Goal: Communication & Community: Answer question/provide support

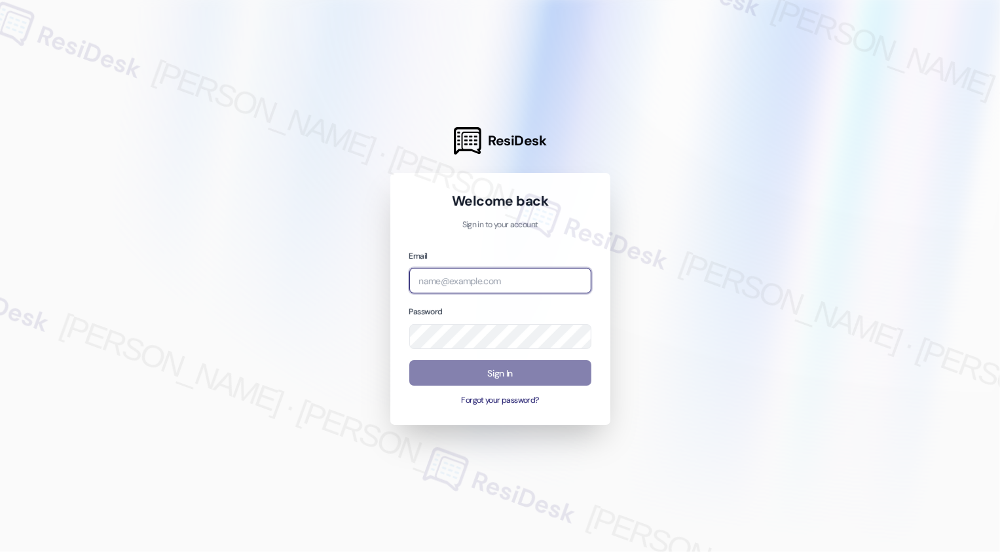
click at [441, 288] on input "email" at bounding box center [500, 281] width 182 height 26
type input "a"
click at [445, 273] on input "email" at bounding box center [500, 281] width 182 height 26
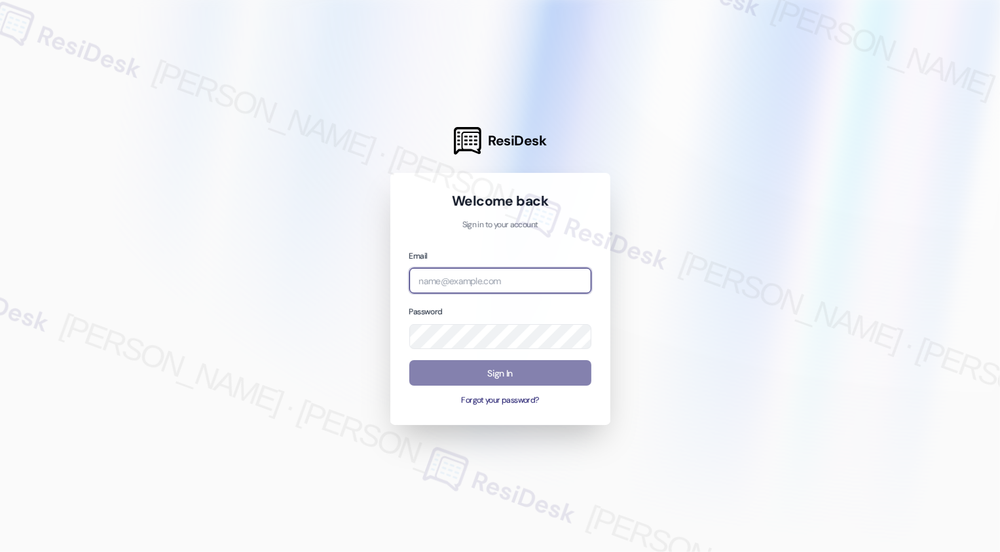
click at [449, 278] on input "email" at bounding box center [500, 281] width 182 height 26
click at [504, 280] on input "apartment" at bounding box center [500, 281] width 182 height 26
click at [0, 552] on com-1password-button at bounding box center [0, 552] width 0 height 0
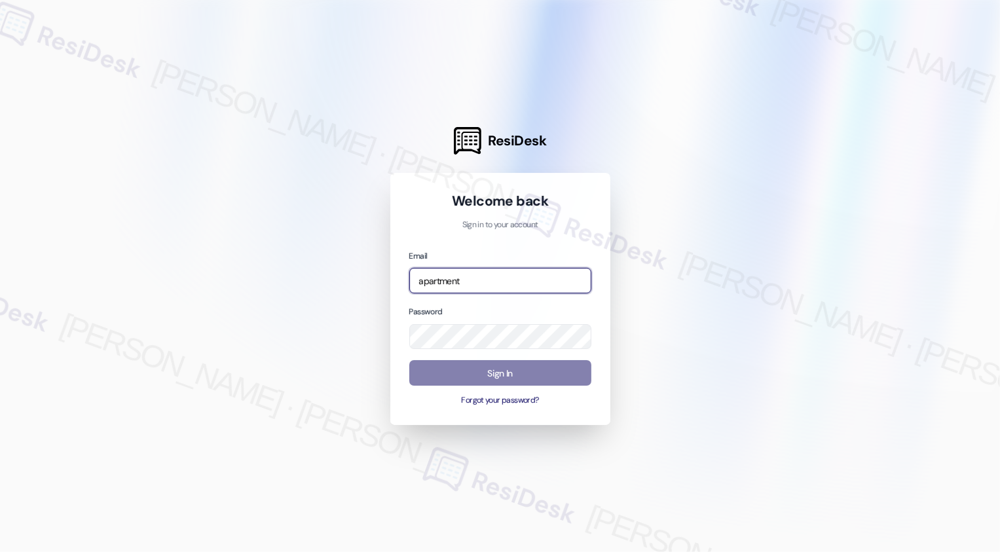
click at [540, 281] on input "apartment" at bounding box center [500, 281] width 182 height 26
type input "automated-surveys-apartment_management_pros-[PERSON_NAME].[PERSON_NAME]@apartme…"
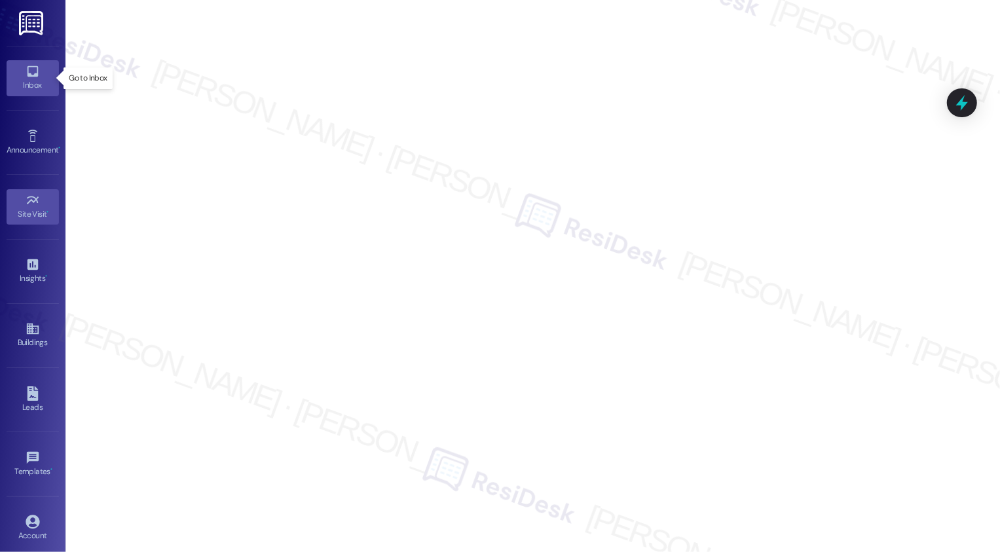
click at [31, 79] on div "Inbox" at bounding box center [33, 85] width 66 height 13
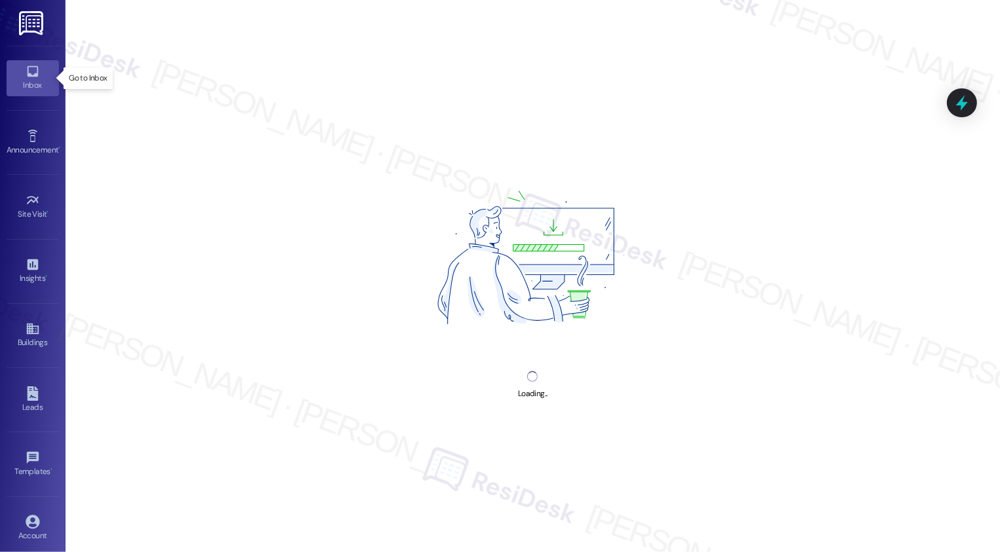
click at [31, 79] on div "Inbox" at bounding box center [33, 85] width 66 height 13
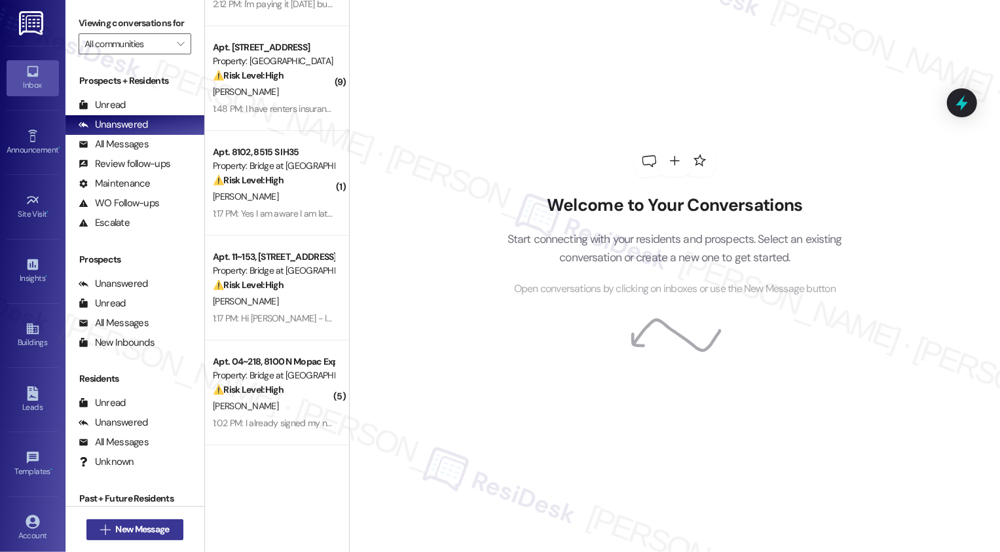
scroll to position [188, 0]
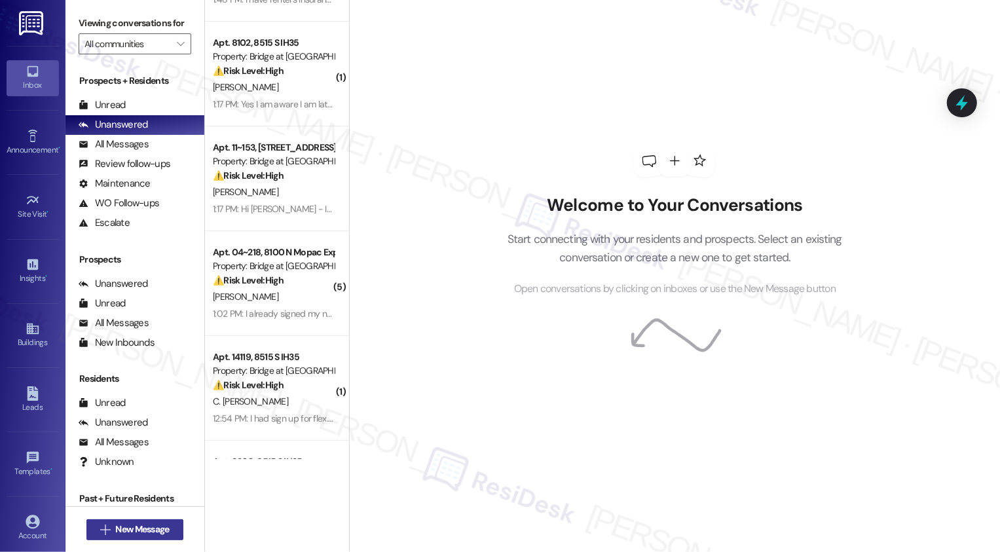
click at [148, 533] on span "New Message" at bounding box center [142, 530] width 54 height 14
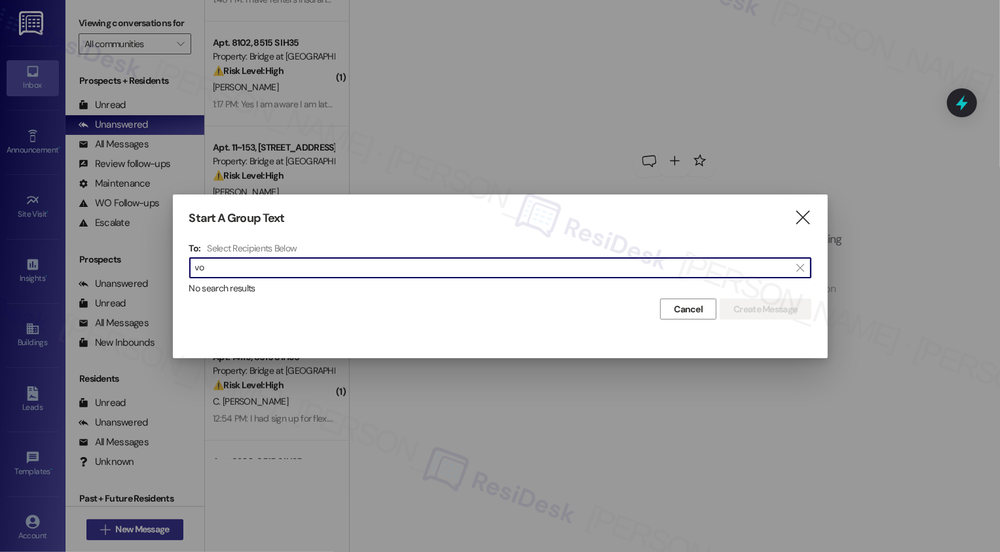
type input "v"
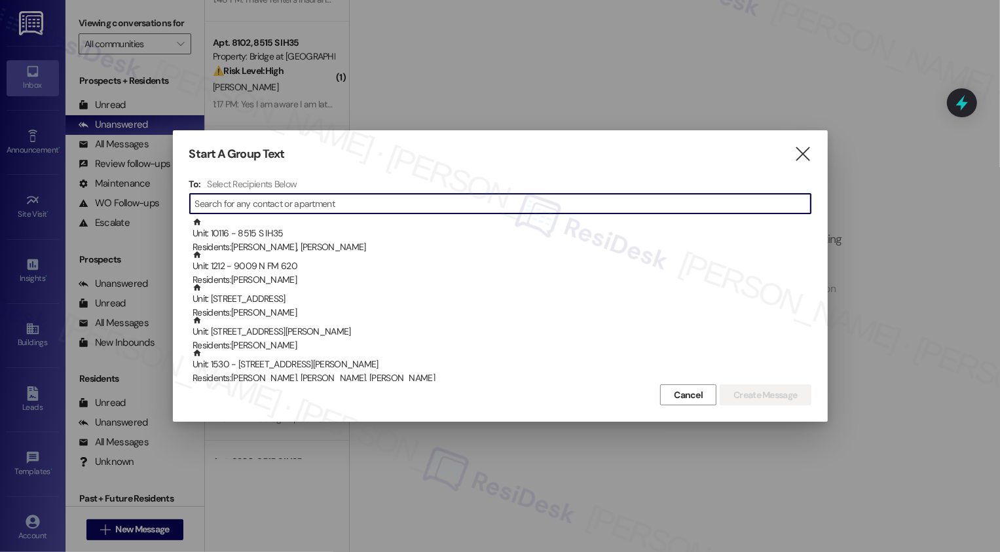
click at [277, 202] on input at bounding box center [503, 204] width 616 height 18
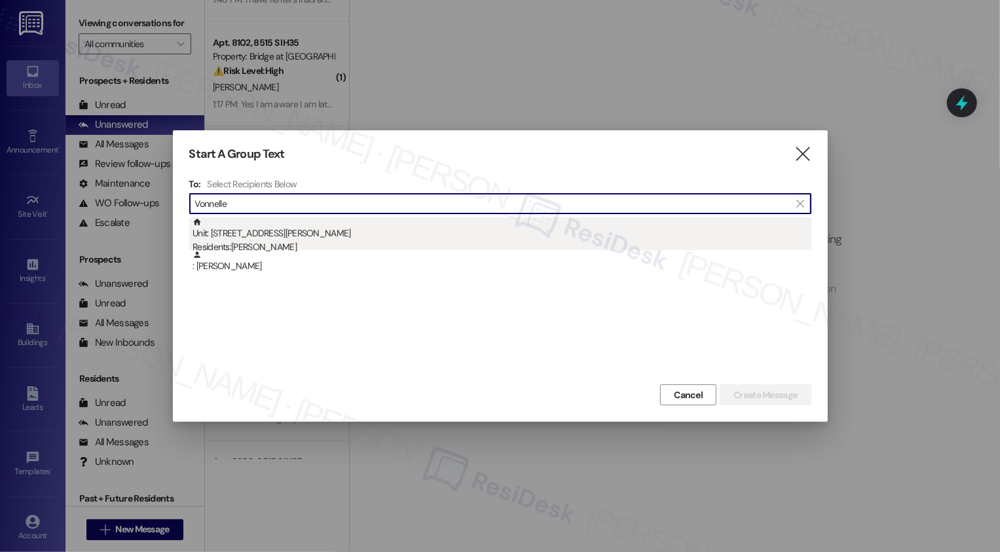
type input "Vonnelle"
click at [278, 238] on div "Unit: [STREET_ADDRESS][PERSON_NAME] Residents: [PERSON_NAME]" at bounding box center [502, 235] width 619 height 37
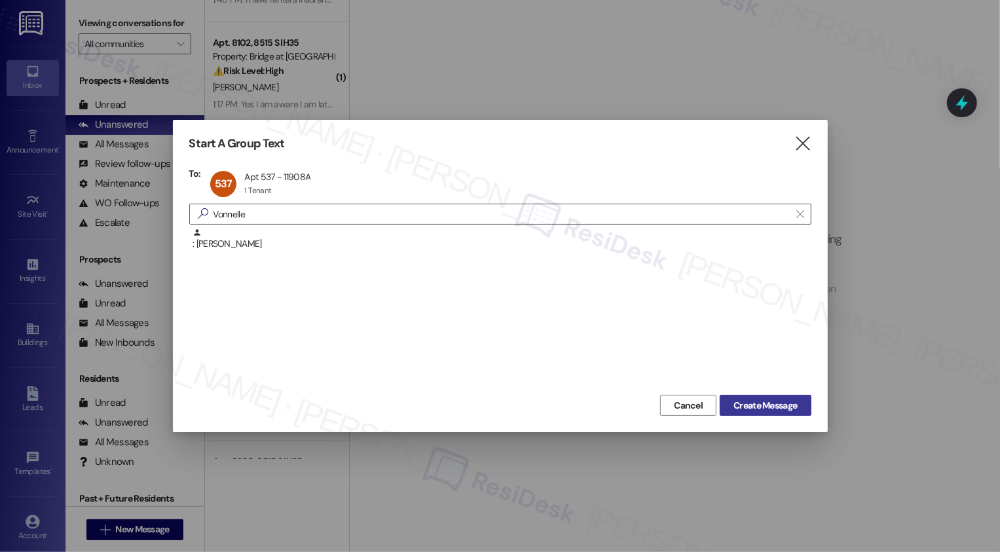
click at [766, 406] on span "Create Message" at bounding box center [766, 406] width 64 height 14
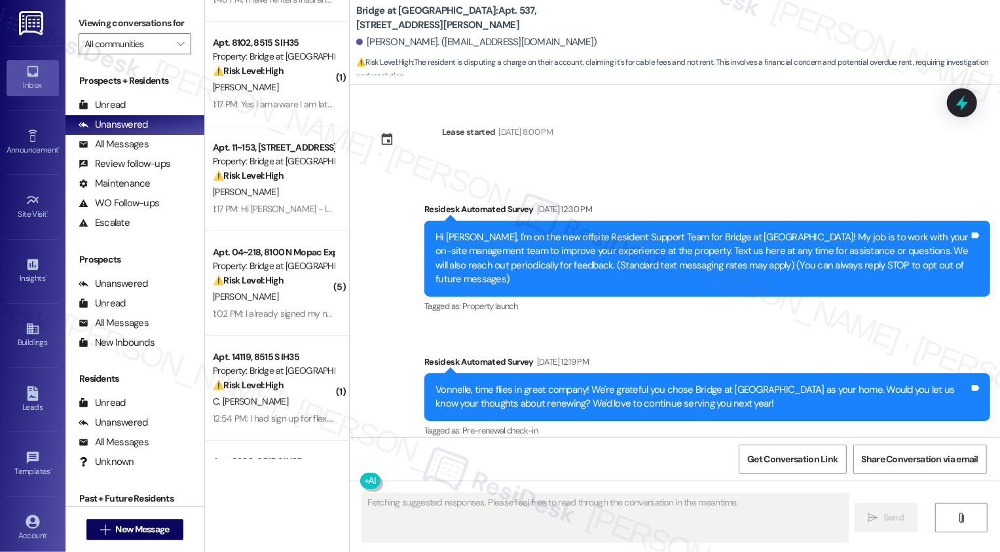
type textarea "Fetching suggested responses. Please feel free to read through the conversation…"
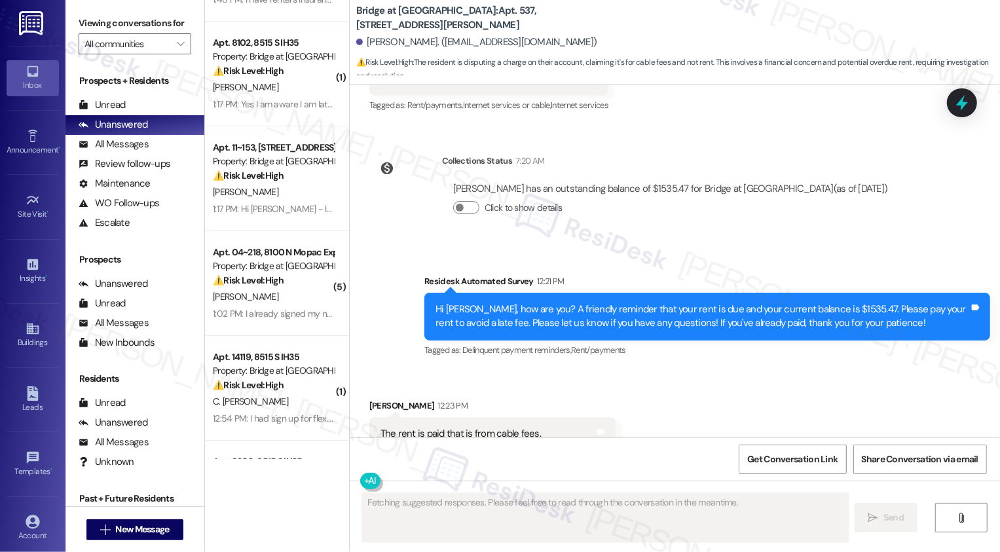
scroll to position [2912, 0]
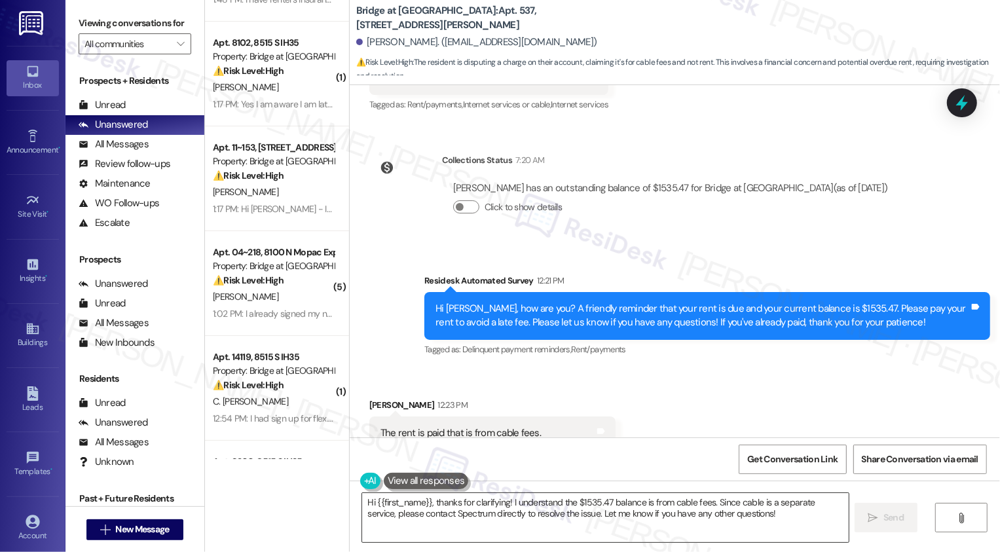
click at [413, 514] on textarea "Hi {{first_name}}, thanks for clarifying! I understand the $1535.47 balance is …" at bounding box center [605, 517] width 487 height 49
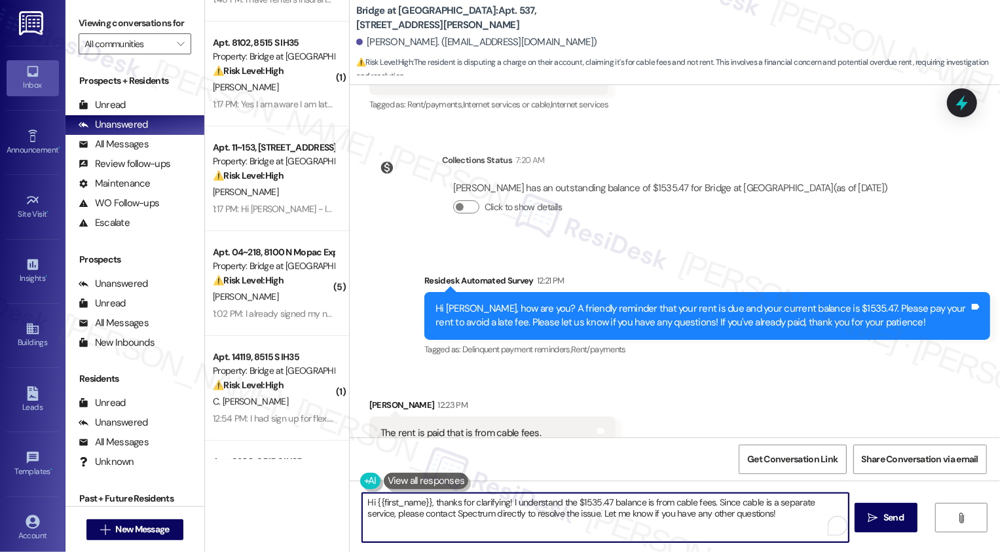
paste textarea "Thank you [PERSON_NAME] for that information. May I confirm if you're still see…"
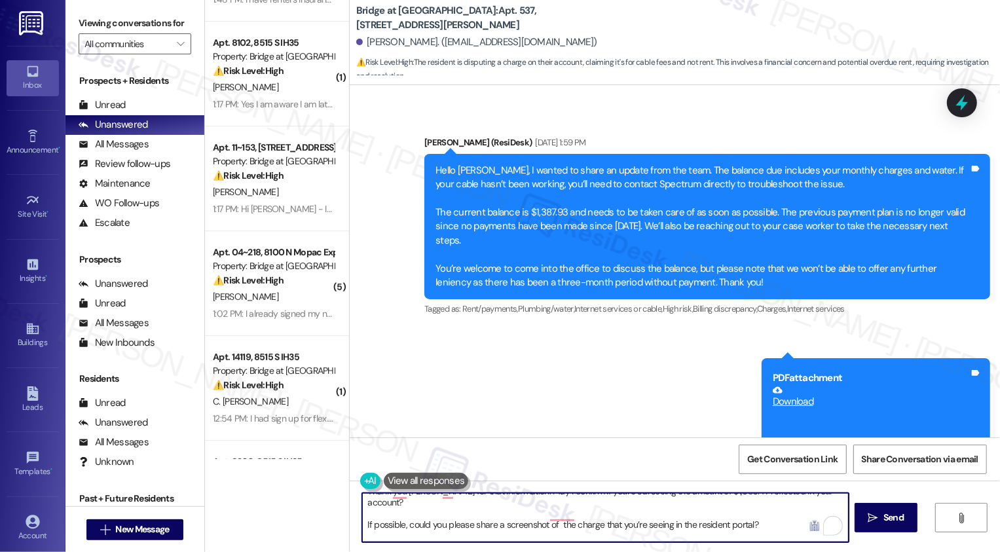
scroll to position [2273, 0]
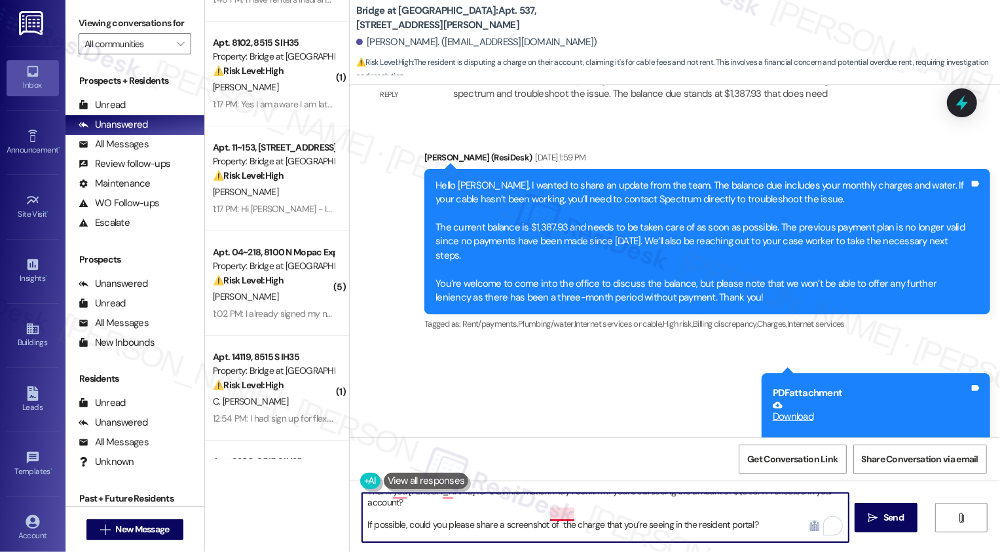
click at [554, 510] on textarea "Thank you [PERSON_NAME] for that information. May I confirm if you're still see…" at bounding box center [605, 517] width 487 height 49
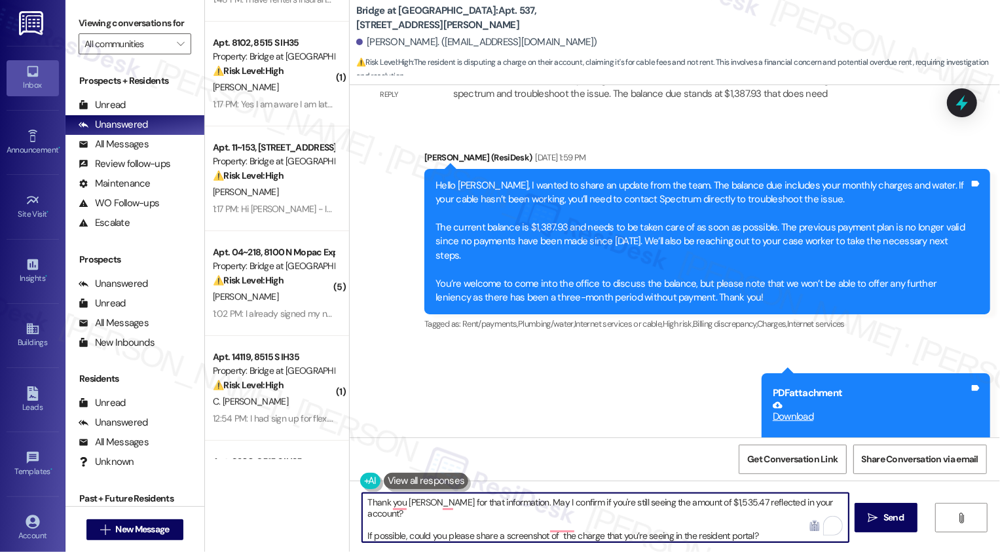
click at [525, 526] on textarea "Thank you [PERSON_NAME] for that information. May I confirm if you're still see…" at bounding box center [605, 517] width 487 height 49
click at [544, 524] on textarea "Thank you [PERSON_NAME] for that information. May I confirm if you're still see…" at bounding box center [605, 517] width 487 height 49
click at [445, 481] on span "See more in Grammarly" at bounding box center [450, 483] width 98 height 10
click at [447, 481] on span "See more in Grammarly" at bounding box center [450, 483] width 98 height 10
click at [396, 485] on icon "button" at bounding box center [391, 483] width 16 height 16
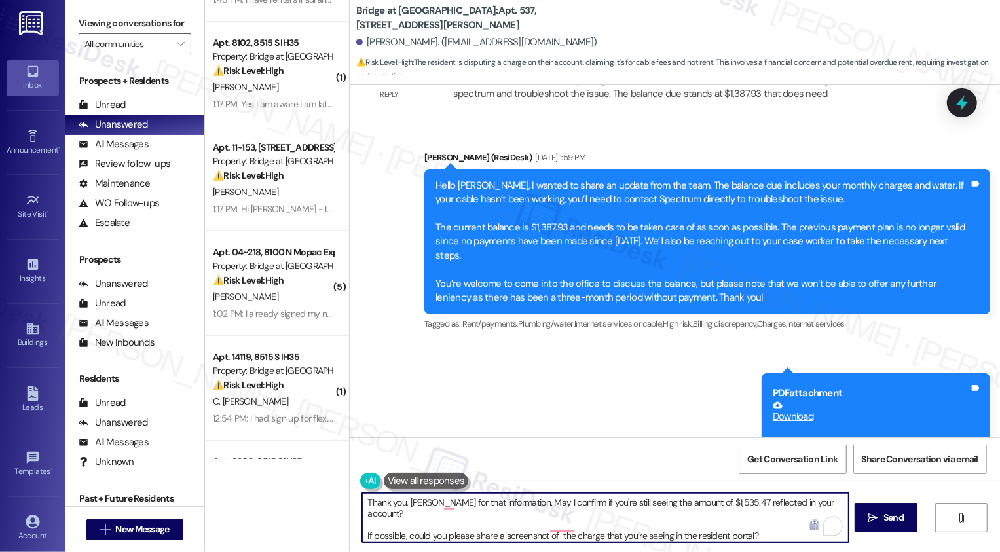
click at [397, 438] on div "Sent via SMS [PERSON_NAME] (ResiDesk) [DATE] 1:59 PM Hello [PERSON_NAME], I wan…" at bounding box center [675, 387] width 650 height 532
click at [451, 482] on div "See more in Grammarly" at bounding box center [500, 483] width 100 height 20
click at [455, 435] on div "Sent via SMS [PERSON_NAME] (ResiDesk) [DATE] 1:59 PM Hello [PERSON_NAME], I wan…" at bounding box center [675, 387] width 650 height 532
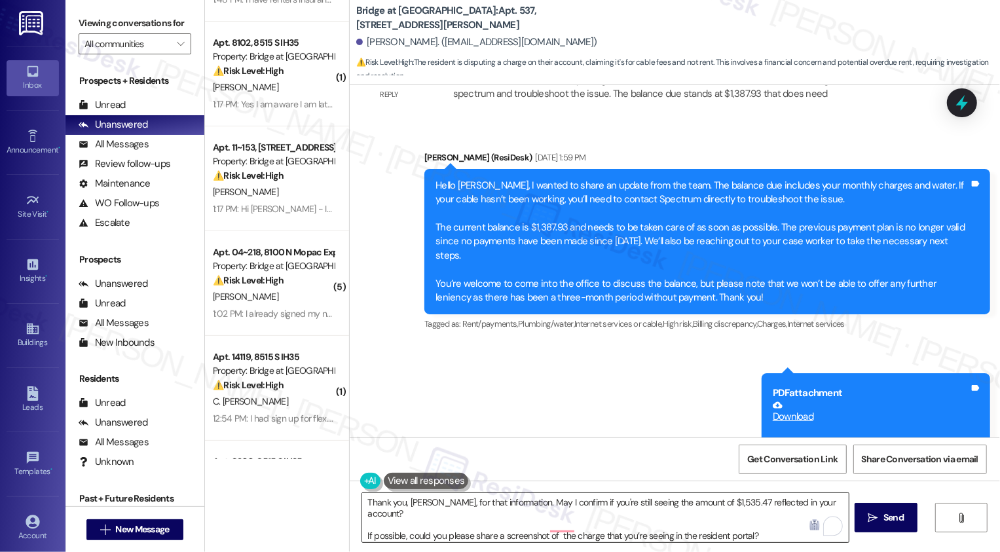
click at [554, 530] on textarea "Thank you, [PERSON_NAME], for that information. May I confirm if you're still s…" at bounding box center [605, 517] width 487 height 49
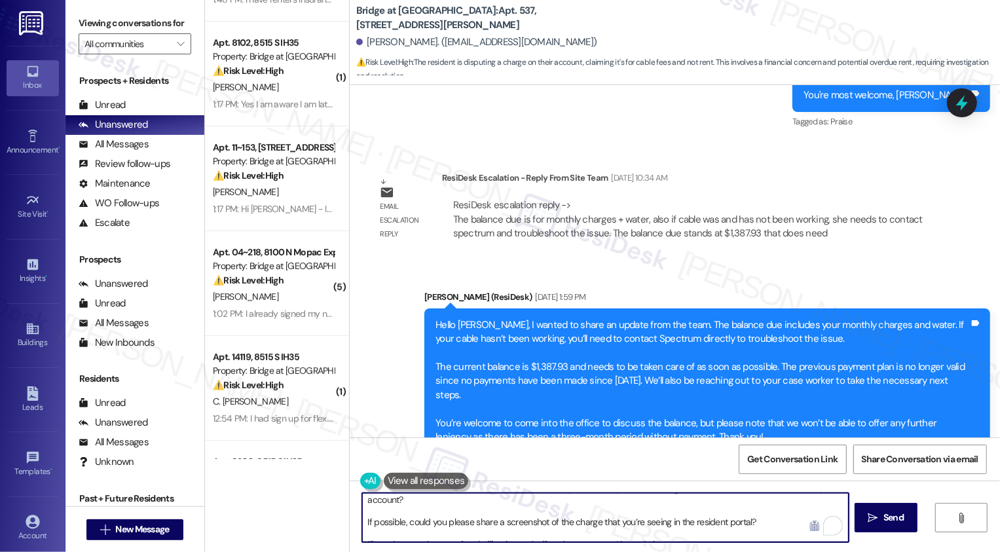
scroll to position [2145, 0]
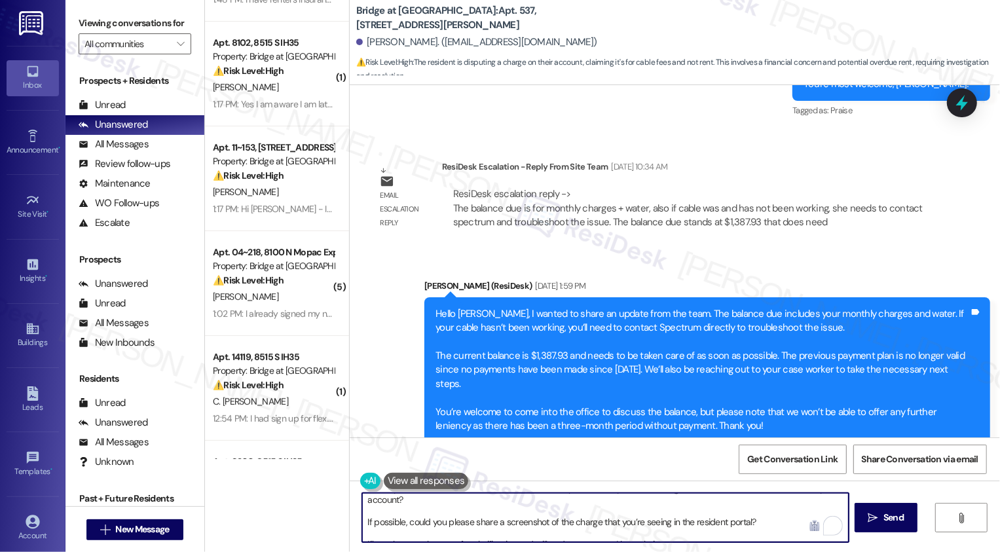
type textarea "Thank you, [PERSON_NAME], for that information. May I confirm if you're still s…"
click at [519, 341] on div "Hello [PERSON_NAME], I wanted to share an update from the team. The balance due…" at bounding box center [703, 370] width 534 height 126
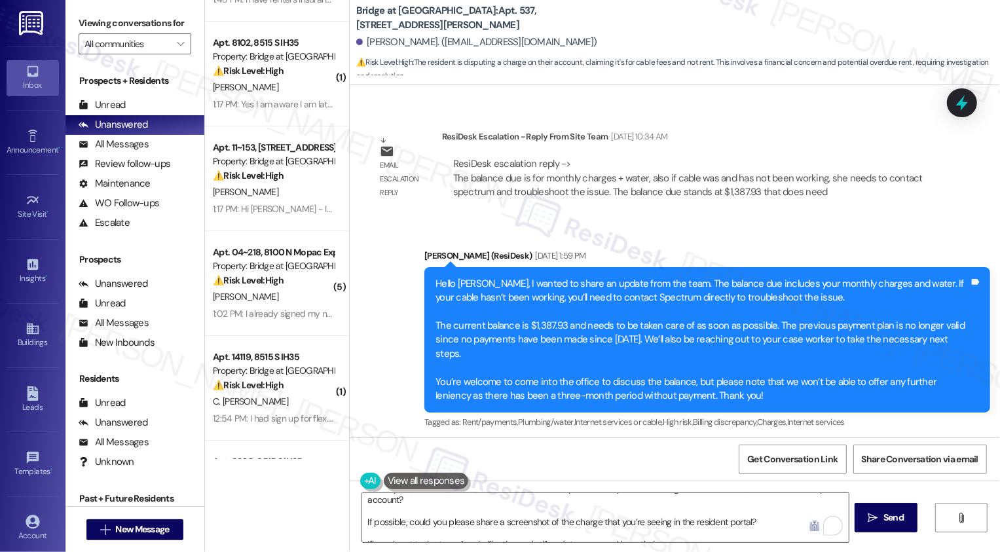
scroll to position [2183, 0]
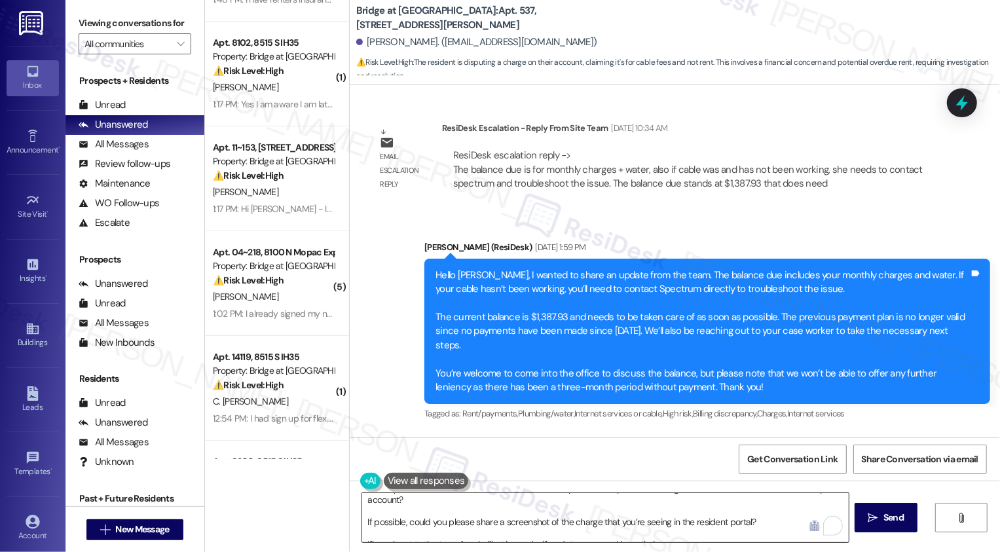
click at [487, 505] on textarea "Thank you, [PERSON_NAME], for that information. May I confirm if you're still s…" at bounding box center [605, 517] width 487 height 49
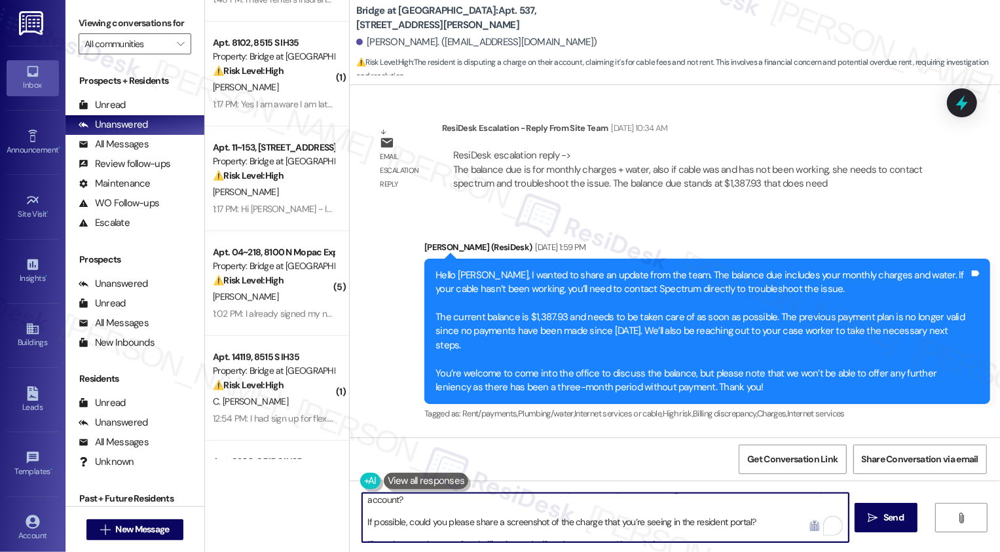
click at [487, 505] on textarea "Thank you, [PERSON_NAME], for that information. May I confirm if you're still s…" at bounding box center [605, 517] width 487 height 49
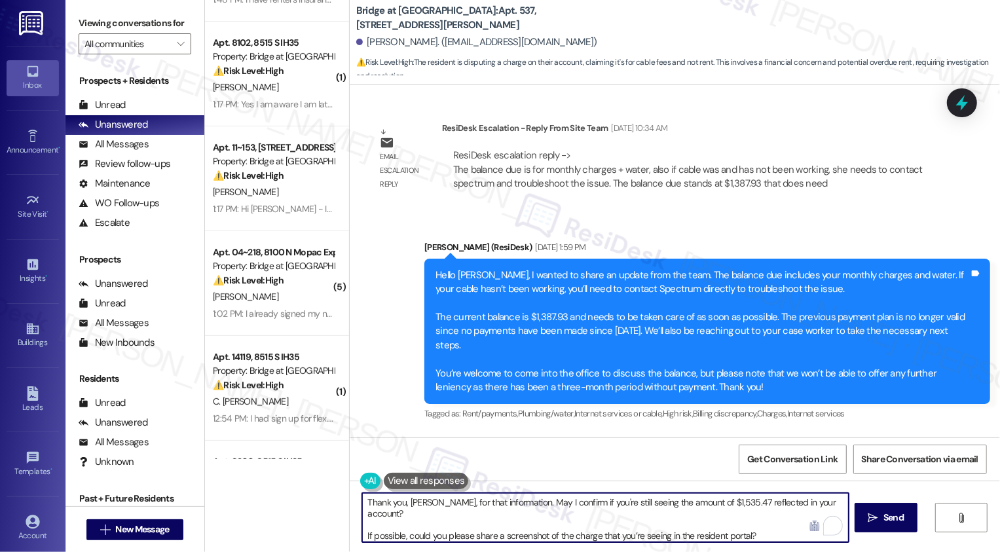
click at [500, 505] on textarea "Thank you, [PERSON_NAME], for that information. May I confirm if you're still s…" at bounding box center [605, 517] width 487 height 49
click at [620, 521] on textarea "Thank you, [PERSON_NAME], for that information. May I confirm if you're still s…" at bounding box center [605, 517] width 487 height 49
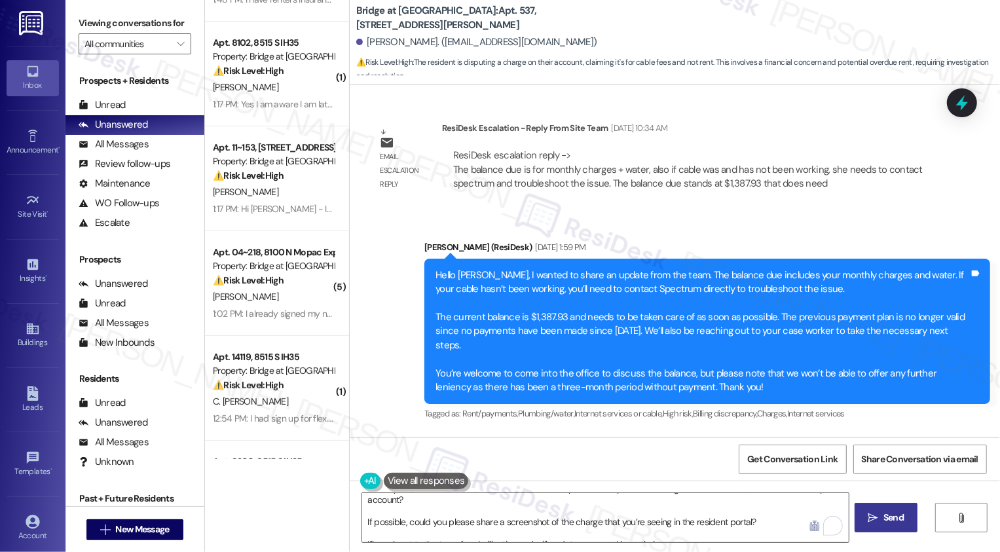
click at [894, 522] on span "Send" at bounding box center [894, 518] width 20 height 14
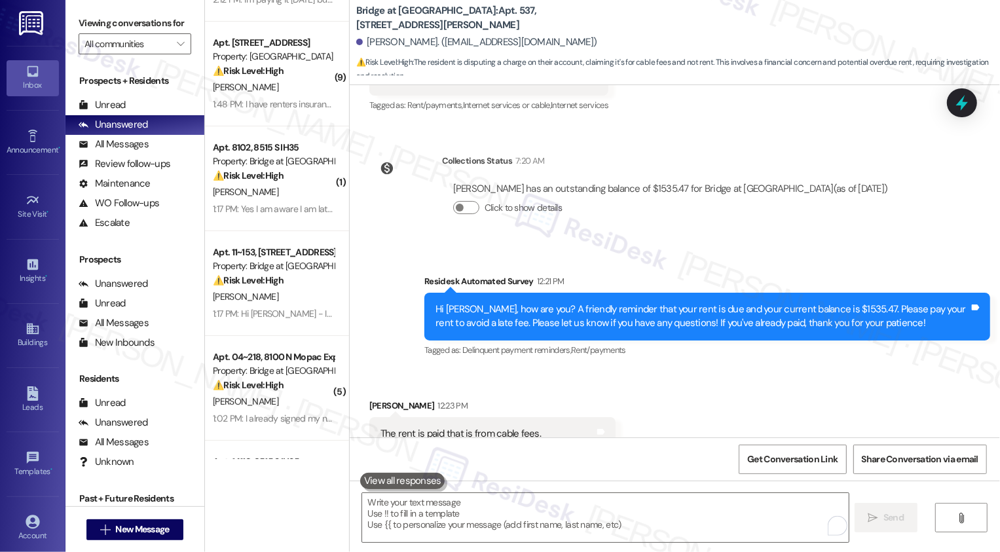
scroll to position [3060, 0]
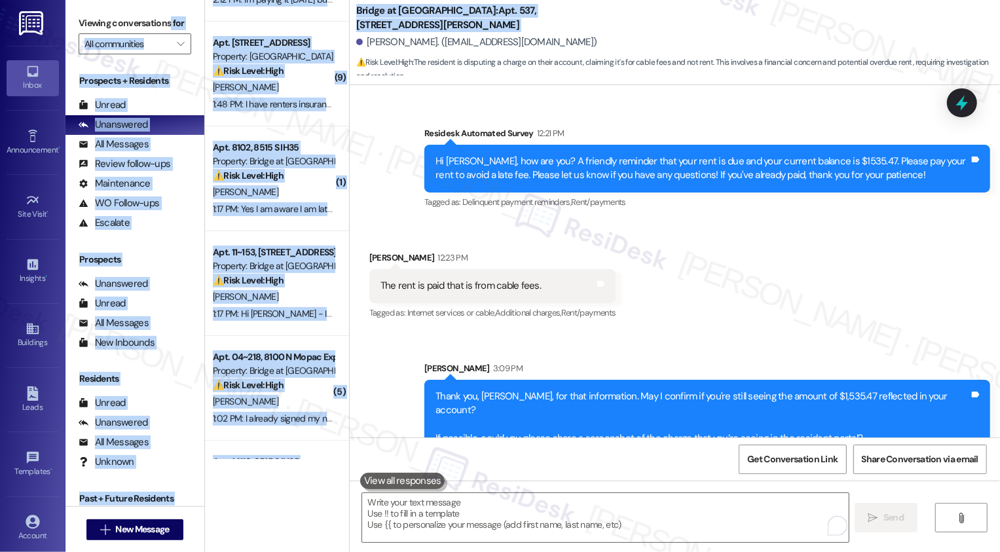
drag, startPoint x: 186, startPoint y: 22, endPoint x: 698, endPoint y: 29, distance: 512.3
click at [699, 29] on div "Viewing conversations for All communities  Prospects + Residents Unread (0) Un…" at bounding box center [533, 276] width 935 height 552
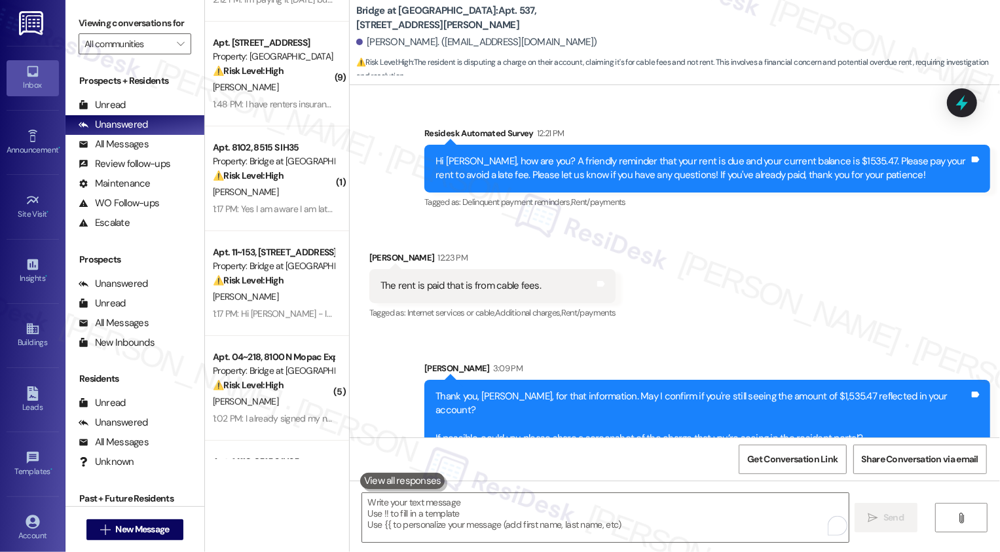
click at [374, 153] on div "Survey, sent via SMS Residesk Automated Survey 12:21 PM Hi [PERSON_NAME], how a…" at bounding box center [675, 159] width 650 height 124
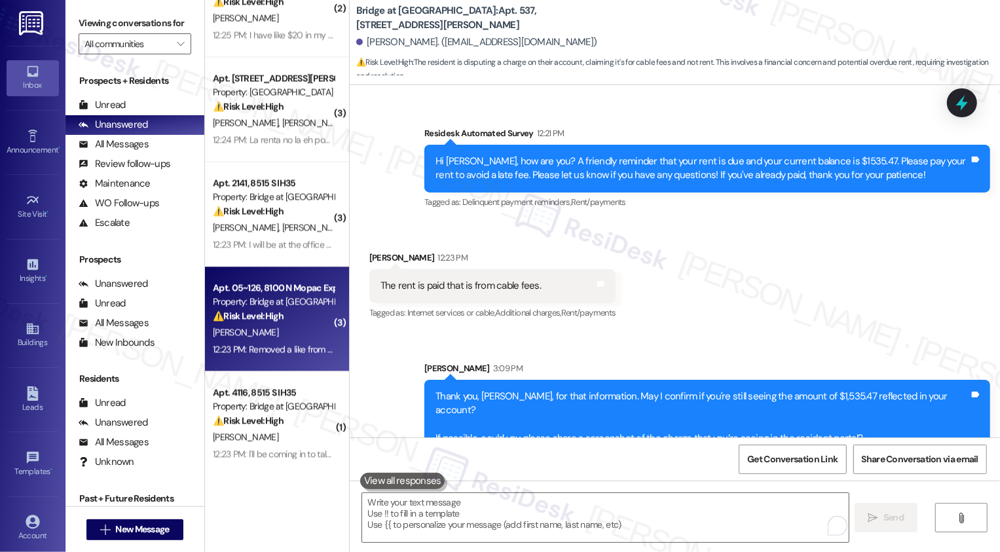
scroll to position [1967, 0]
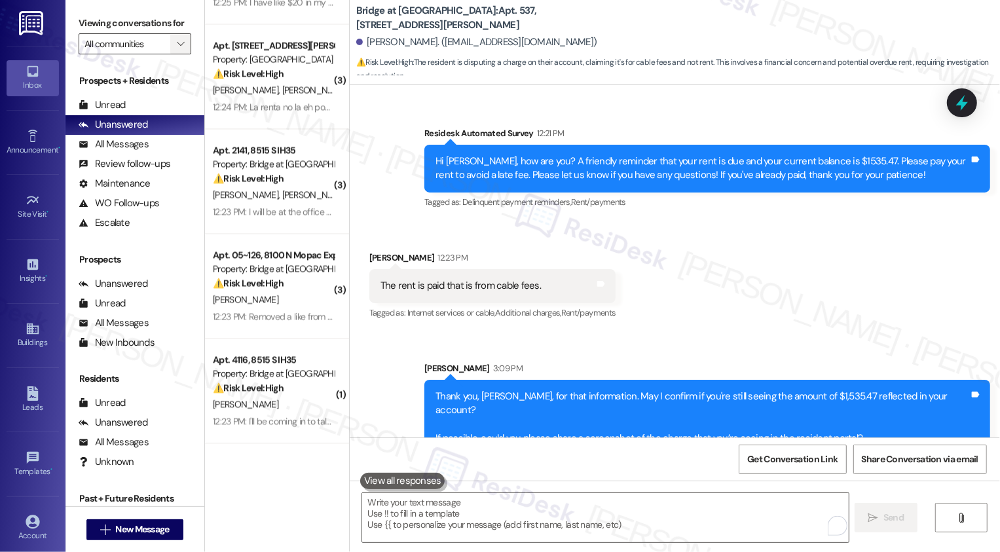
click at [177, 49] on icon "" at bounding box center [180, 44] width 7 height 10
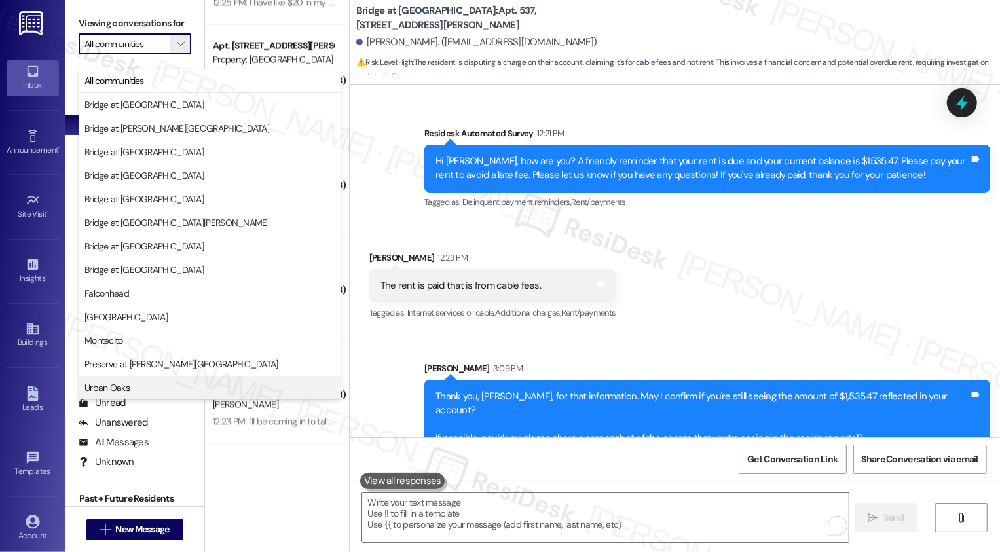
click at [117, 380] on button "Urban Oaks" at bounding box center [210, 388] width 262 height 24
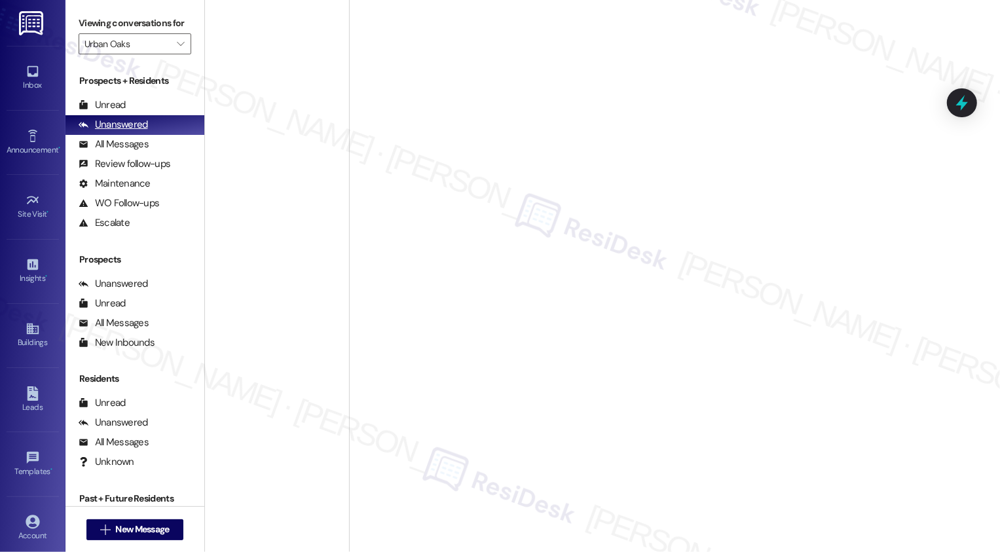
type input "Urban Oaks"
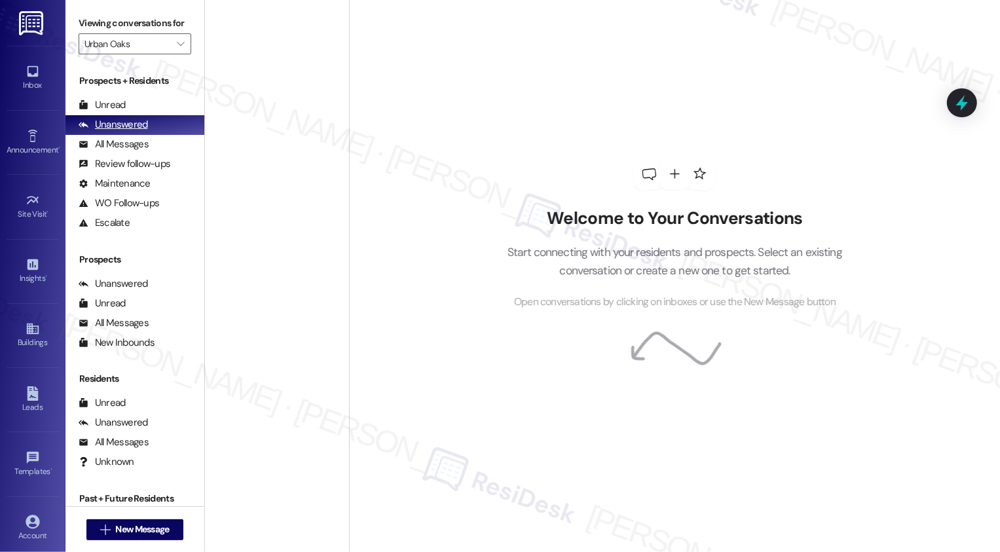
click at [136, 132] on div "Unanswered" at bounding box center [113, 125] width 69 height 14
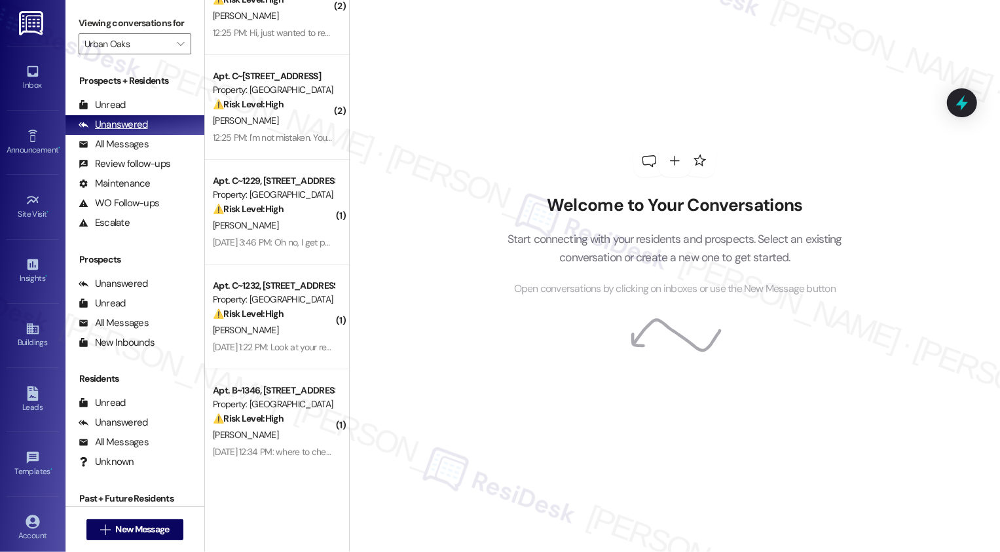
scroll to position [54, 0]
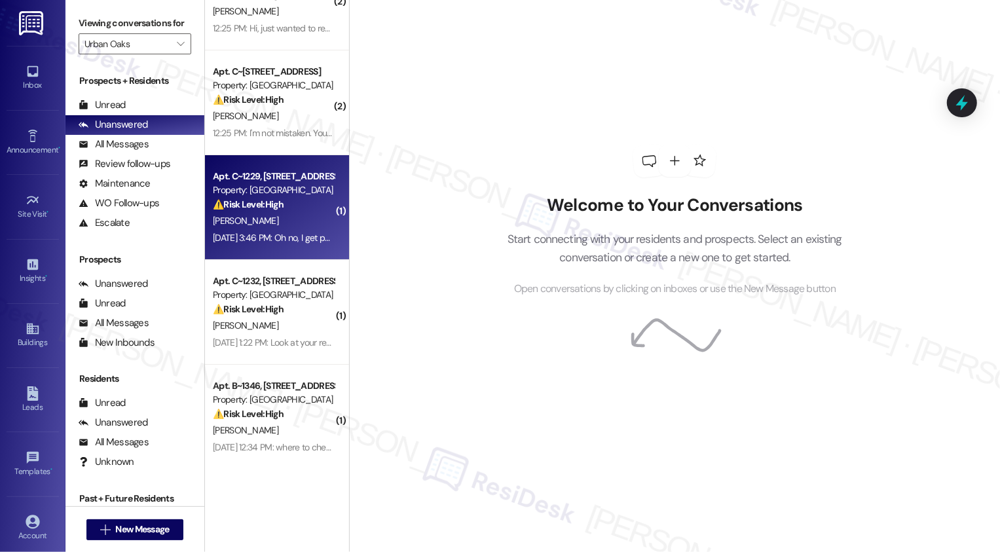
click at [276, 252] on div "Apt. C~1229, [STREET_ADDRESS] Property: Urban Oaks ⚠️ Risk Level: High The resi…" at bounding box center [277, 207] width 144 height 105
click at [280, 240] on div "[DATE] 3:46 PM: Oh no, I get paid [DATE] and I'll take care of it then [DATE] 3…" at bounding box center [337, 238] width 248 height 12
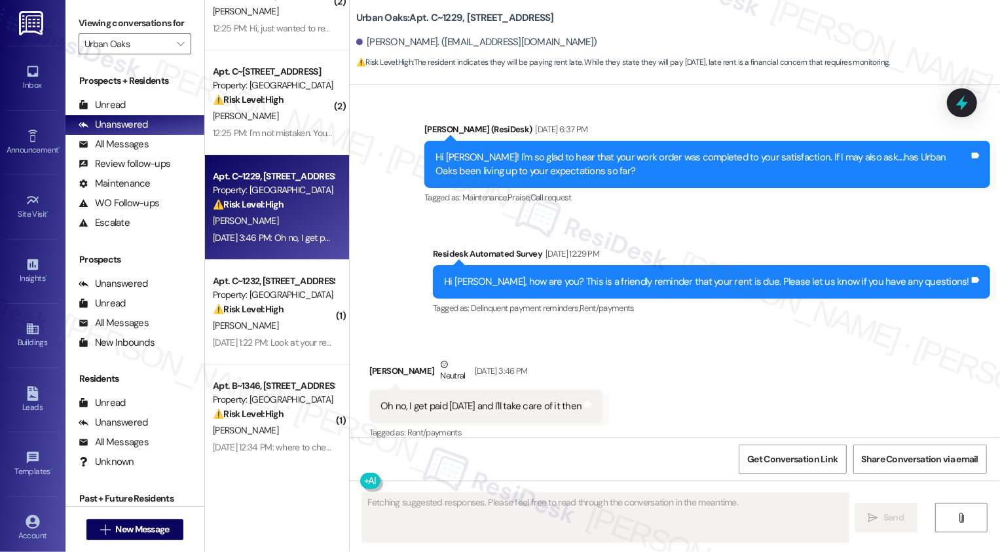
scroll to position [700, 0]
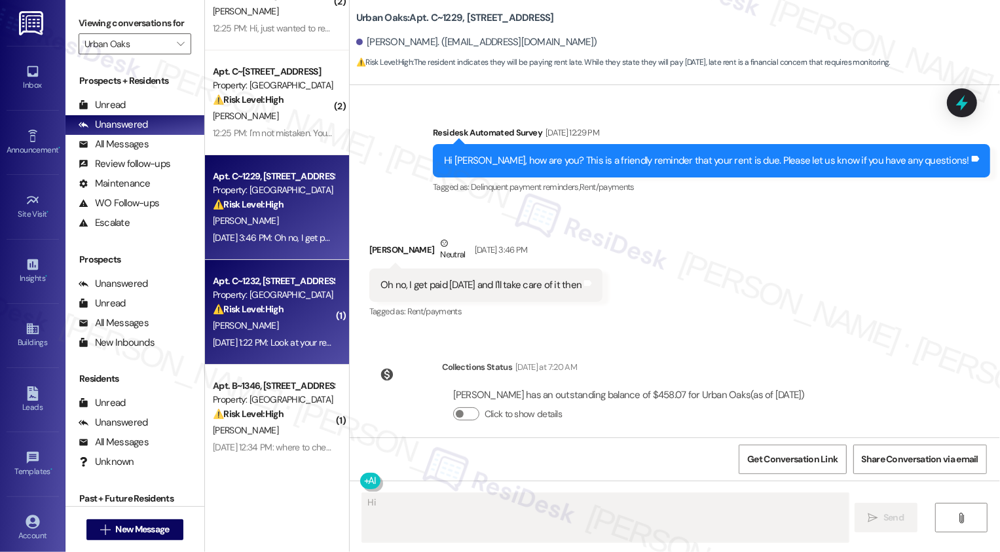
type textarea "Hi"
click at [273, 307] on strong "⚠️ Risk Level: High" at bounding box center [248, 309] width 71 height 12
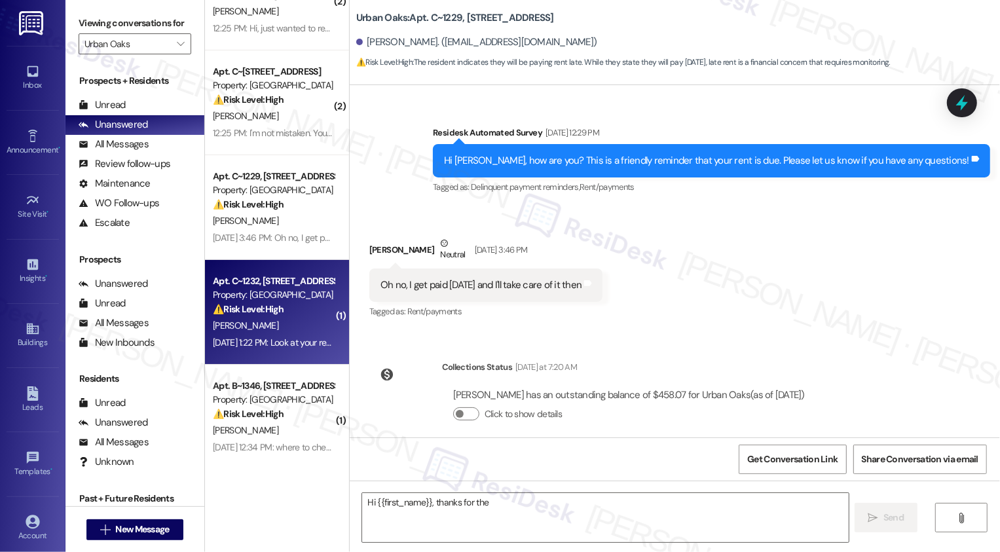
type textarea "Hi {{first_name}}, thanks for the heads"
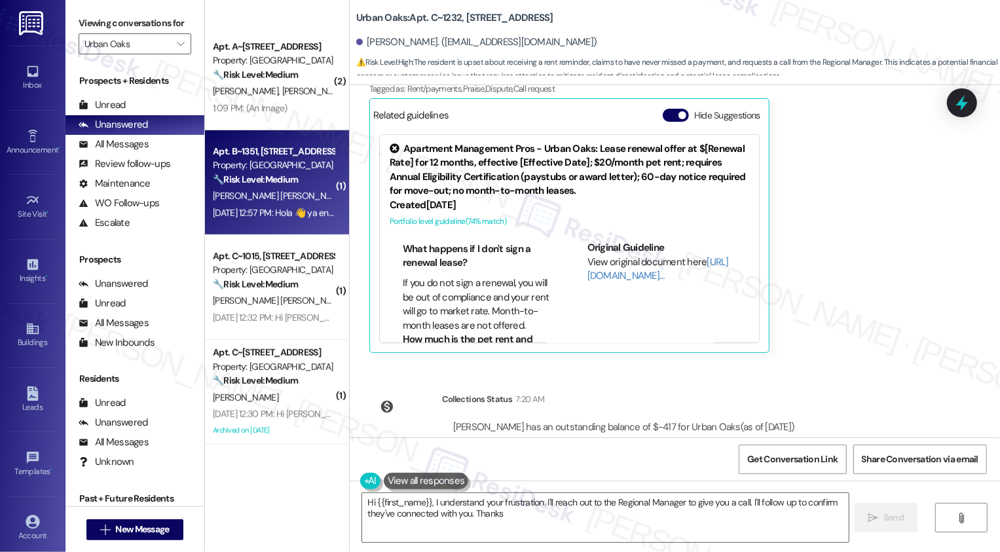
scroll to position [656, 0]
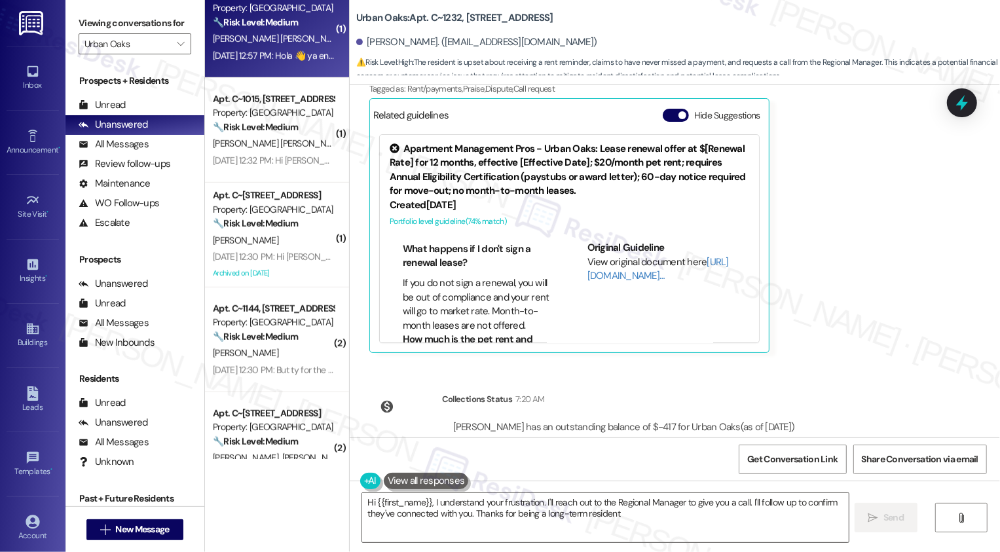
type textarea "Hi {{first_name}}, I understand your frustration. I'll reach out to the Regiona…"
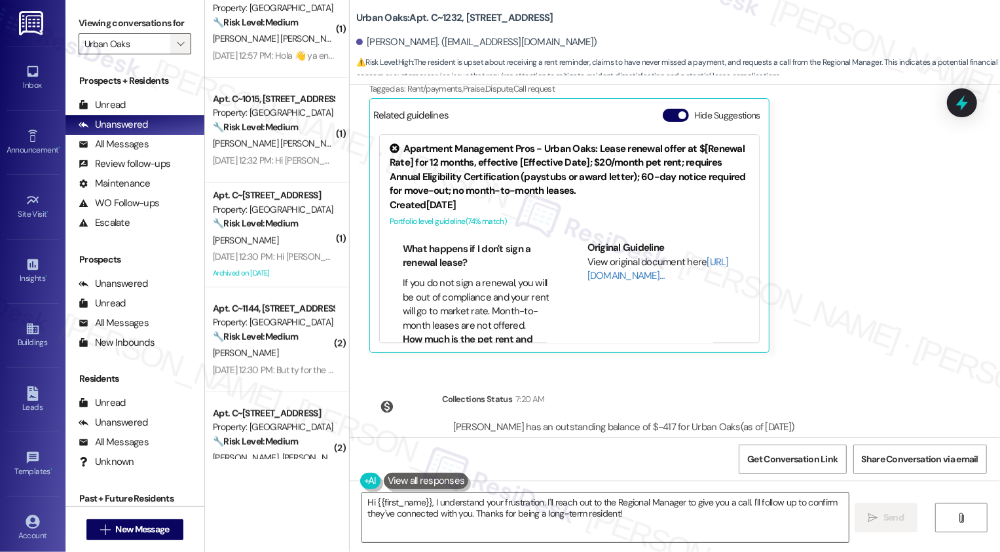
scroll to position [405, 0]
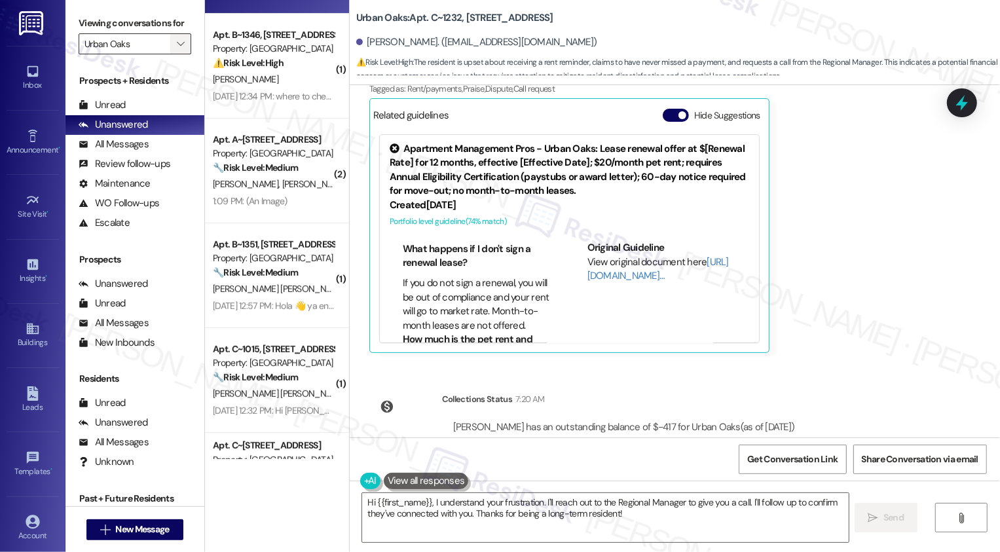
click at [179, 54] on button "" at bounding box center [180, 43] width 21 height 21
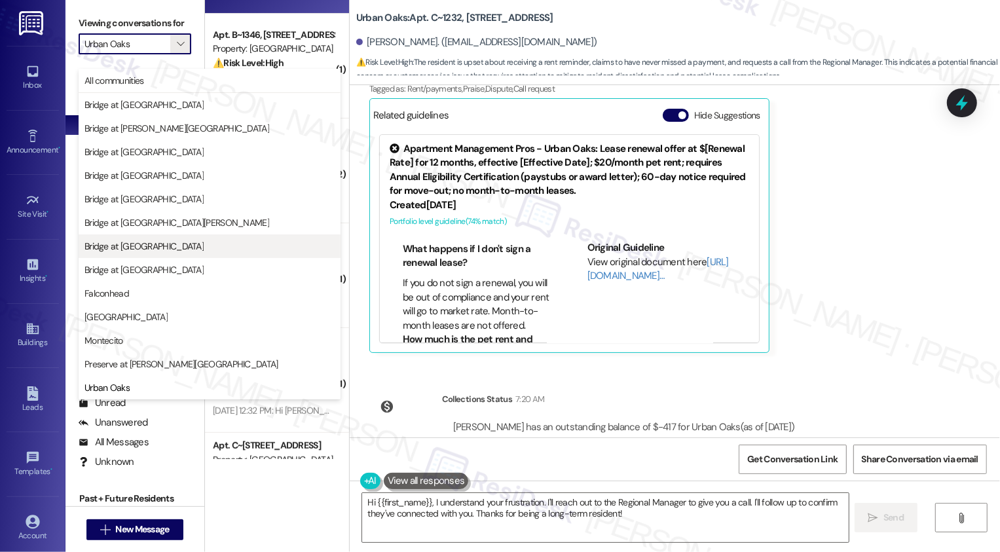
click at [155, 240] on span "Bridge at [GEOGRAPHIC_DATA]" at bounding box center [210, 246] width 250 height 13
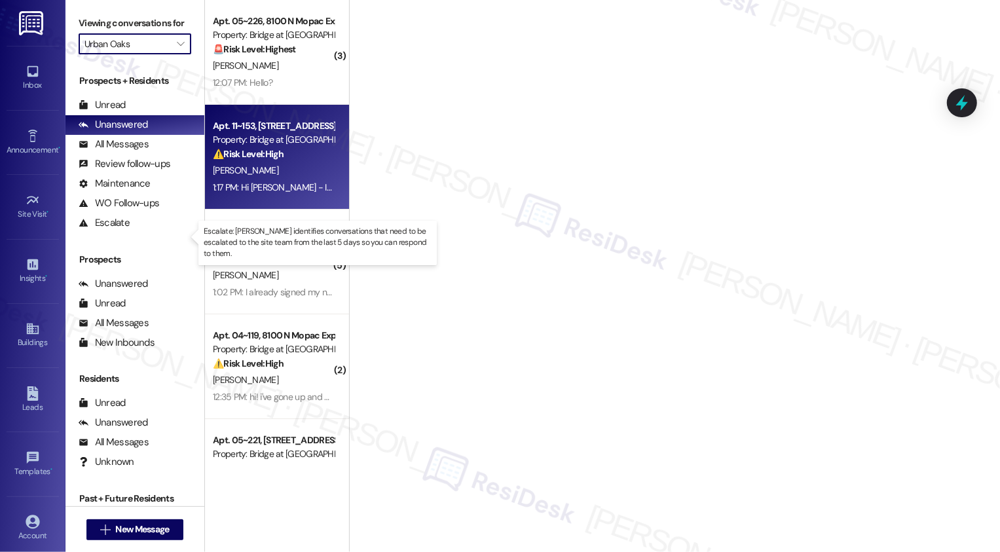
type input "Bridge at [GEOGRAPHIC_DATA]"
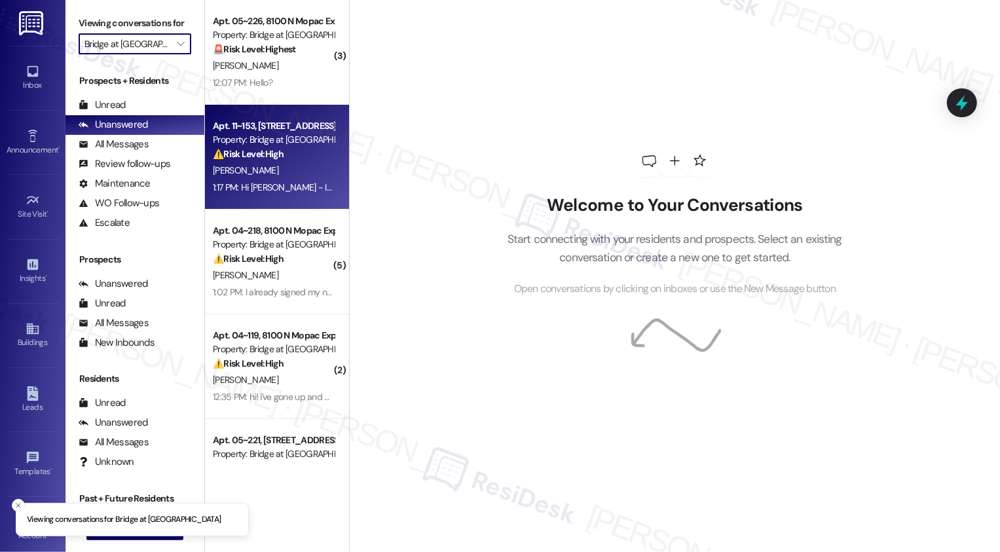
scroll to position [23, 0]
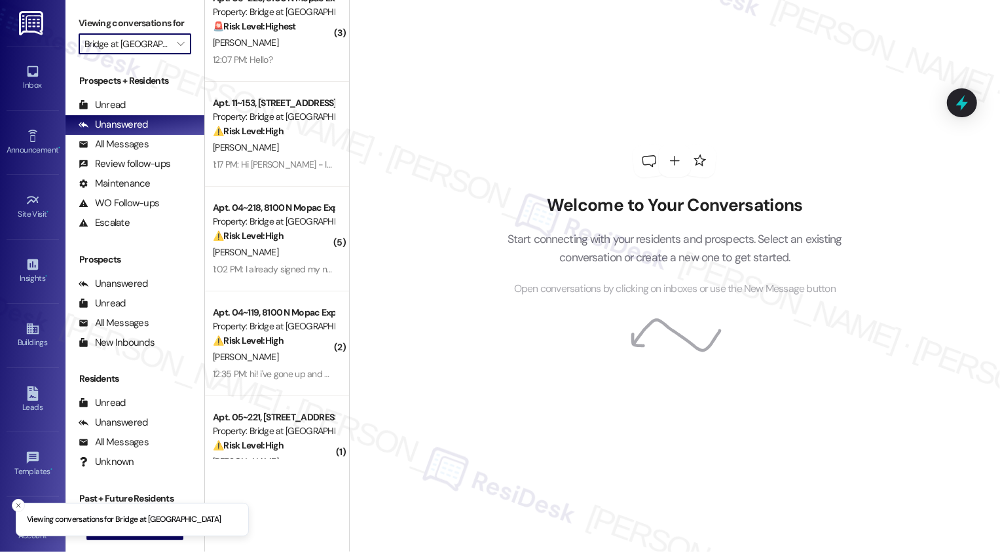
click at [280, 43] on div "( 3 ) Apt. 05~226, 8100 N Mopac Expwy Property: Bridge at [GEOGRAPHIC_DATA] 🚨 R…" at bounding box center [277, 229] width 144 height 459
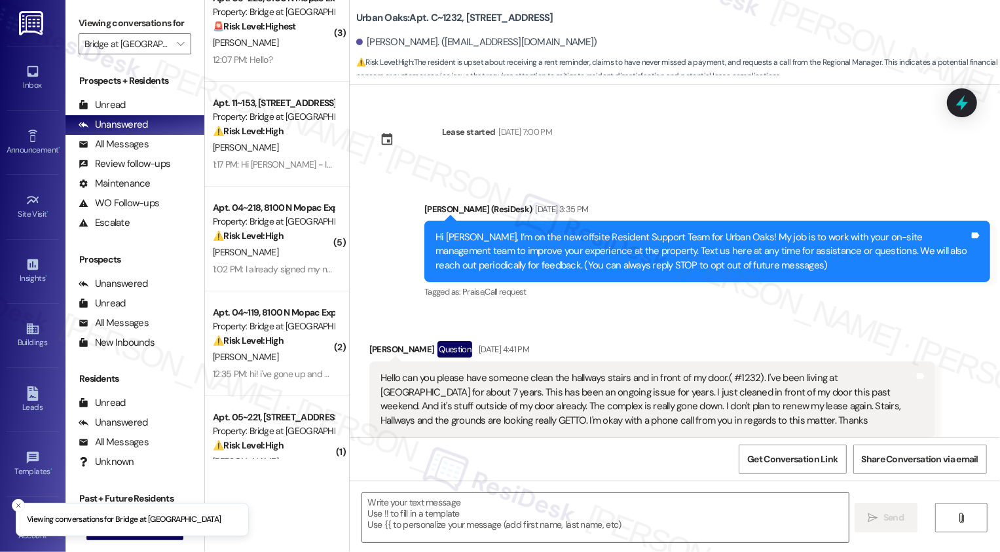
click at [278, 43] on div "( 3 ) Apt. 05~226, 8100 N Mopac Expwy Property: Bridge at [GEOGRAPHIC_DATA] 🚨 R…" at bounding box center [277, 229] width 144 height 459
type textarea "Fetching suggested responses. Please feel free to read through the conversation…"
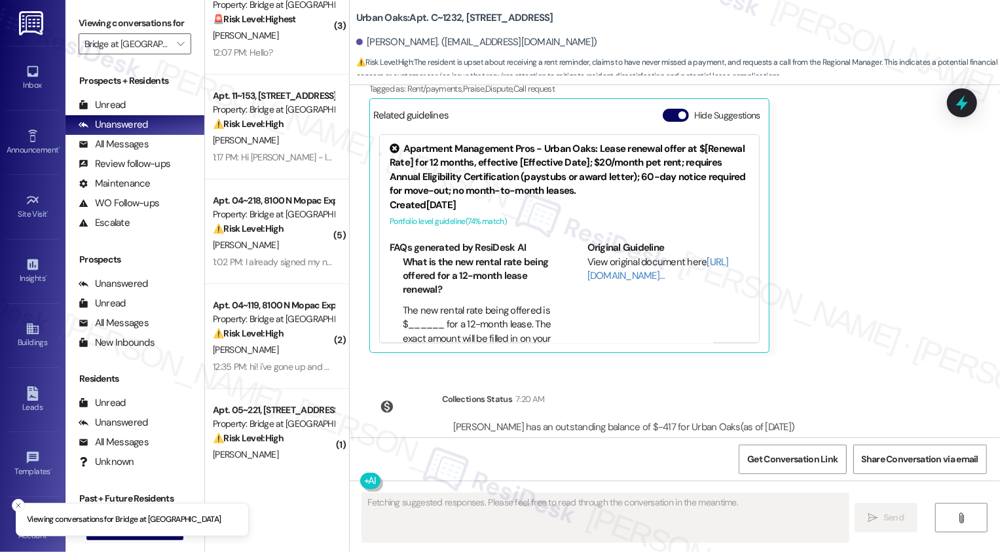
scroll to position [6574, 0]
click at [278, 43] on div "[PERSON_NAME]" at bounding box center [274, 36] width 124 height 16
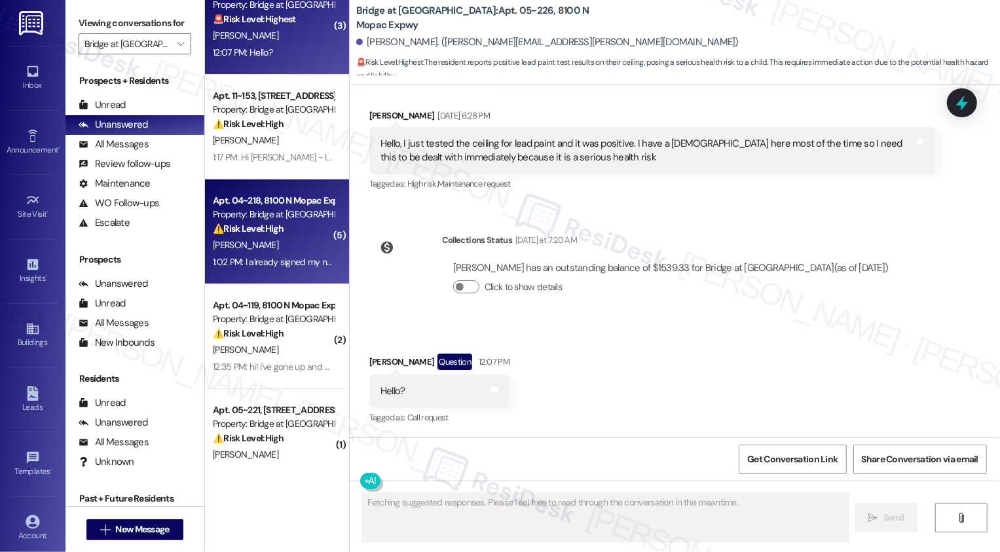
scroll to position [5014, 0]
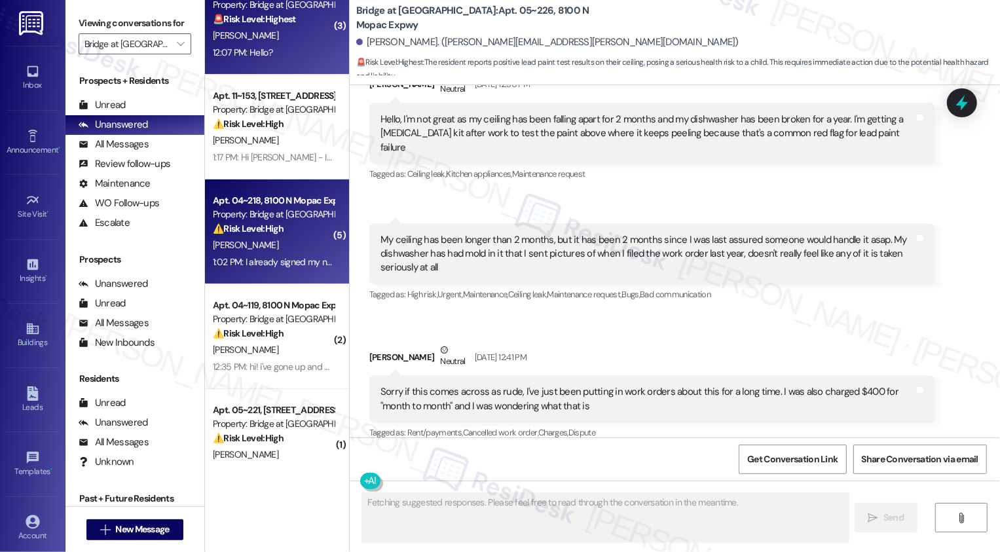
click at [280, 237] on div "[PERSON_NAME]" at bounding box center [274, 245] width 124 height 16
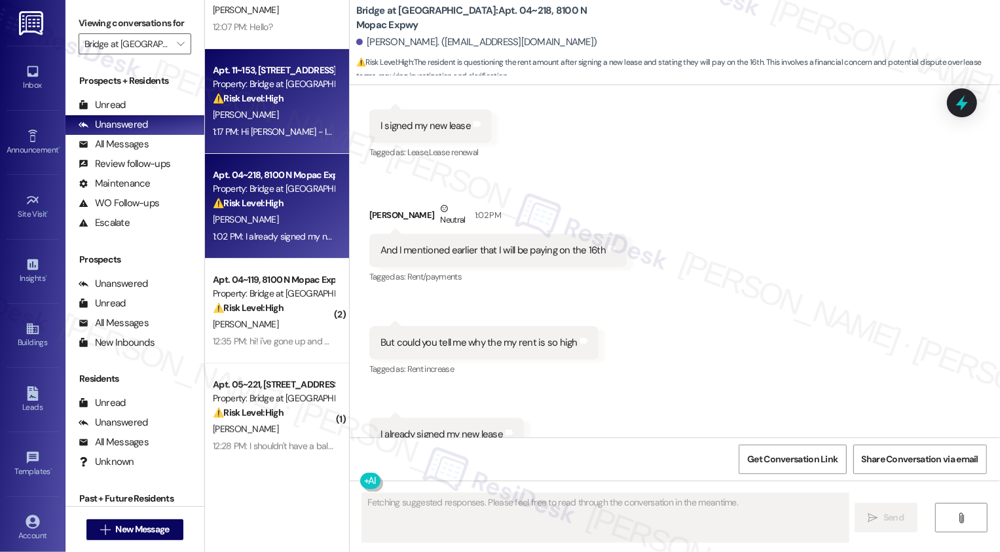
scroll to position [33, 0]
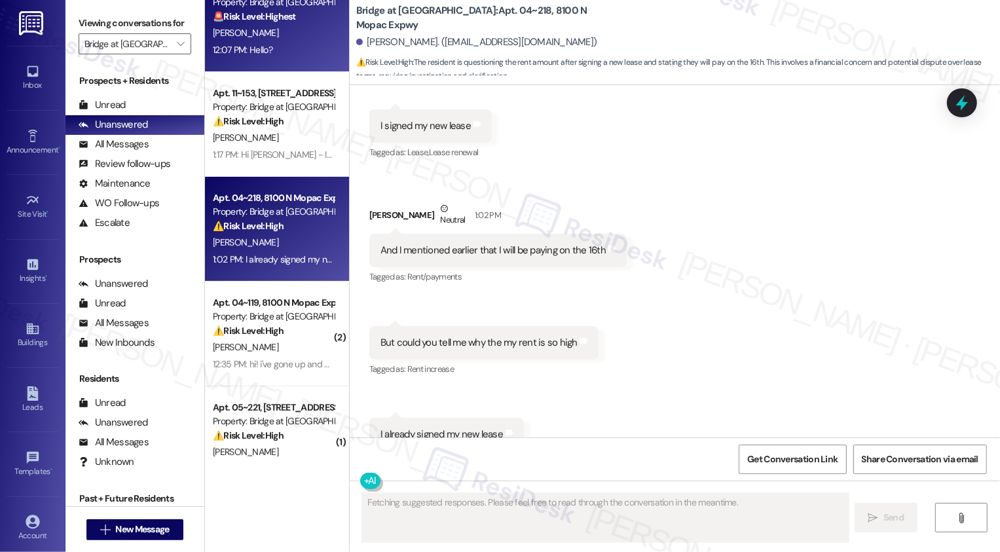
click at [275, 50] on div "12:07 PM: Hello? 12:07 PM: Hello?" at bounding box center [274, 50] width 124 height 16
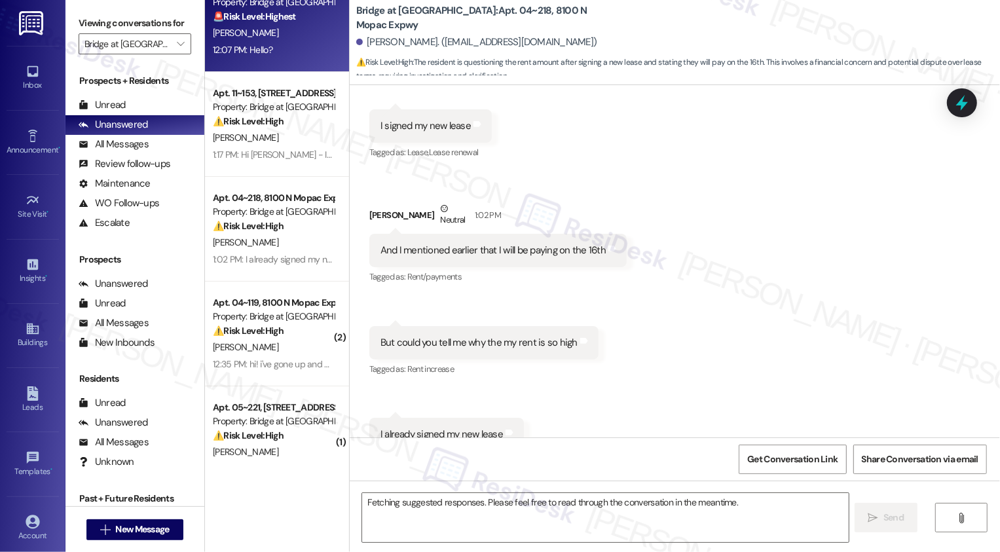
click at [275, 50] on div "12:07 PM: Hello? 12:07 PM: Hello?" at bounding box center [274, 50] width 124 height 16
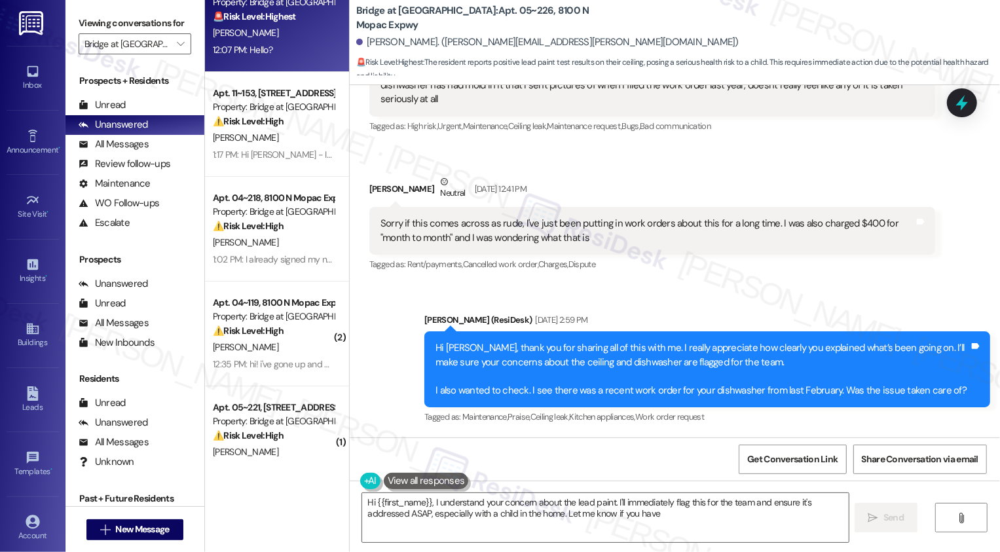
scroll to position [5207, 0]
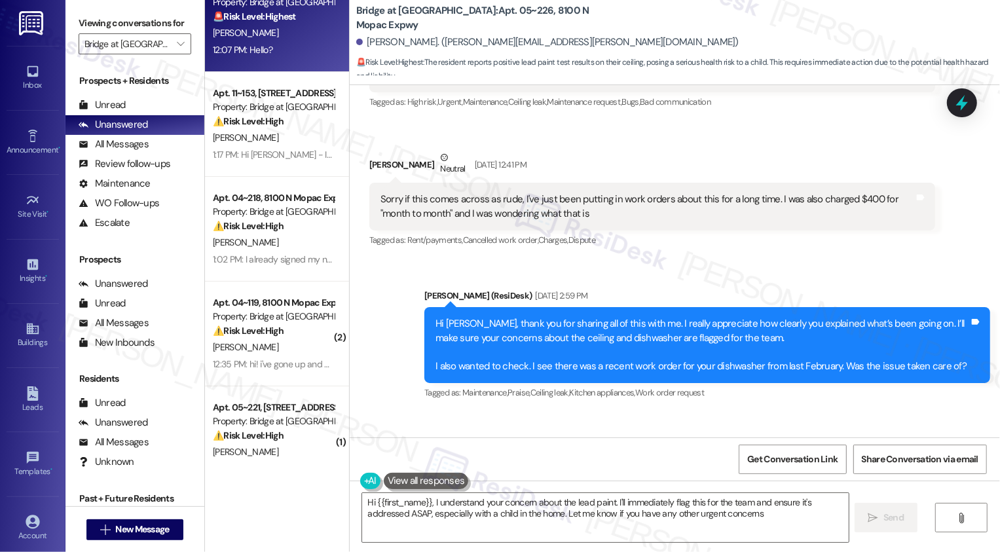
type textarea "Hi {{first_name}}, I understand your concern about the lead paint. I'll immedia…"
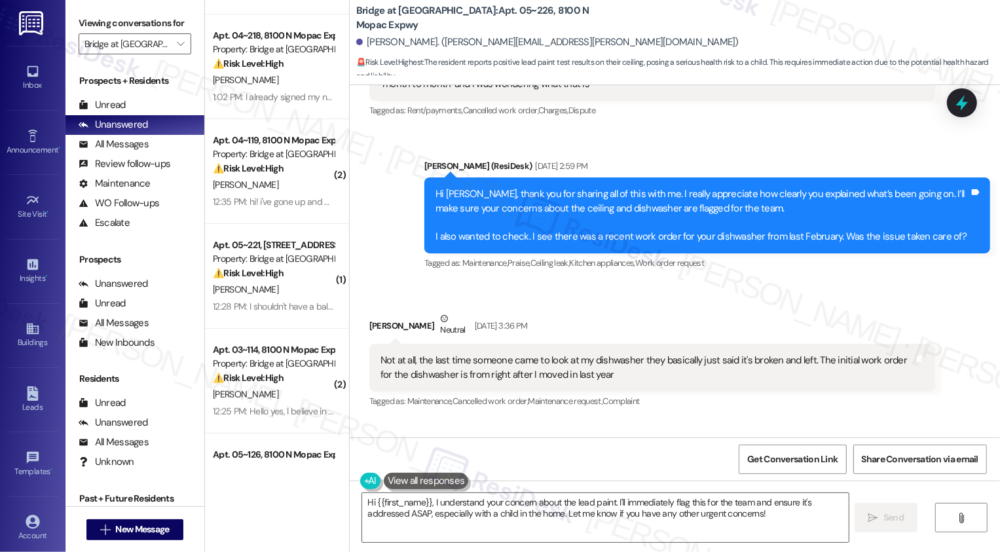
scroll to position [288, 0]
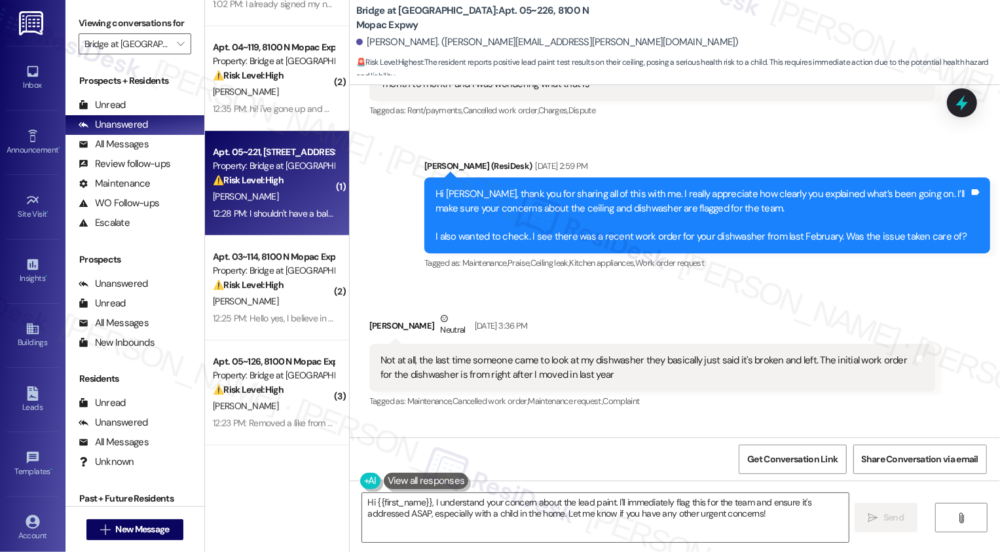
click at [259, 210] on div "12:28 PM: I shouldn't have a balance. [PERSON_NAME] is supposed to have my rene…" at bounding box center [649, 214] width 872 height 12
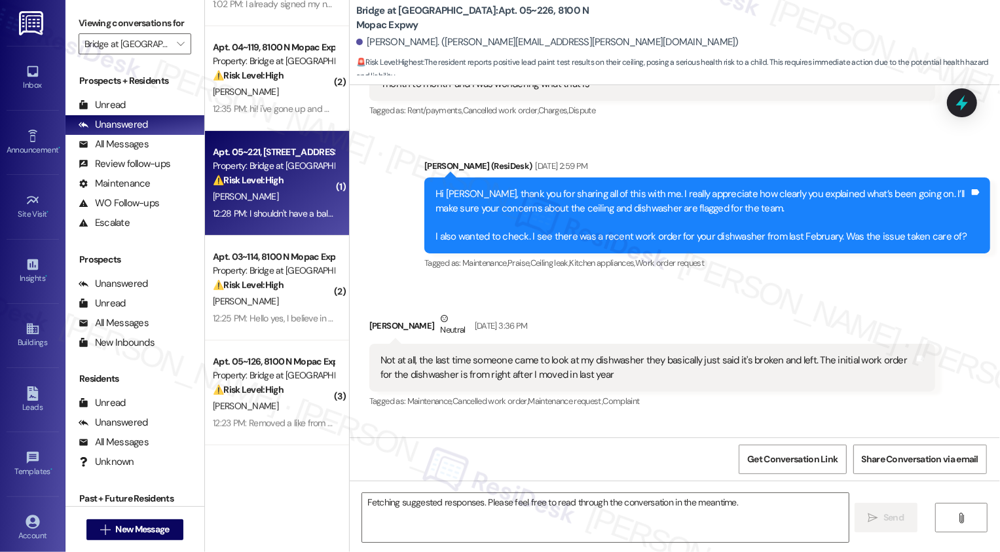
click at [259, 210] on div "12:28 PM: I shouldn't have a balance. [PERSON_NAME] is supposed to have my rene…" at bounding box center [649, 214] width 872 height 12
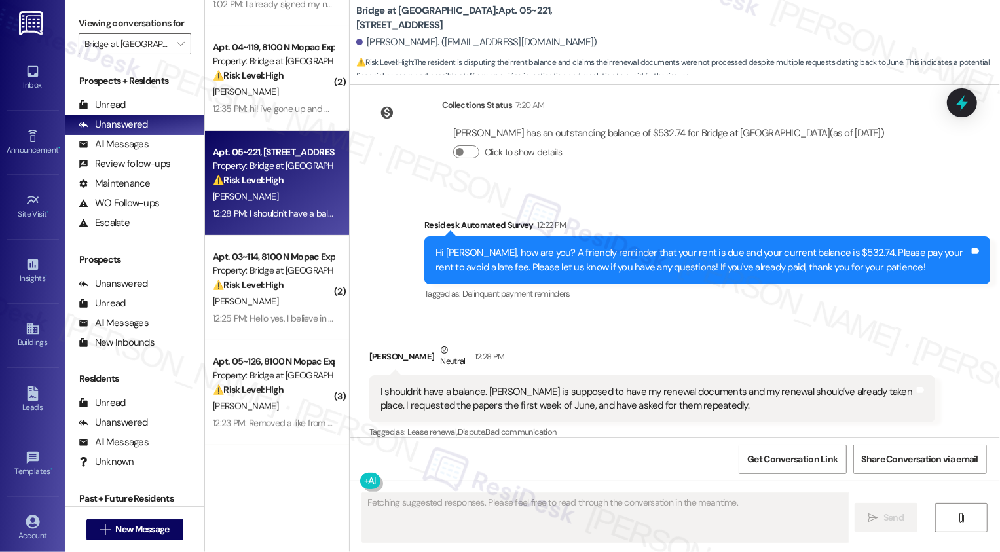
scroll to position [603, 0]
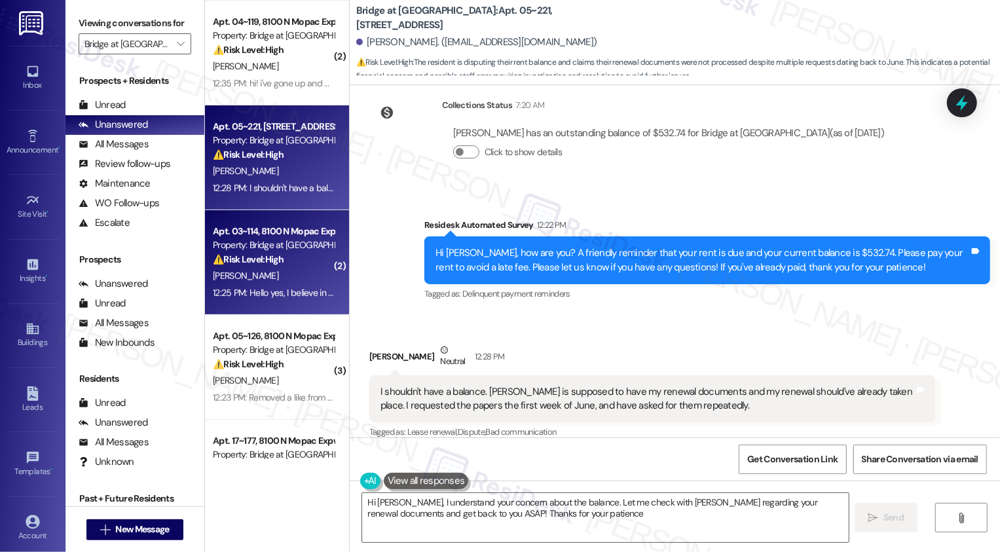
type textarea "Hi [PERSON_NAME], I understand your concern about the balance. Let me check wit…"
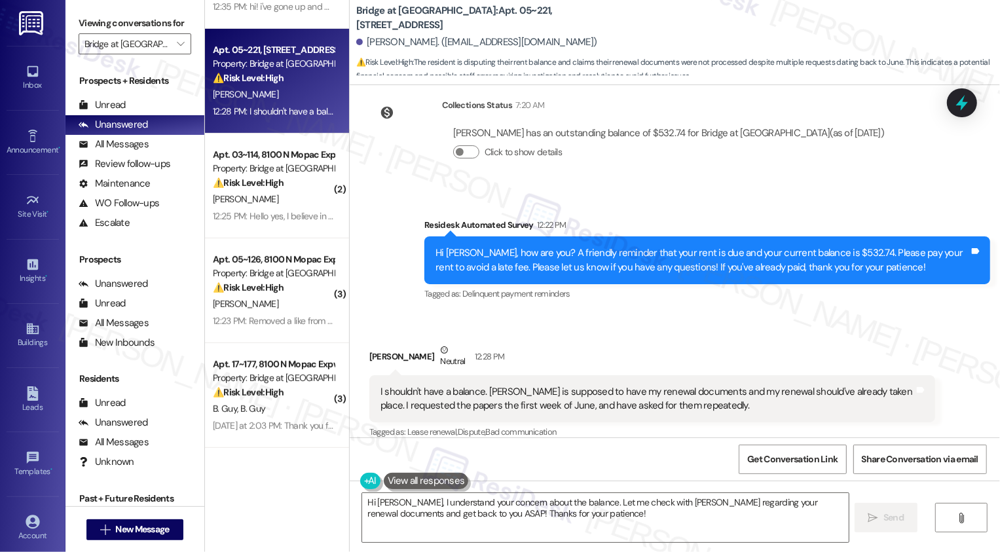
scroll to position [407, 0]
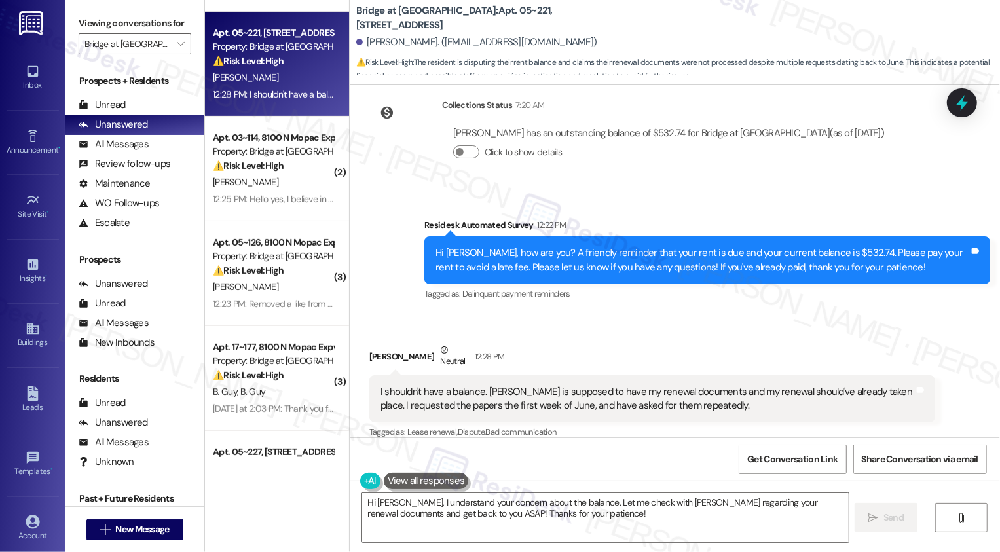
click at [278, 286] on div "[PERSON_NAME]" at bounding box center [274, 287] width 124 height 16
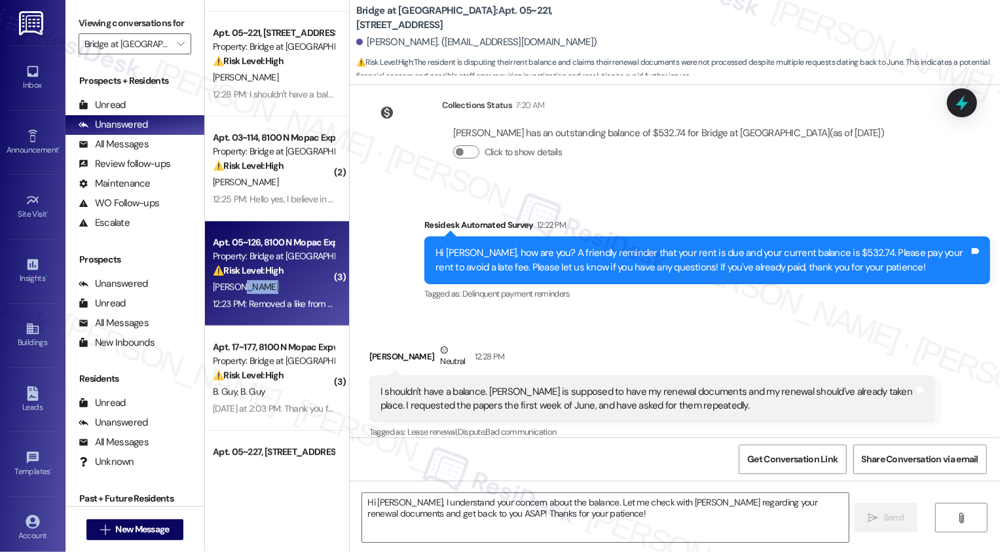
type textarea "Fetching suggested responses. Please feel free to read through the conversation…"
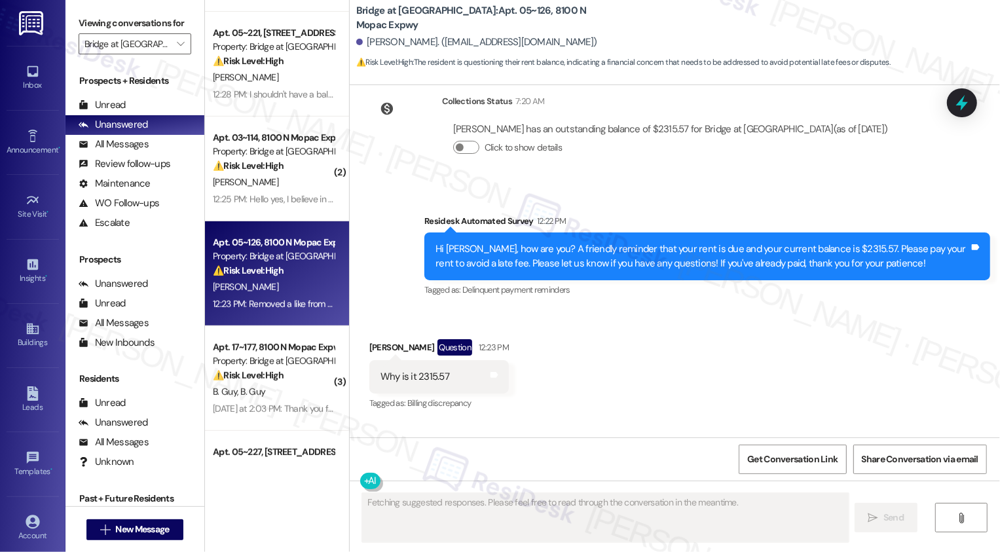
scroll to position [2274, 0]
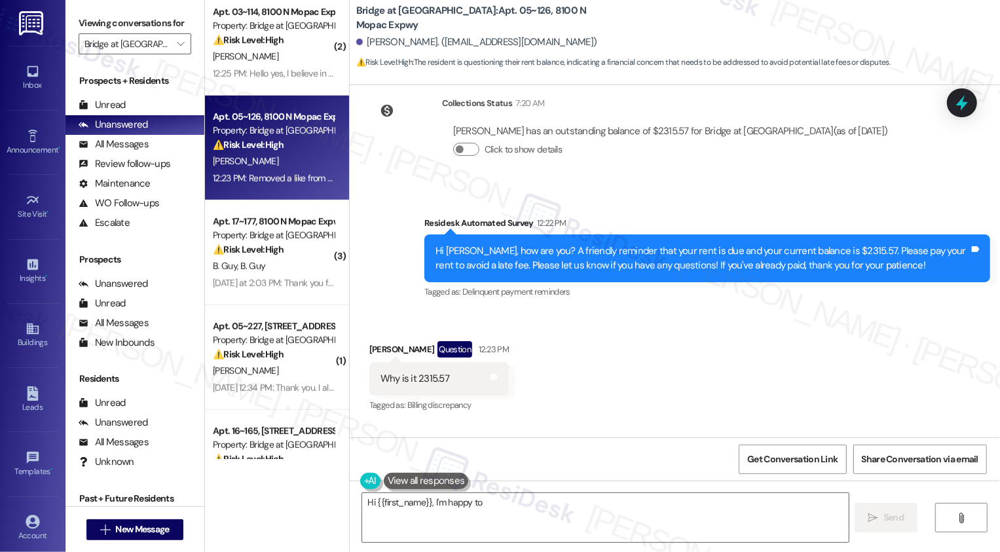
type textarea "Hi {{first_name}}, I'm happy to"
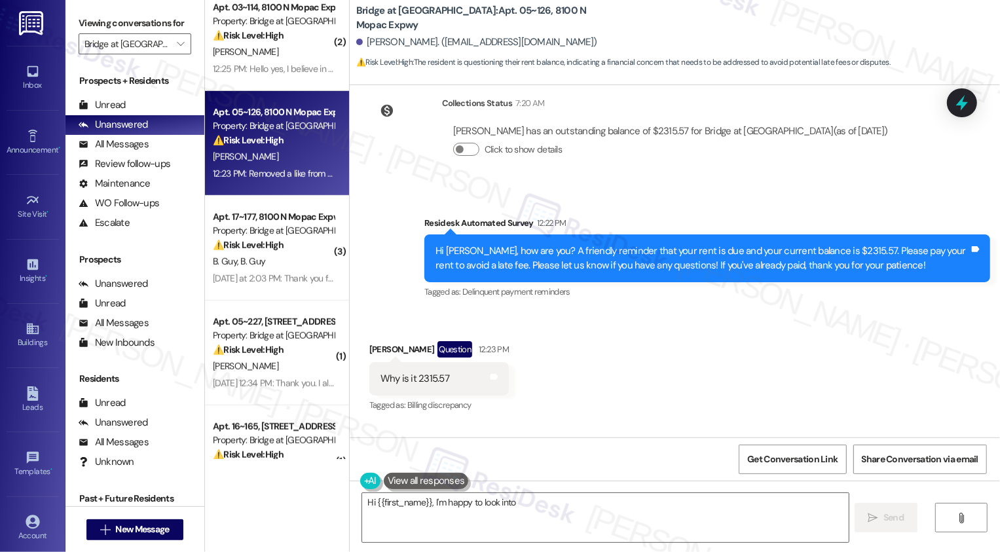
click at [281, 286] on div "[DATE] at 2:03 PM: Thank you for your help! Just paid it (-: [DATE] at 2:03 PM:…" at bounding box center [274, 279] width 124 height 16
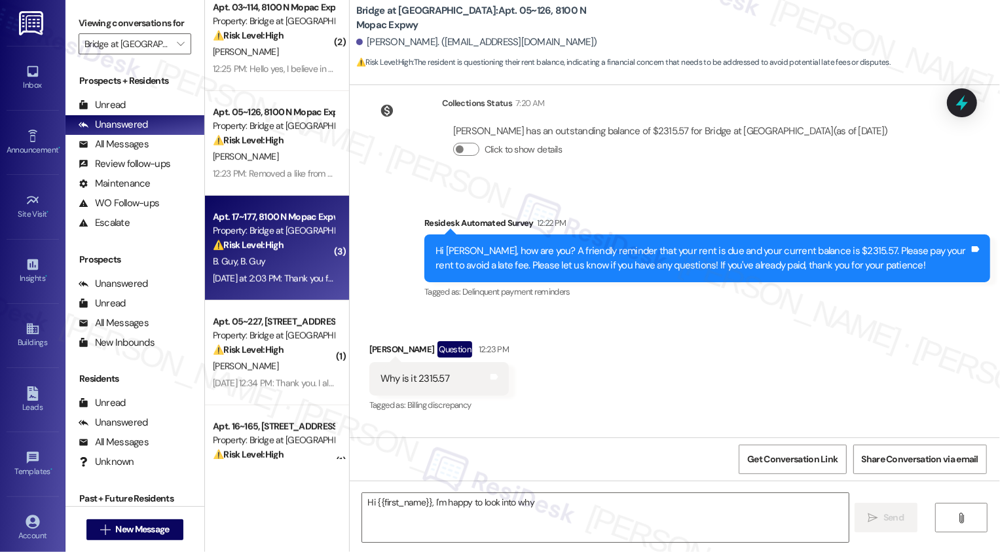
type textarea "Hi {{first_name}}, I'm happy to look into why your"
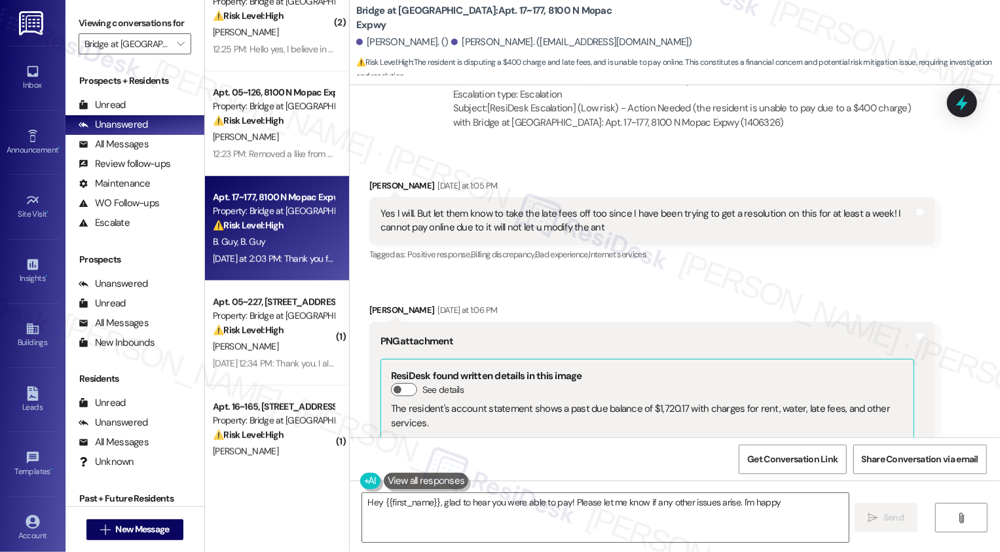
scroll to position [984, 0]
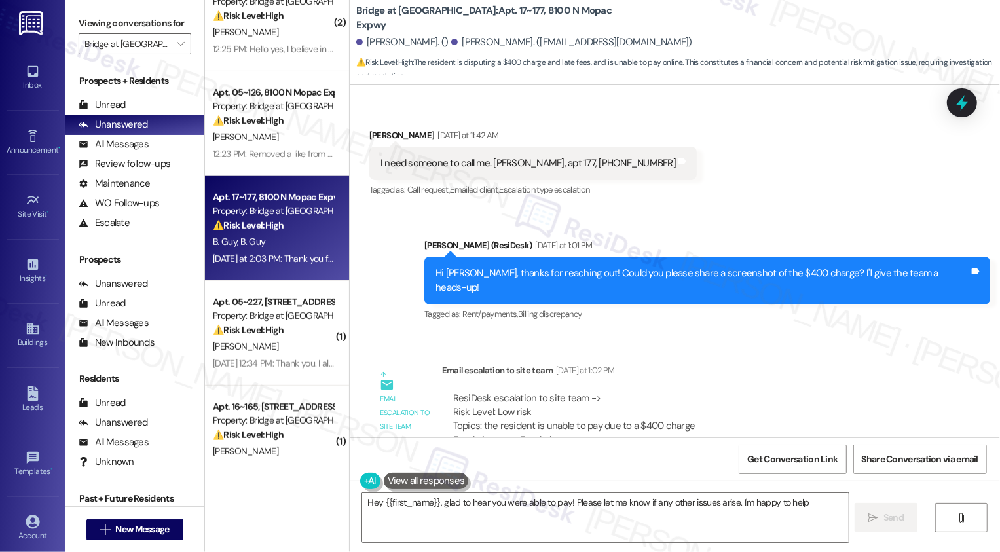
type textarea "Hey {{first_name}}, glad to hear you were able to pay! Please let me know if an…"
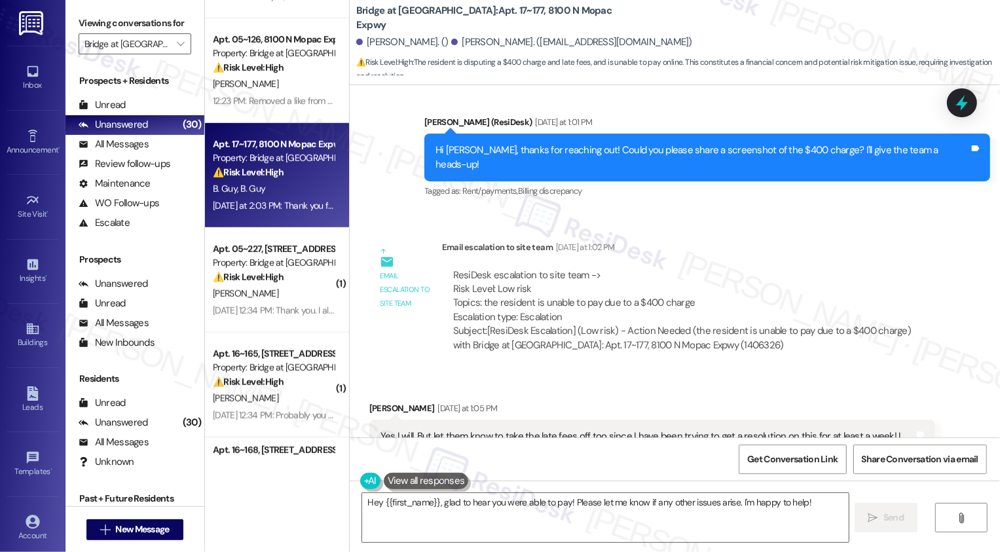
scroll to position [640, 0]
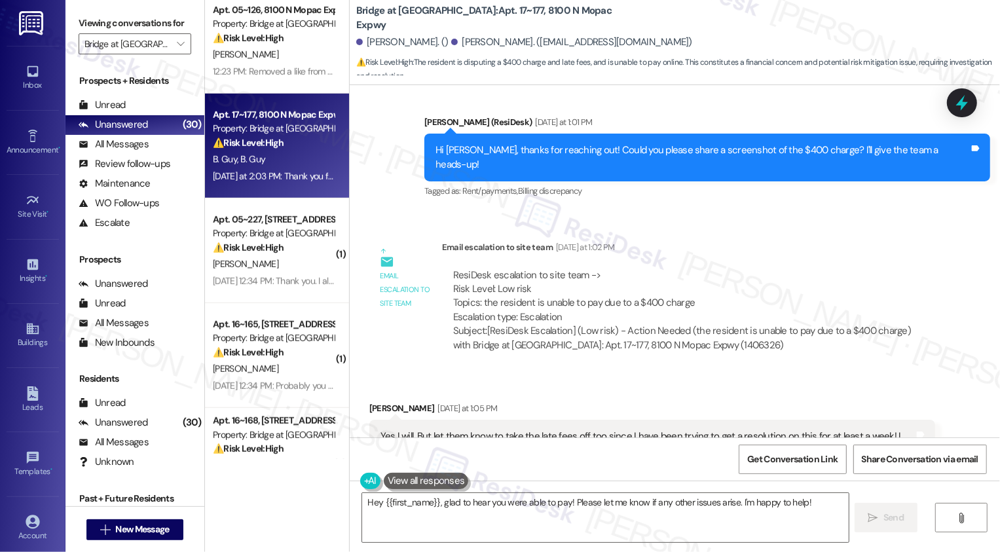
click at [276, 248] on strong "⚠️ Risk Level: High" at bounding box center [248, 248] width 71 height 12
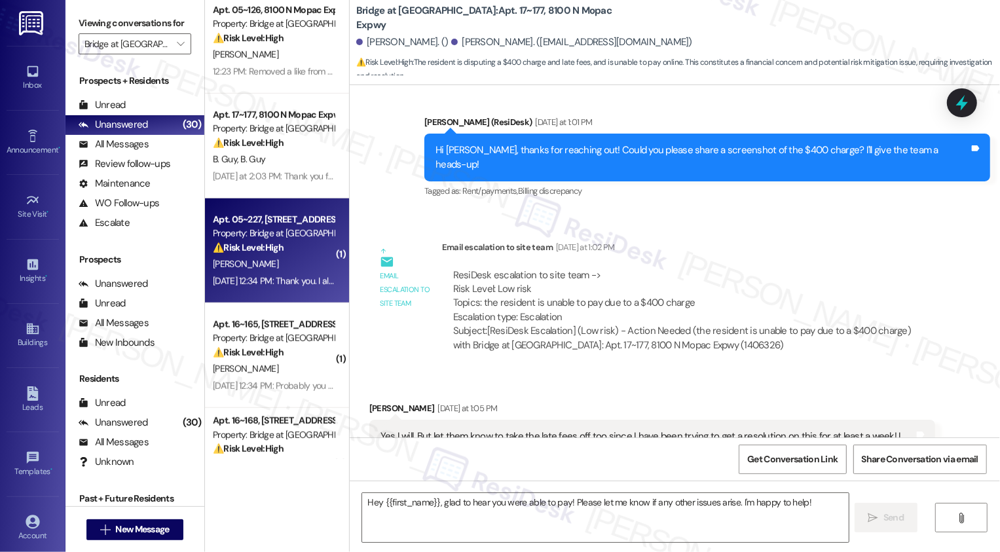
click at [276, 248] on strong "⚠️ Risk Level: High" at bounding box center [248, 248] width 71 height 12
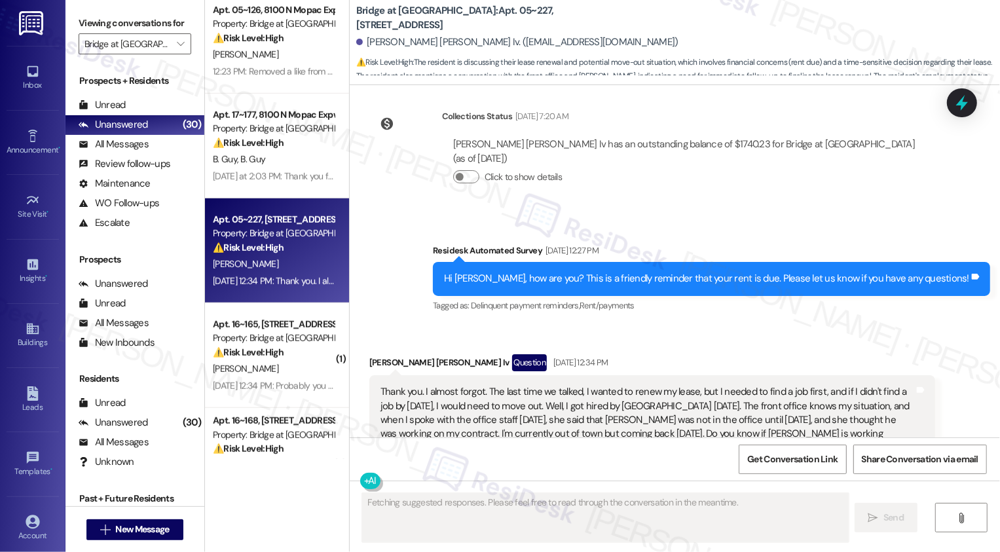
scroll to position [1348, 0]
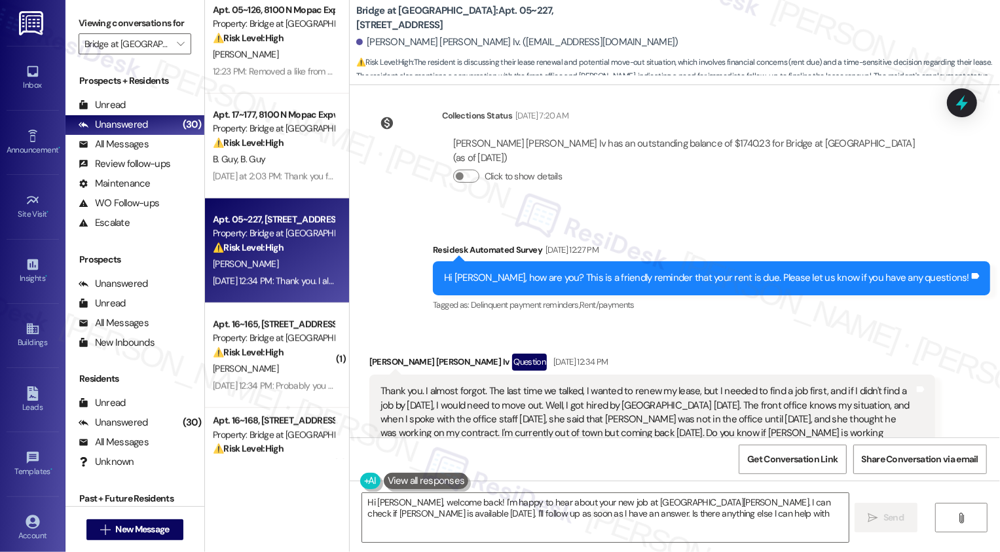
type textarea "Hi [PERSON_NAME], welcome back! I'm happy to hear about your new job at [GEOGRA…"
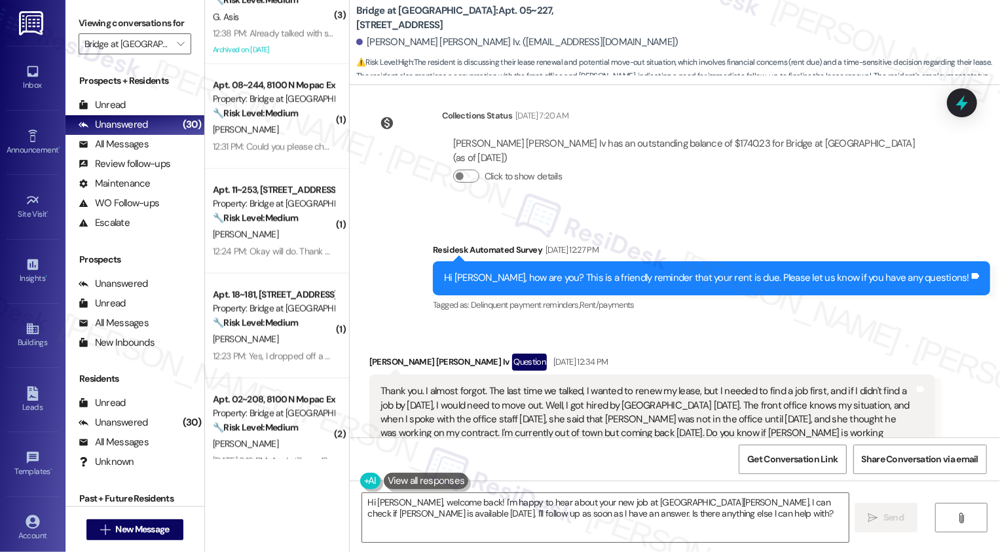
scroll to position [1478, 0]
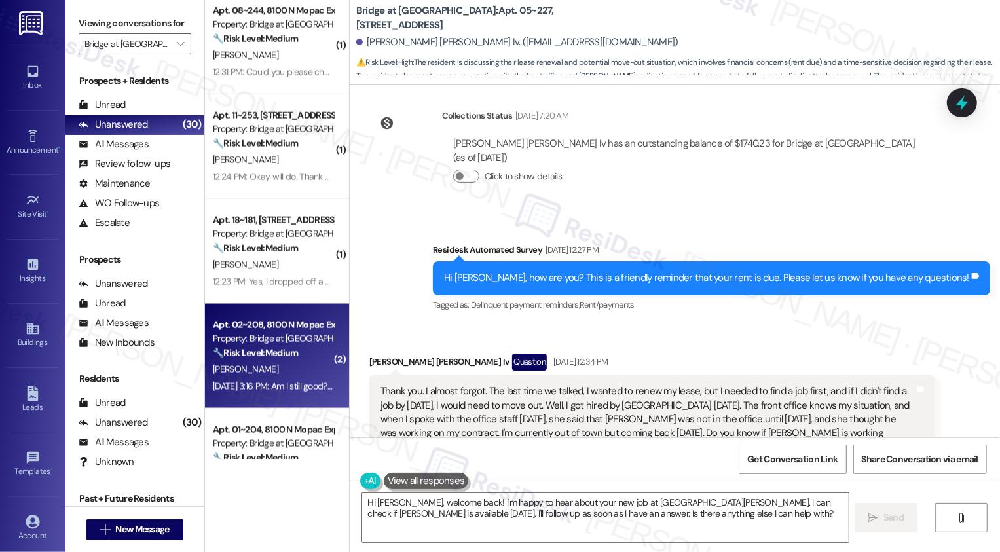
click at [286, 345] on div "Property: Bridge at [GEOGRAPHIC_DATA]" at bounding box center [273, 339] width 121 height 14
type textarea "Fetching suggested responses. Please feel free to read through the conversation…"
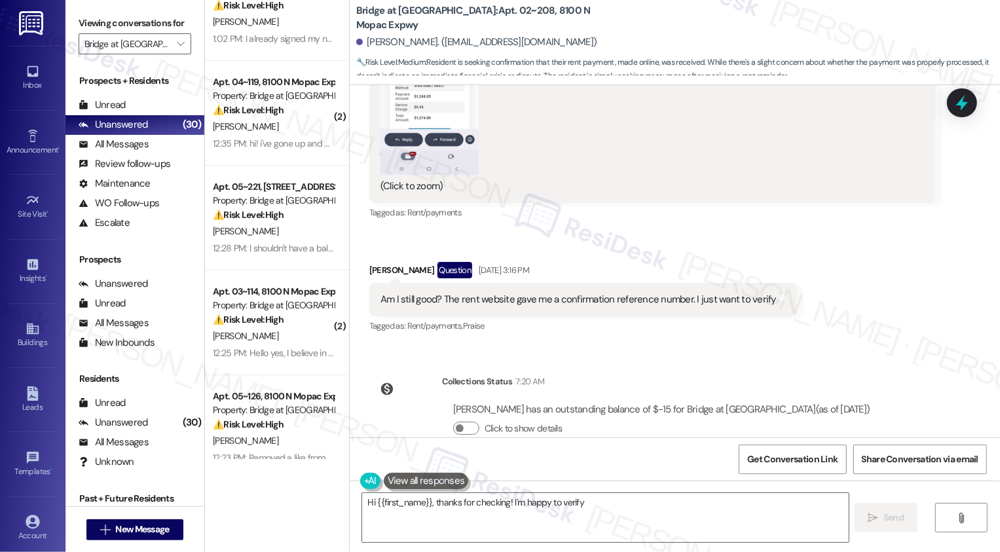
scroll to position [0, 0]
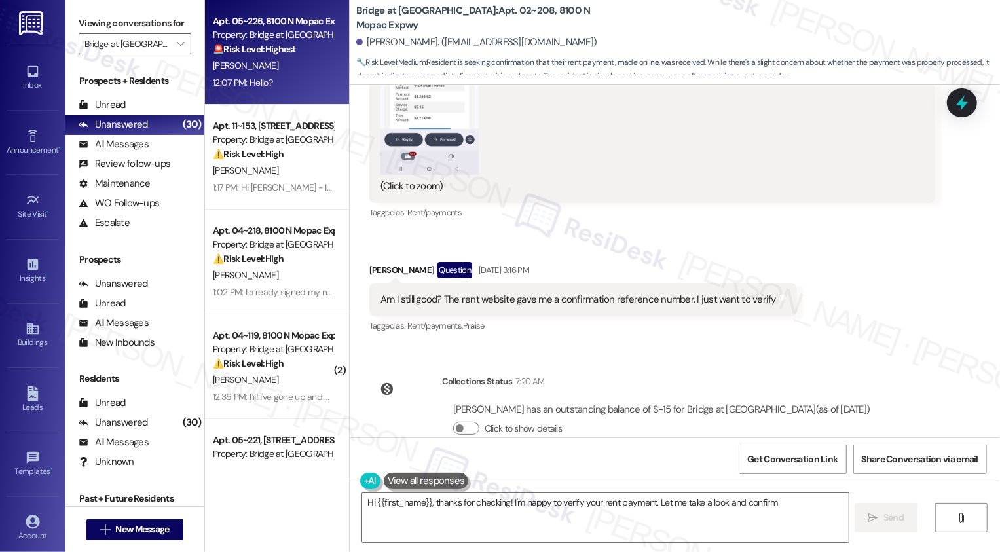
type textarea "Hi {{first_name}}, thanks for checking! I'm happy to verify your rent payment. …"
click at [263, 58] on div "[PERSON_NAME]" at bounding box center [274, 66] width 124 height 16
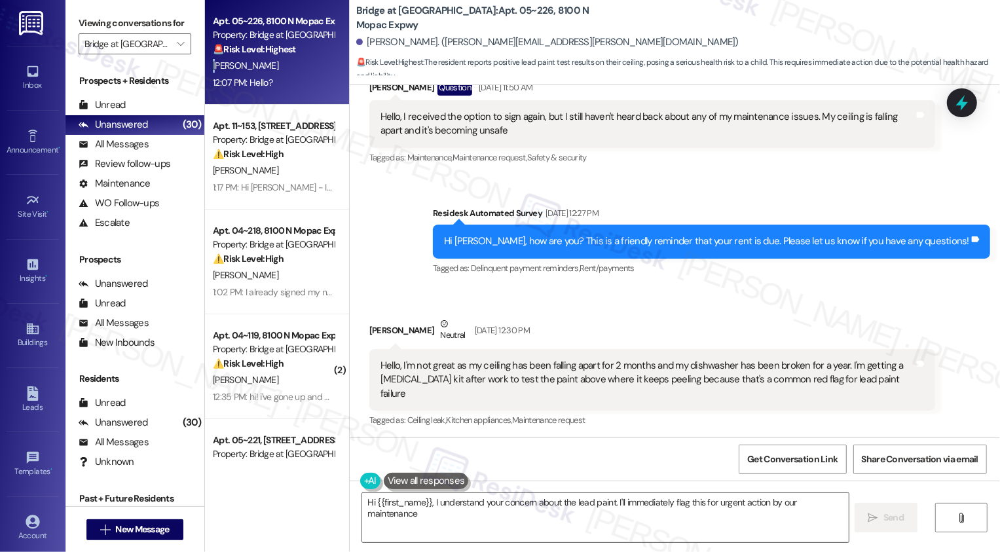
scroll to position [4760, 0]
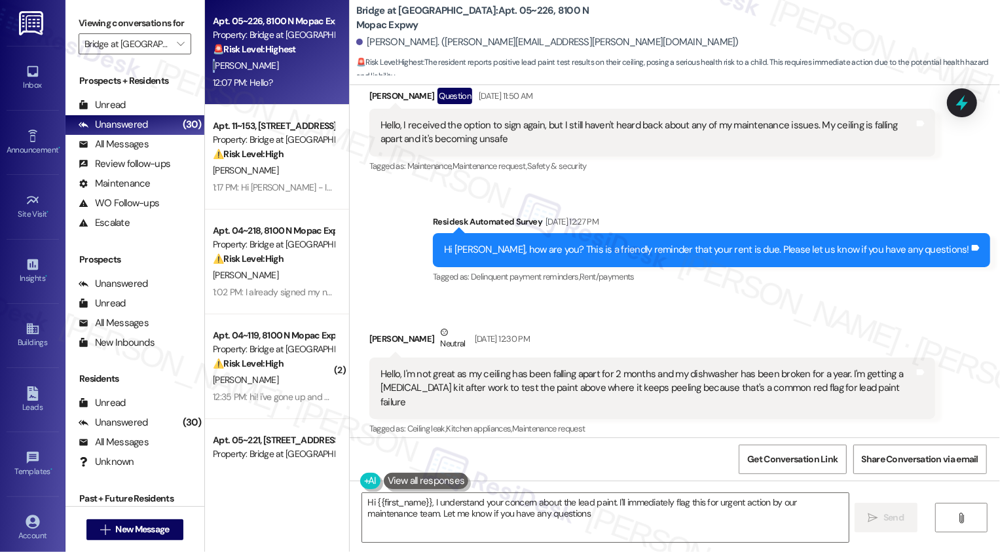
type textarea "Hi {{first_name}}, I understand your concern about the lead paint. I'll immedia…"
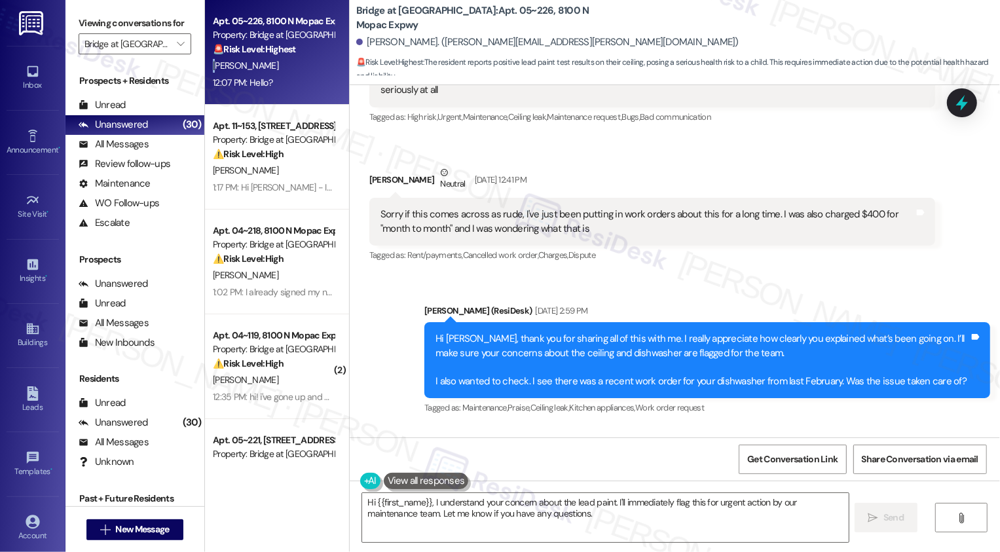
scroll to position [5185, 0]
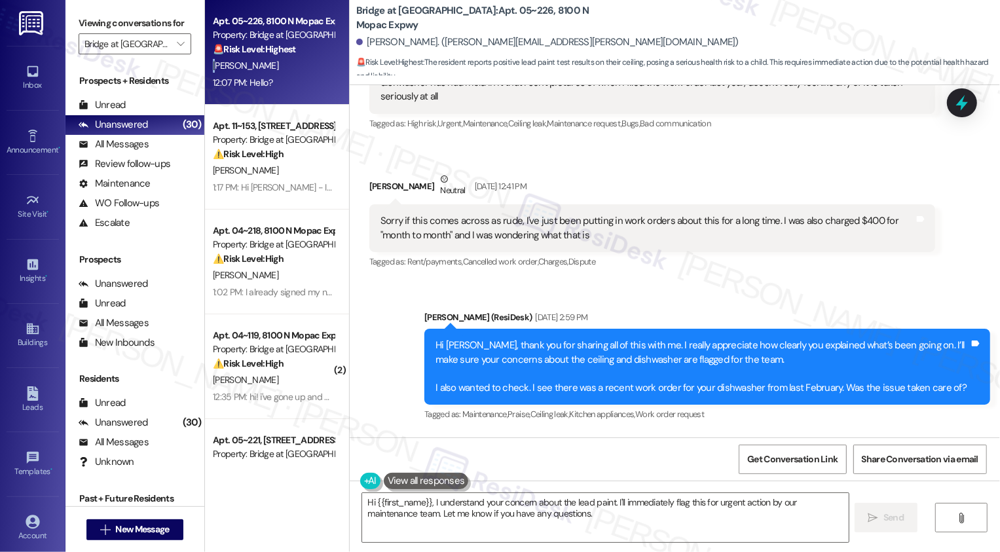
click at [675, 252] on div "Tagged as: Rent/payments , Click to highlight conversations about Rent/payments…" at bounding box center [652, 261] width 566 height 19
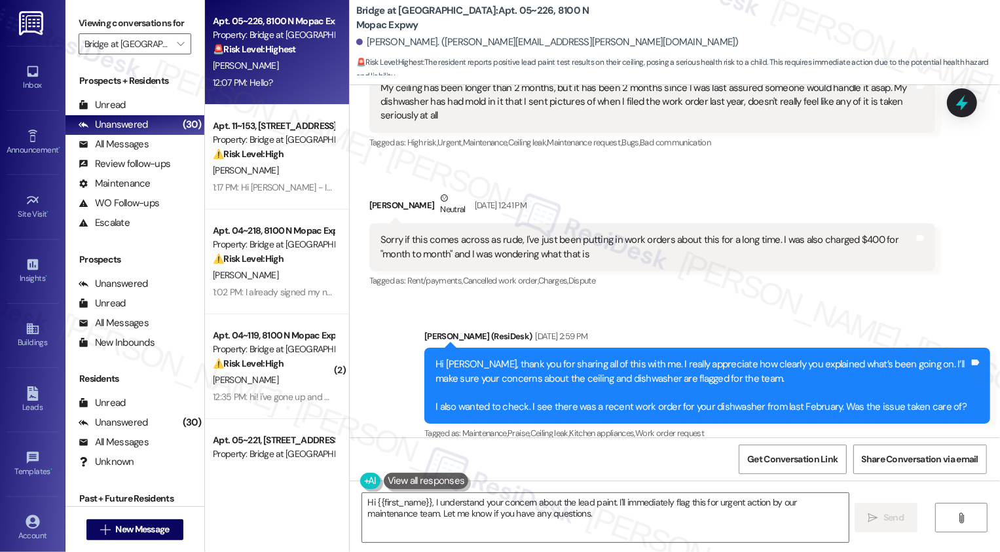
click at [658, 300] on div "Sent via SMS [PERSON_NAME] (ResiDesk) [DATE] 2:59 PM Hi [PERSON_NAME], thank yo…" at bounding box center [675, 376] width 650 height 153
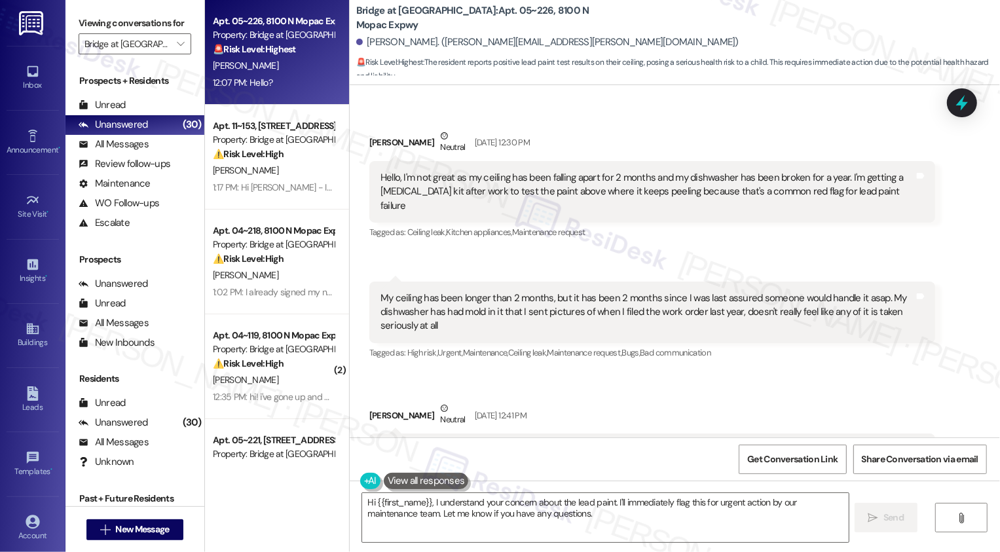
scroll to position [4957, 0]
click at [719, 316] on div "Received via SMS [PERSON_NAME] Neutral [DATE] 12:30 PM Hello, I'm not great as …" at bounding box center [675, 304] width 650 height 411
click at [742, 391] on div "Received via SMS [PERSON_NAME] Neutral [DATE] 12:41 PM Sorry if this comes acro…" at bounding box center [653, 450] width 586 height 119
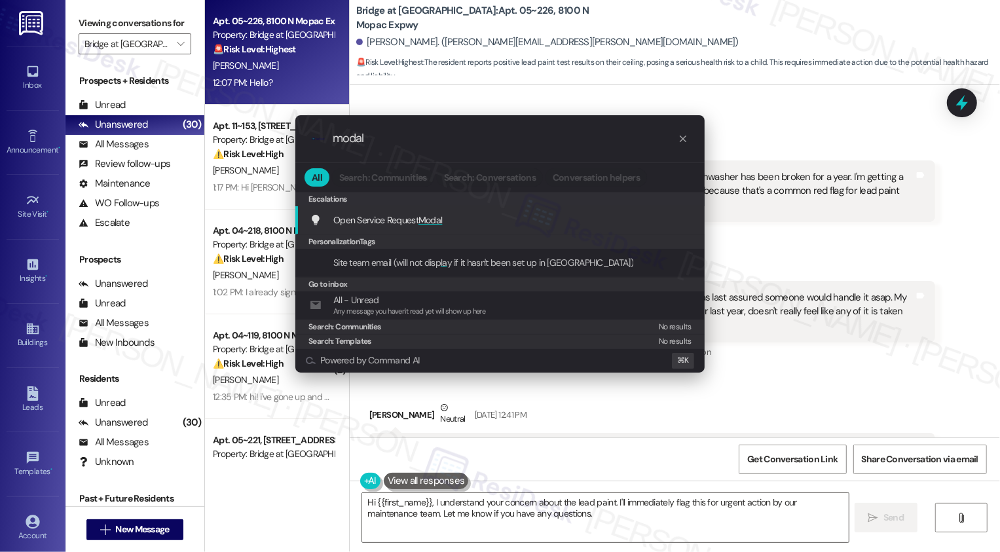
click at [432, 219] on span "Modal" at bounding box center [431, 220] width 24 height 12
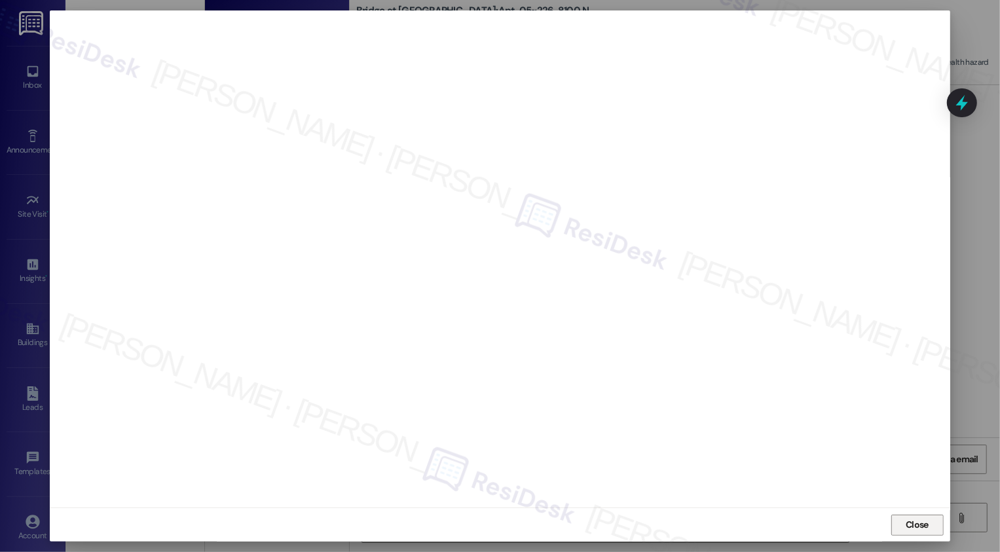
click at [914, 525] on span "Close" at bounding box center [917, 525] width 23 height 14
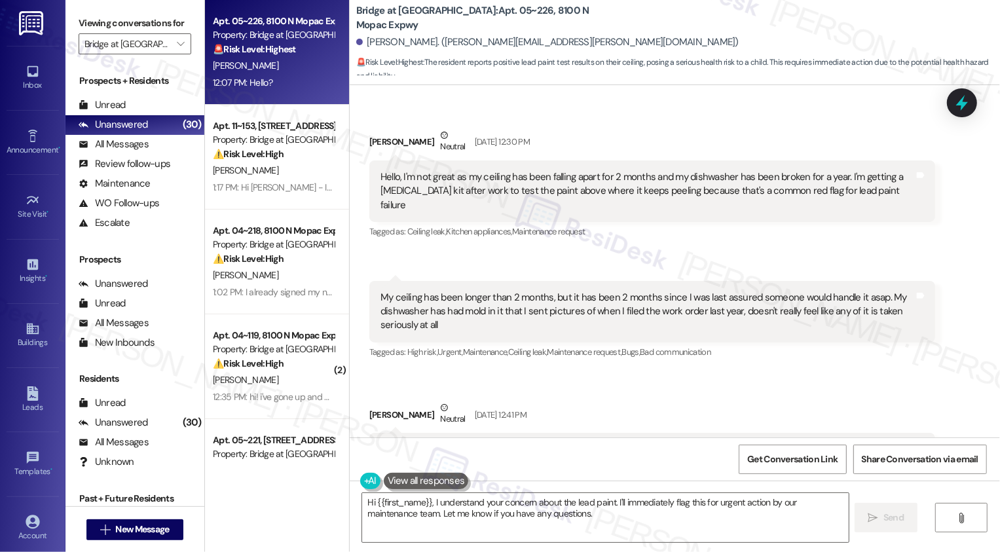
click at [921, 391] on div "Received via SMS [PERSON_NAME] Neutral [DATE] 12:41 PM Sorry if this comes acro…" at bounding box center [653, 450] width 586 height 119
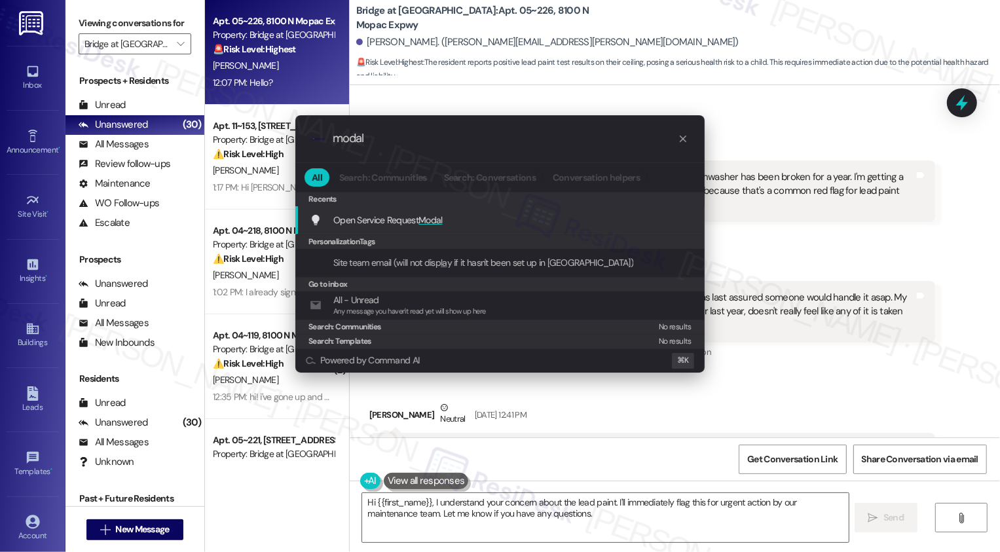
type input "modal"
click at [395, 220] on span "Open Service Request Modal" at bounding box center [387, 220] width 109 height 12
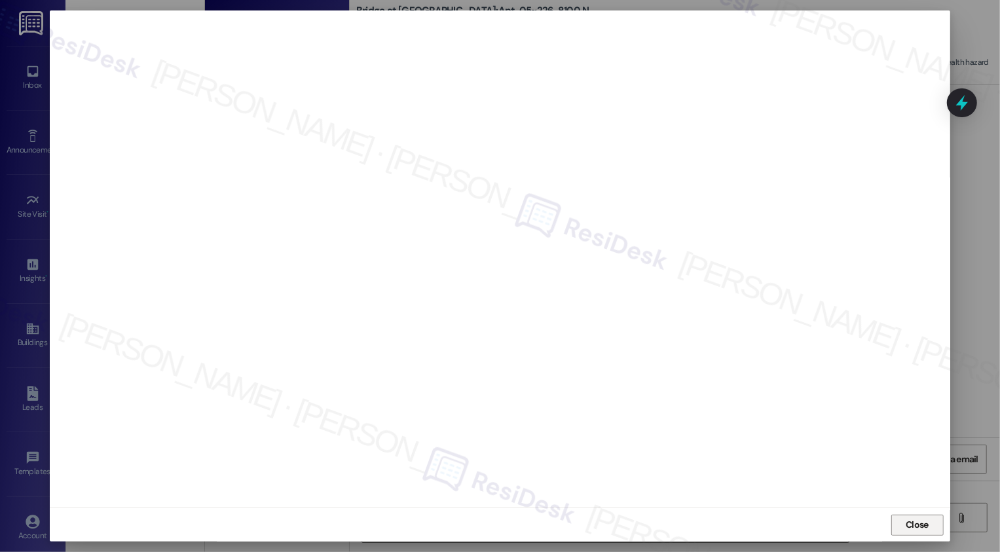
click at [906, 525] on span "Close" at bounding box center [917, 525] width 23 height 14
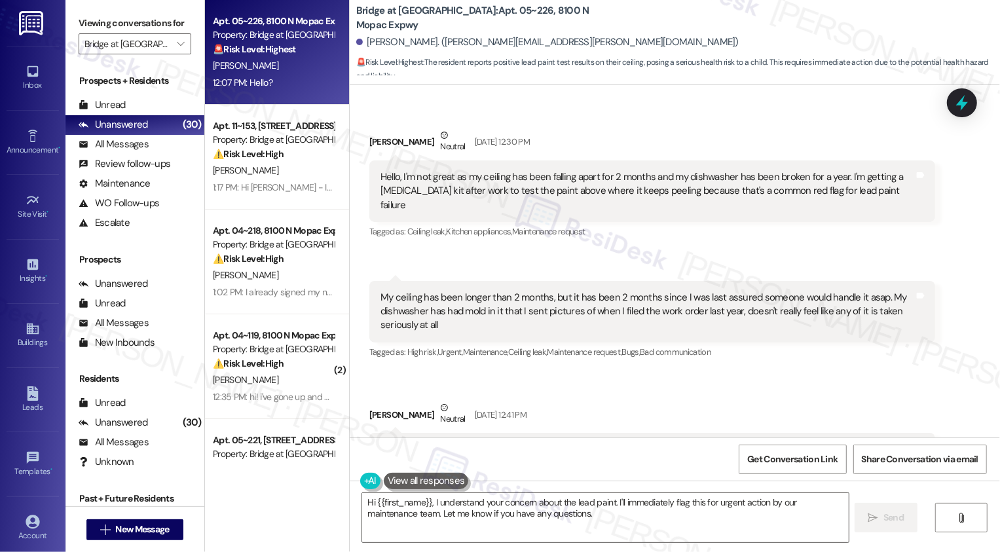
click at [571, 170] on div "Hello, I'm not great as my ceiling has been falling apart for 2 months and my d…" at bounding box center [648, 191] width 534 height 42
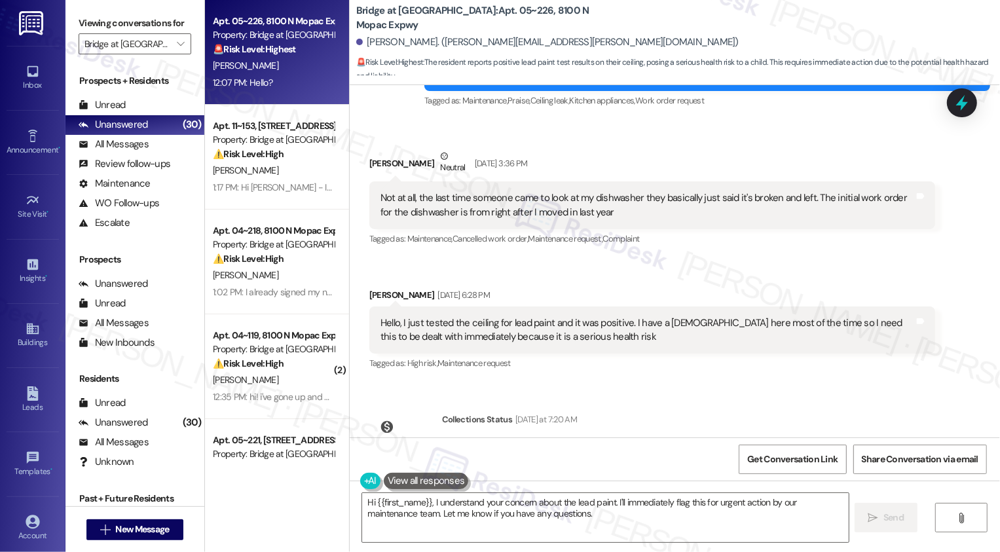
scroll to position [5609, 0]
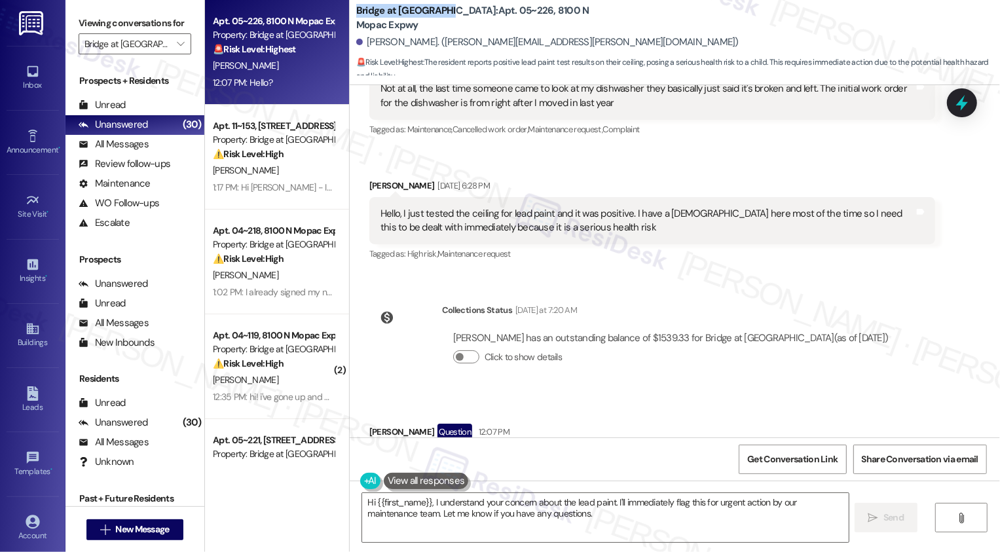
drag, startPoint x: 348, startPoint y: 19, endPoint x: 430, endPoint y: 16, distance: 81.3
click at [430, 16] on b "Bridge at [GEOGRAPHIC_DATA]: Apt. 05~226, [STREET_ADDRESS]" at bounding box center [487, 18] width 262 height 28
copy b "Bridge at [GEOGRAPHIC_DATA]"
click at [452, 29] on div "[PERSON_NAME]. ([PERSON_NAME][EMAIL_ADDRESS][PERSON_NAME][DOMAIN_NAME])" at bounding box center [678, 42] width 644 height 26
drag, startPoint x: 433, startPoint y: 16, endPoint x: 478, endPoint y: 14, distance: 44.6
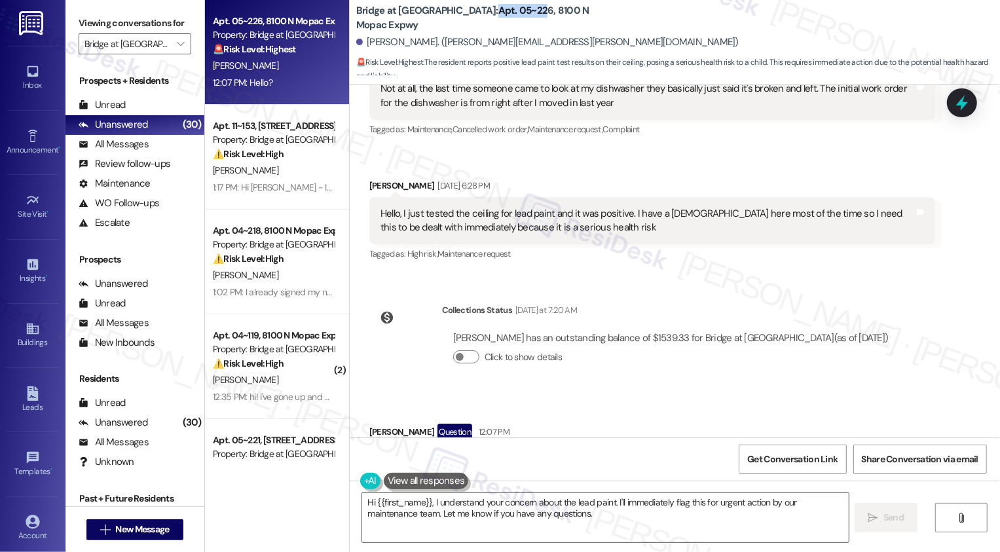
click at [478, 14] on b "Bridge at [GEOGRAPHIC_DATA]: Apt. 05~226, [STREET_ADDRESS]" at bounding box center [487, 18] width 262 height 28
click at [445, 24] on b "Bridge at [GEOGRAPHIC_DATA]: Apt. 05~226, [STREET_ADDRESS]" at bounding box center [487, 18] width 262 height 28
drag, startPoint x: 453, startPoint y: 17, endPoint x: 484, endPoint y: 15, distance: 30.9
click at [484, 15] on b "Bridge at [GEOGRAPHIC_DATA]: Apt. 05~226, [STREET_ADDRESS]" at bounding box center [487, 18] width 262 height 28
copy b "05~226"
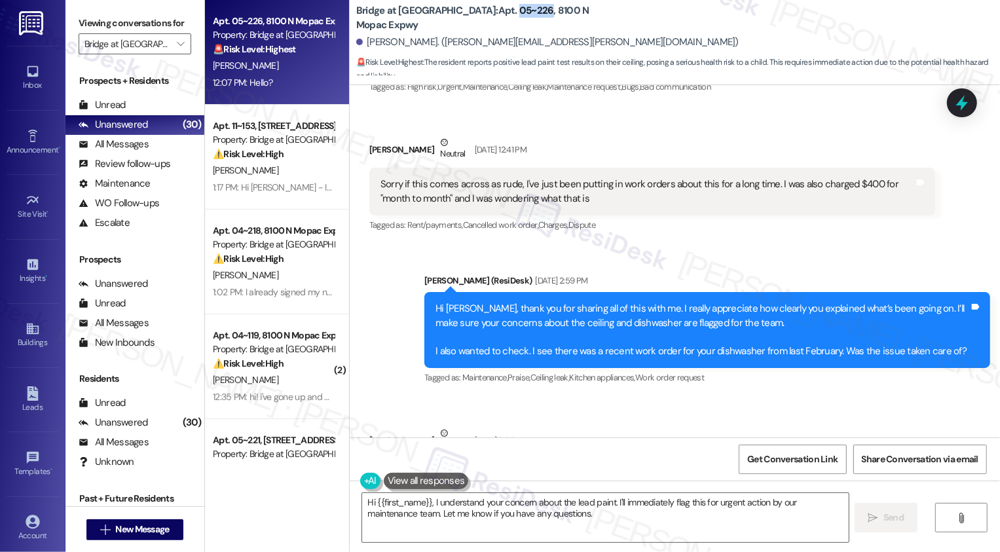
scroll to position [5225, 0]
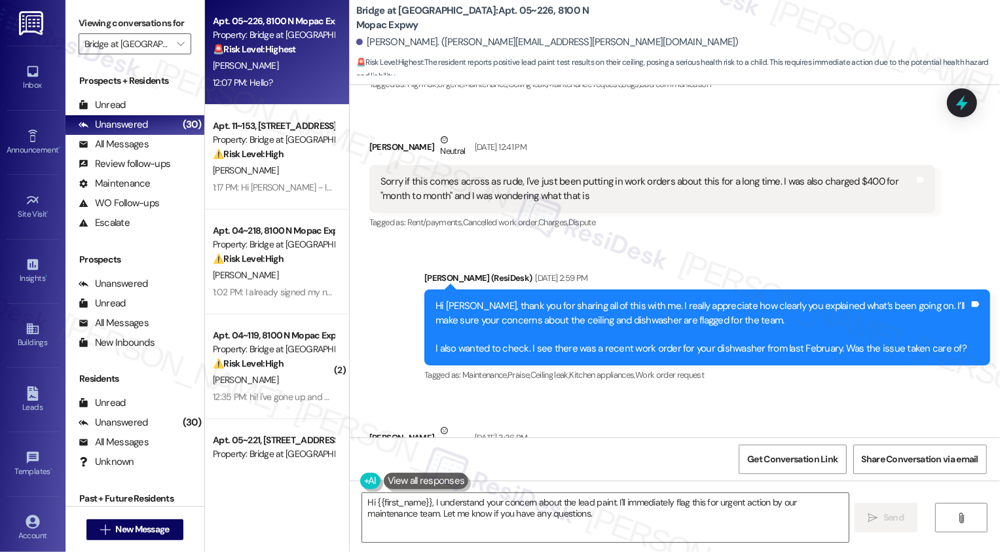
drag, startPoint x: 428, startPoint y: 278, endPoint x: 772, endPoint y: 274, distance: 343.3
click at [773, 299] on div "Hi [PERSON_NAME], thank you for sharing all of this with me. I really appreciat…" at bounding box center [703, 327] width 534 height 56
click at [715, 299] on div "Hi [PERSON_NAME], thank you for sharing all of this with me. I really appreciat…" at bounding box center [703, 327] width 534 height 56
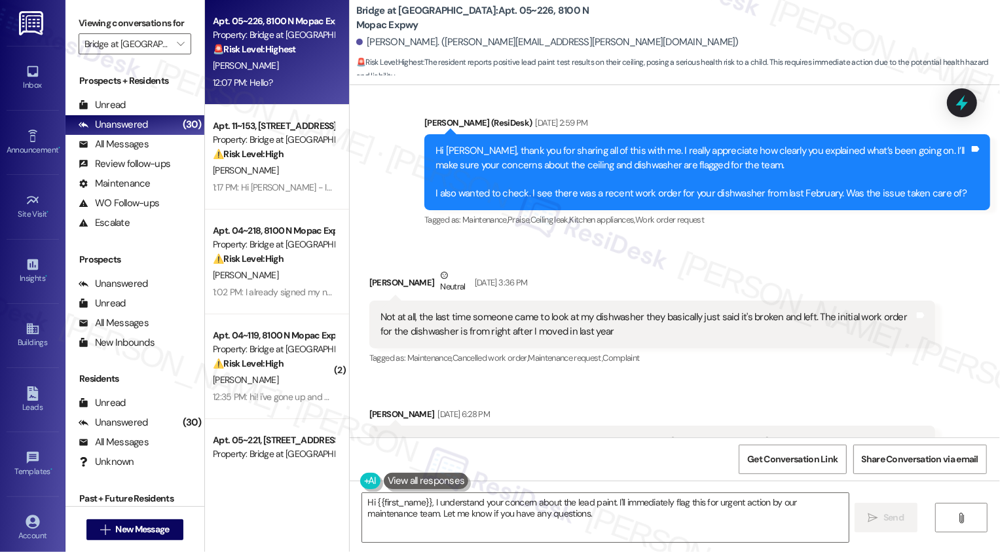
scroll to position [5388, 0]
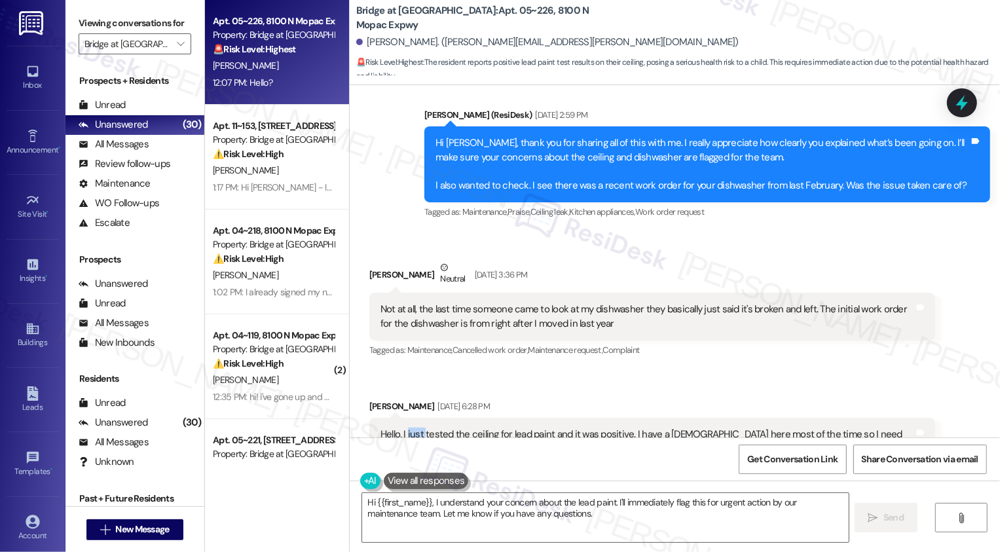
drag, startPoint x: 400, startPoint y: 366, endPoint x: 418, endPoint y: 367, distance: 18.4
click at [417, 428] on div "Hello, I just tested the ceiling for lead paint and it was positive. I have a […" at bounding box center [648, 442] width 534 height 28
click at [418, 428] on div "Hello, I just tested the ceiling for lead paint and it was positive. I have a […" at bounding box center [648, 442] width 534 height 28
click at [419, 428] on div "Hello, I just tested the ceiling for lead paint and it was positive. I have a […" at bounding box center [648, 442] width 534 height 28
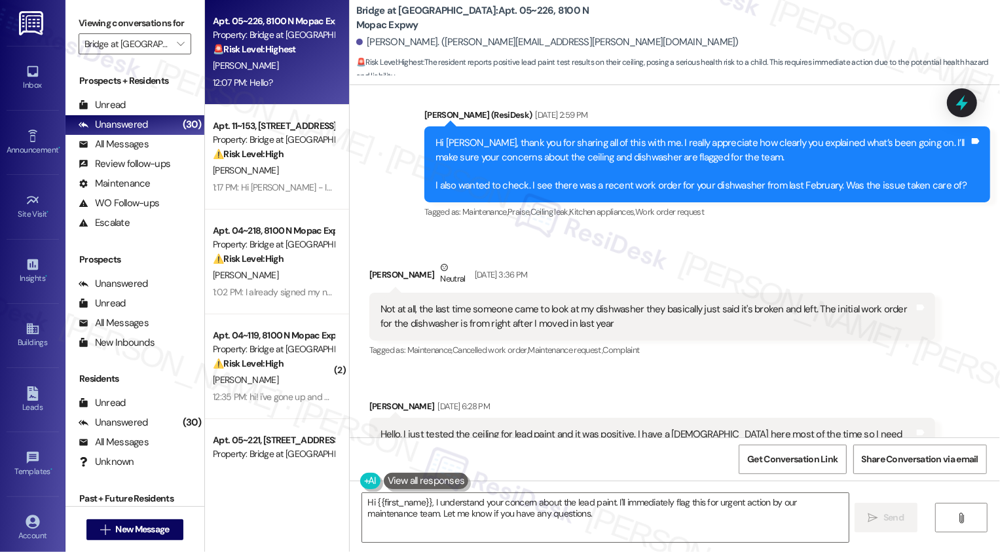
click at [470, 428] on div "Hello, I just tested the ceiling for lead paint and it was positive. I have a […" at bounding box center [648, 442] width 534 height 28
drag, startPoint x: 394, startPoint y: 364, endPoint x: 620, endPoint y: 370, distance: 226.7
click at [620, 428] on div "Hello, I just tested the ceiling for lead paint and it was positive. I have a […" at bounding box center [648, 442] width 534 height 28
copy div "I just tested the ceiling for lead paint and it was positive."
click at [612, 428] on div "Hello, I just tested the ceiling for lead paint and it was positive. I have a […" at bounding box center [648, 442] width 534 height 28
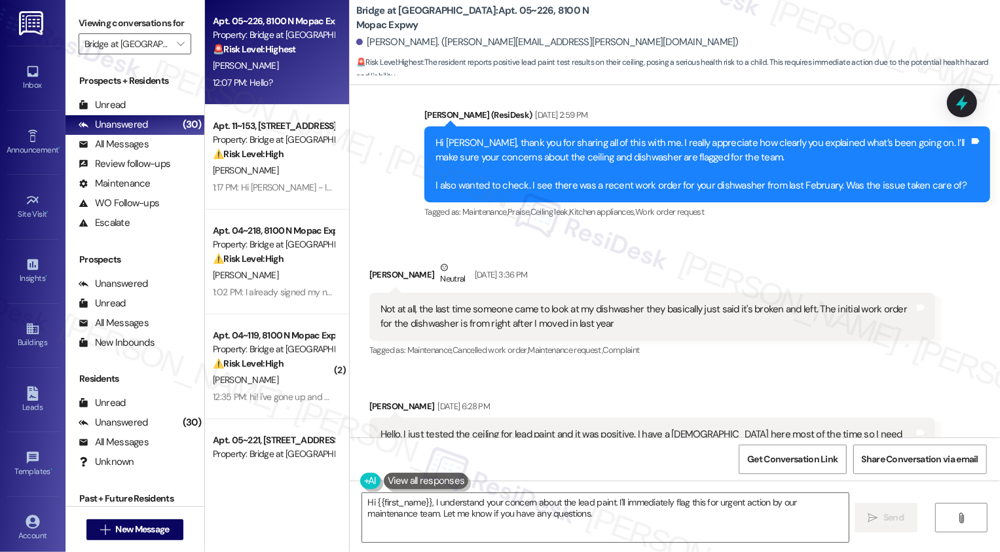
click at [433, 428] on div "Hello, I just tested the ceiling for lead paint and it was positive. I have a […" at bounding box center [648, 442] width 534 height 28
click at [394, 428] on div "Hello, I just tested the ceiling for lead paint and it was positive. I have a […" at bounding box center [648, 442] width 534 height 28
click at [405, 428] on div "Hello, I just tested the ceiling for lead paint and it was positive. I have a […" at bounding box center [648, 442] width 534 height 28
drag, startPoint x: 394, startPoint y: 363, endPoint x: 620, endPoint y: 360, distance: 225.4
click at [620, 428] on div "Hello, I just tested the ceiling for lead paint and it was positive. I have a […" at bounding box center [648, 442] width 534 height 28
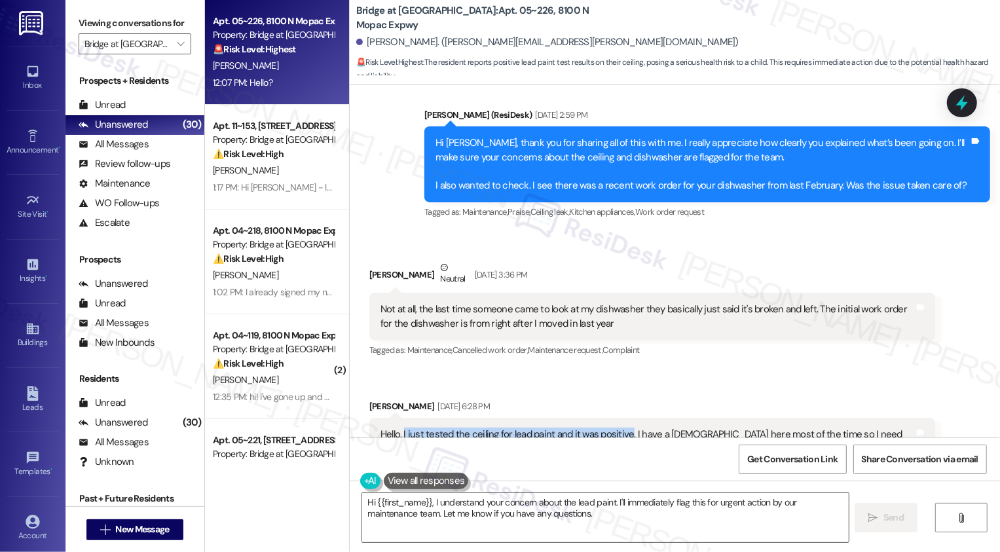
copy div "I just tested the ceiling for lead paint and it was positive"
click at [694, 312] on div "Received via SMS [PERSON_NAME] Neutral [DATE] 3:36 PM Not at all, the last time…" at bounding box center [675, 362] width 650 height 263
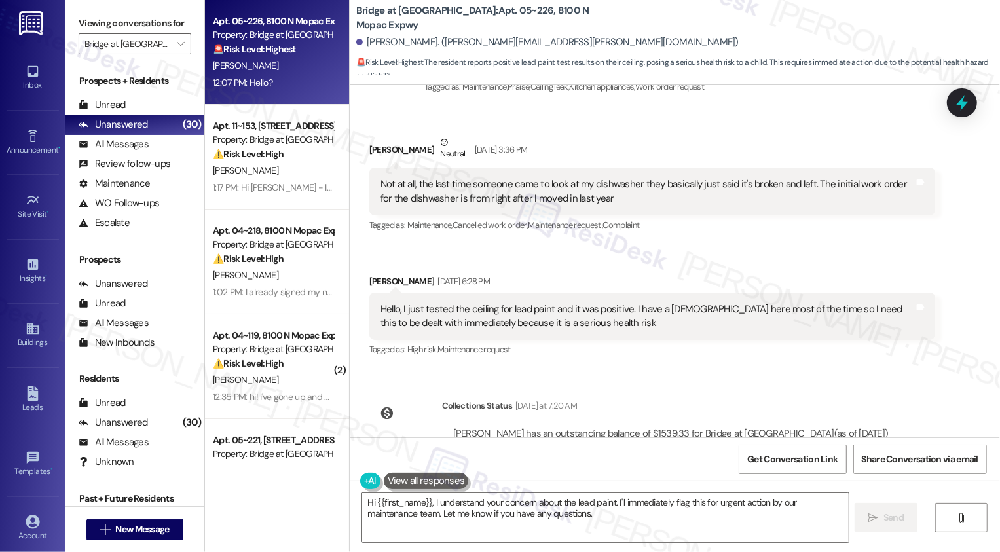
scroll to position [5609, 0]
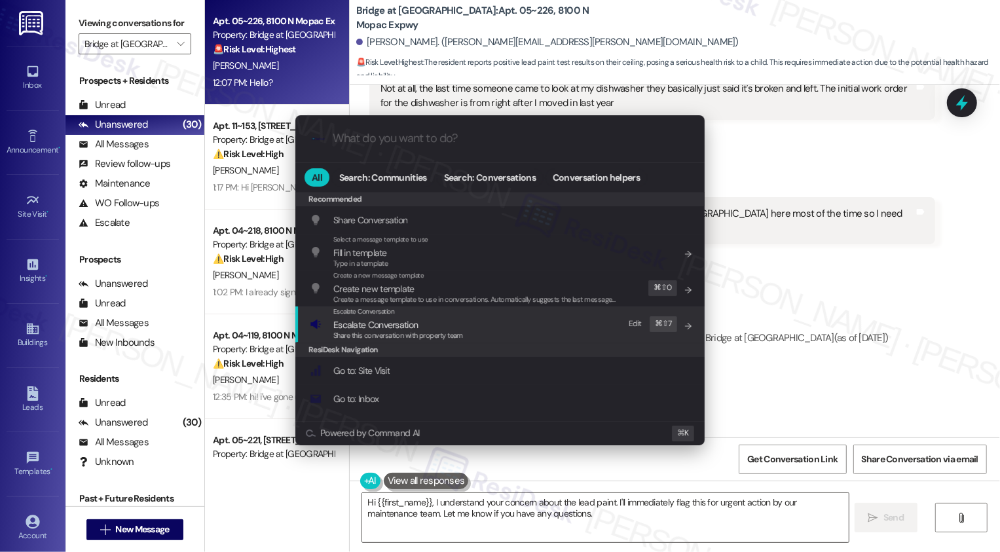
click at [769, 217] on div ".cls-1{fill:#0a055f;}.cls-2{fill:#0cc4c4;} resideskLogoBlueOrange All Search: C…" at bounding box center [500, 276] width 1000 height 552
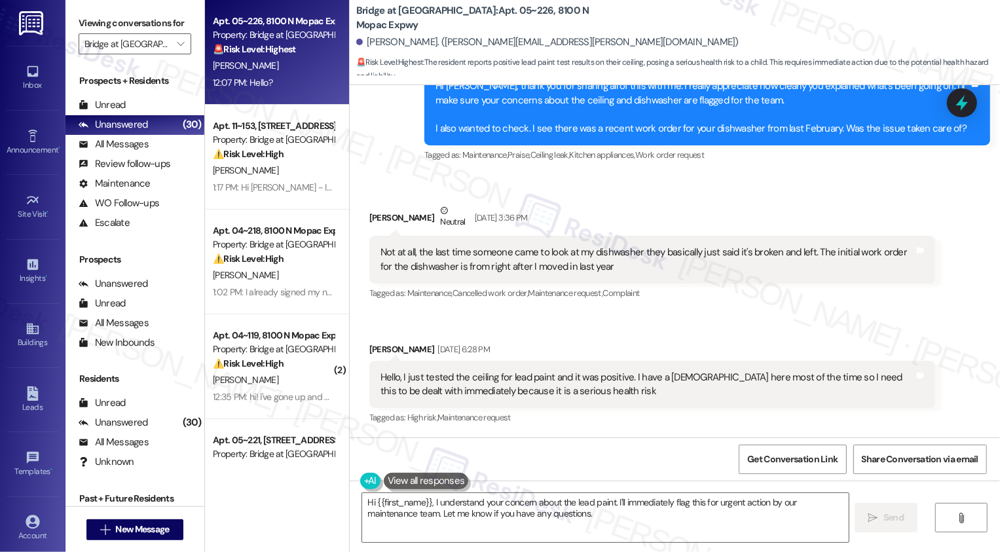
scroll to position [5442, 0]
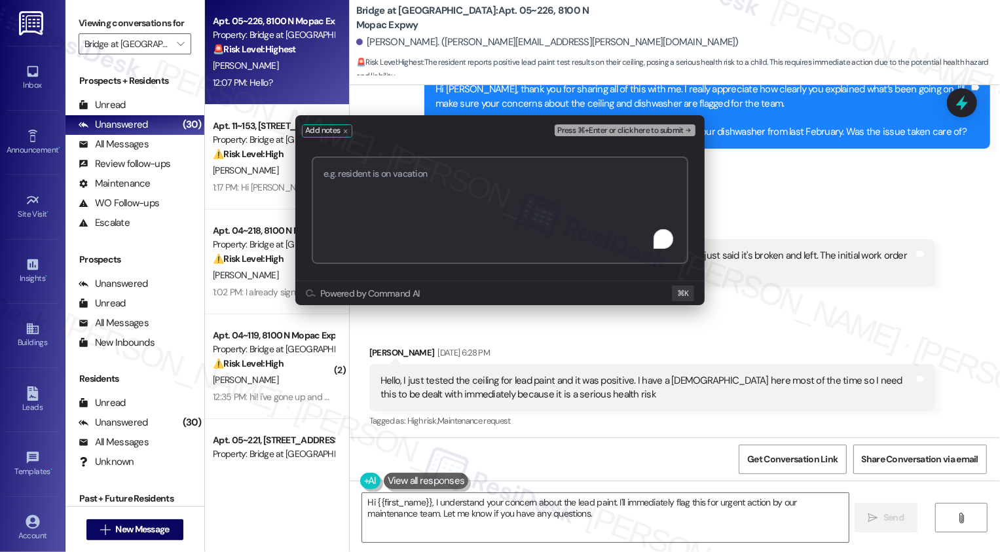
click at [392, 197] on textarea "To enrich screen reader interactions, please activate Accessibility in Grammarl…" at bounding box center [500, 210] width 377 height 107
paste textarea "2526"
type textarea "Work Order 2526 - ceiling"
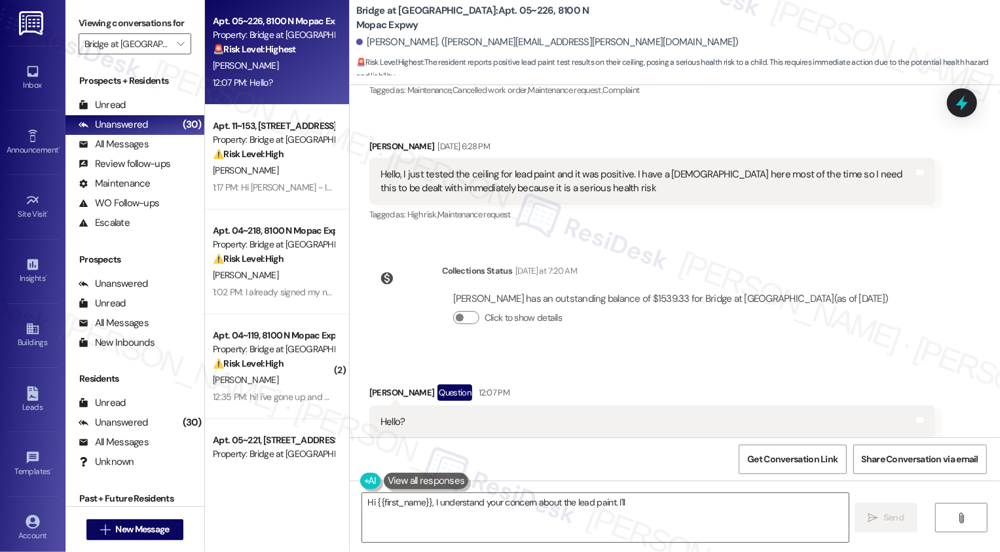
scroll to position [5620, 0]
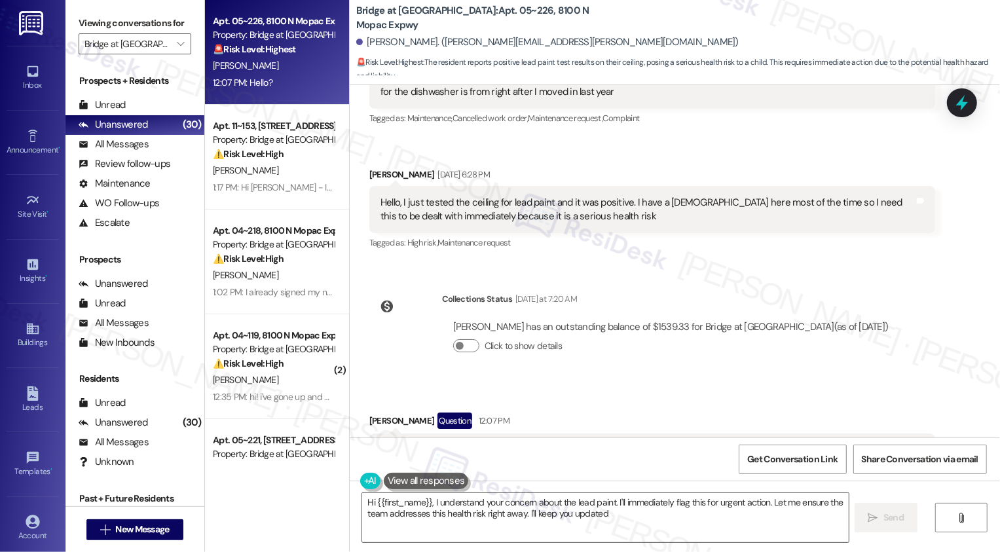
type textarea "Hi {{first_name}}, I understand your concern about the lead paint. I'll immedia…"
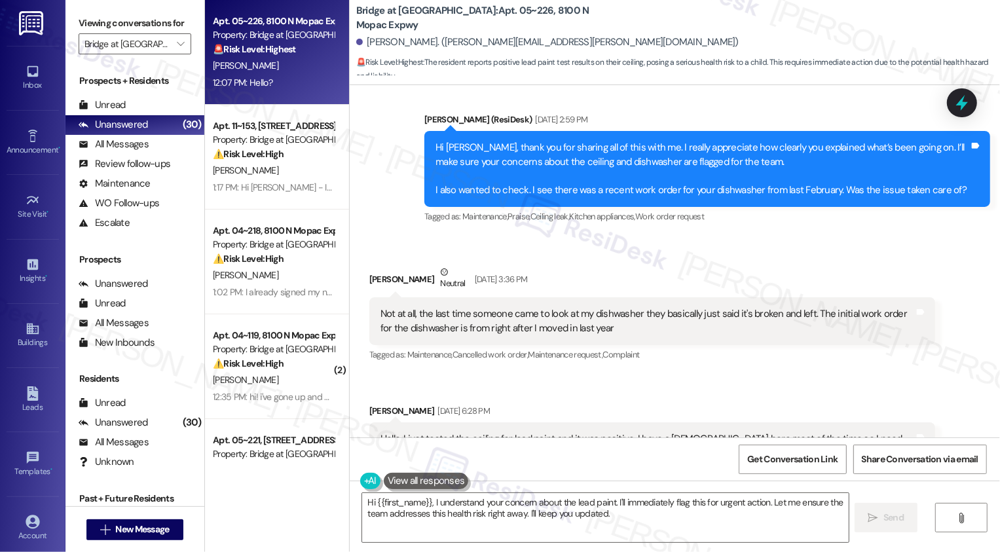
scroll to position [5383, 0]
click at [569, 508] on textarea "Hi {{first_name}}, I understand your concern about the lead paint. I'll immedia…" at bounding box center [605, 517] width 487 height 49
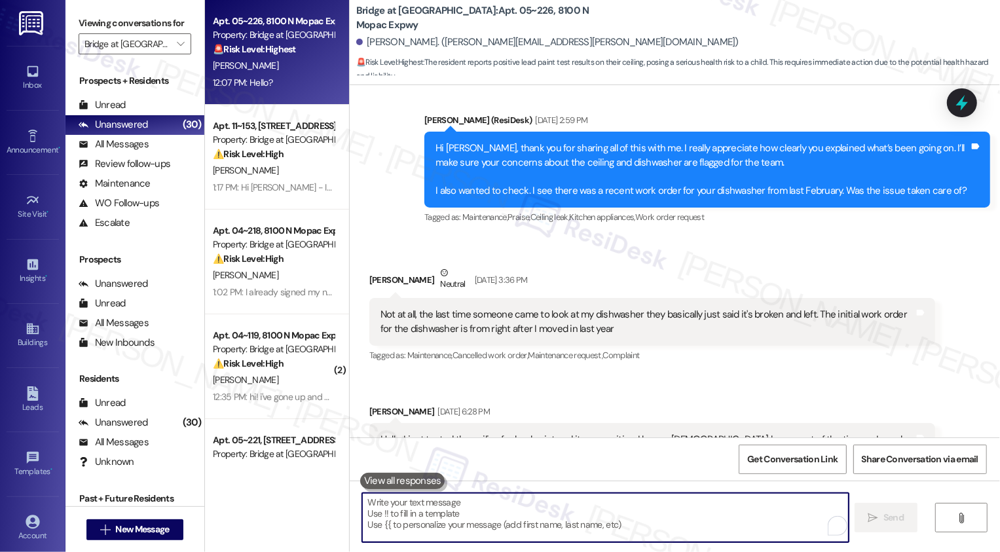
paste textarea "Sorry to hear the dishwasher still hasn’t been fixed, and I completely understa…"
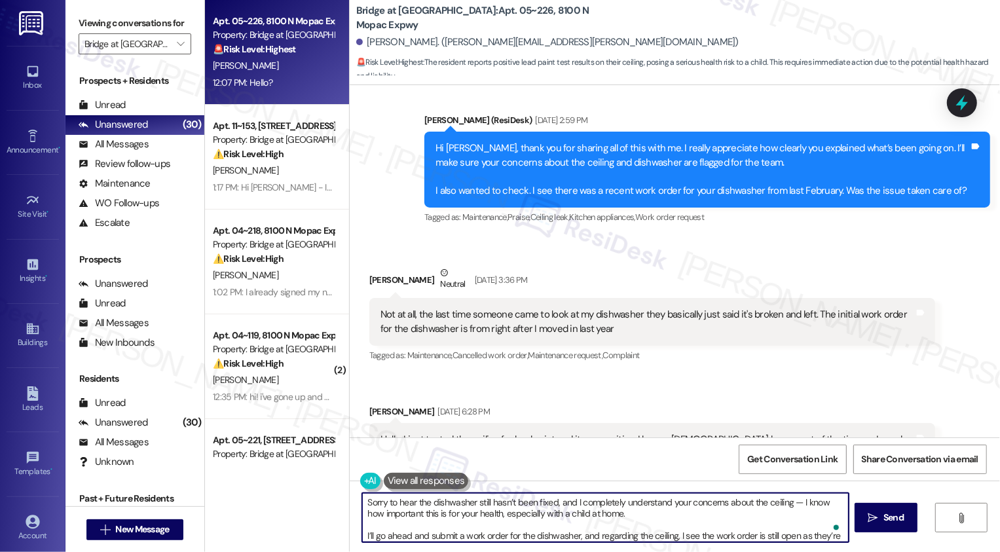
scroll to position [0, 0]
click at [795, 505] on textarea "Sorry to hear the dishwasher still hasn’t been fixed, and I completely understa…" at bounding box center [604, 517] width 487 height 49
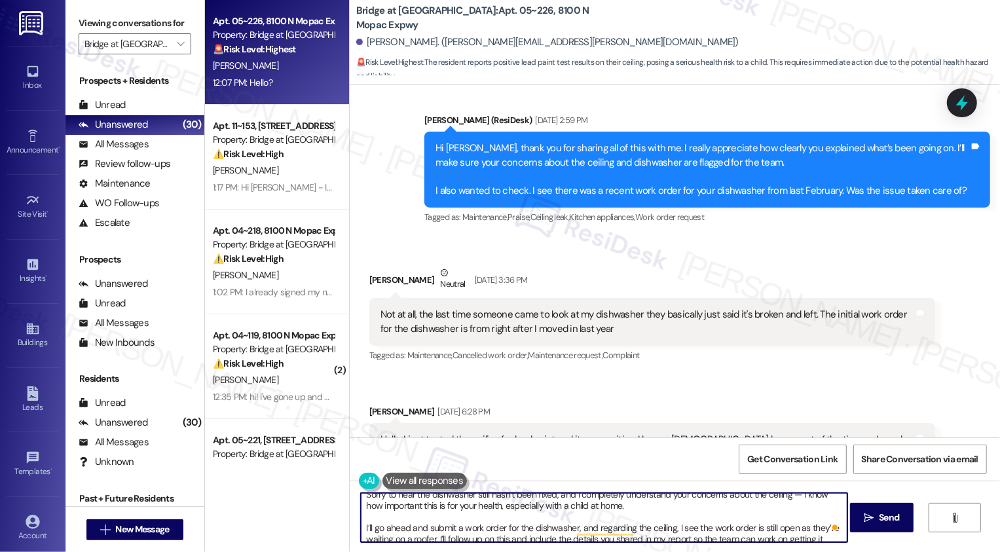
scroll to position [20, 0]
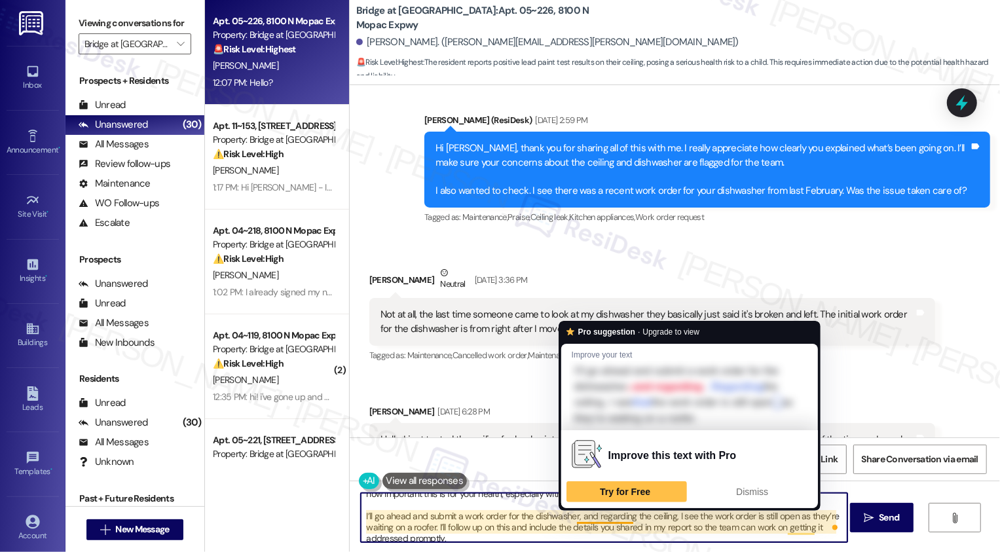
click at [571, 518] on textarea "Sorry to hear the dishwasher still hasn’t been fixed, and I completely understa…" at bounding box center [604, 517] width 487 height 49
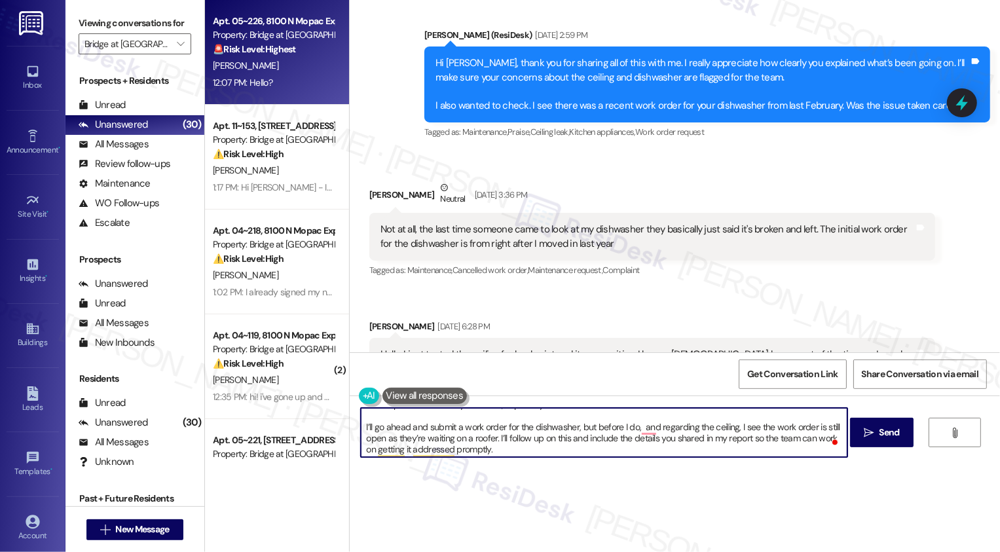
scroll to position [26, 0]
click at [629, 426] on textarea "Sorry to hear the dishwasher still hasn’t been fixed, and I completely understa…" at bounding box center [604, 432] width 487 height 49
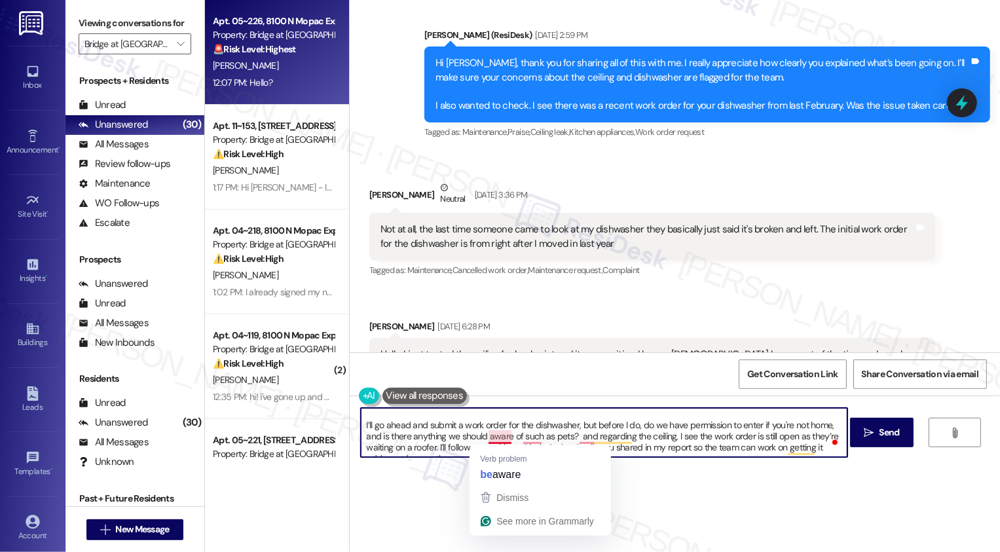
click at [495, 439] on textarea "Sorry to hear the dishwasher still hasn’t been fixed, and I completely understa…" at bounding box center [604, 432] width 487 height 49
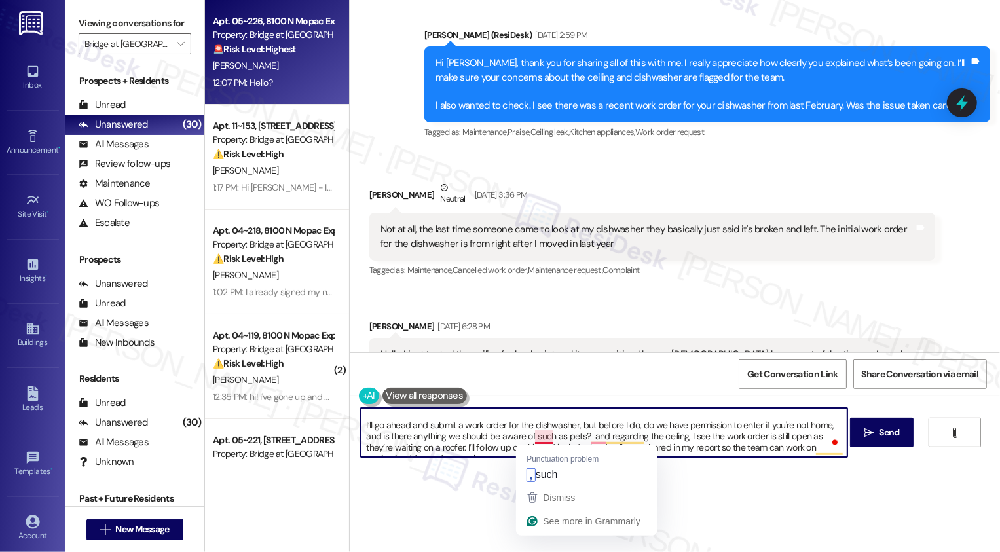
click at [533, 439] on textarea "Sorry to hear the dishwasher still hasn’t been fixed, and I completely understa…" at bounding box center [604, 432] width 487 height 49
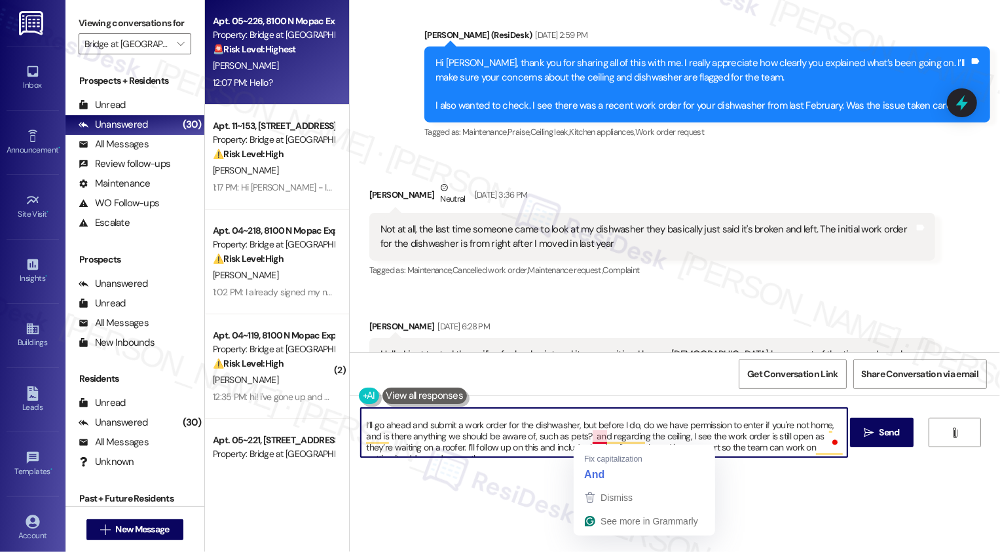
click at [590, 436] on textarea "Sorry to hear the dishwasher still hasn’t been fixed, and I completely understa…" at bounding box center [604, 432] width 487 height 49
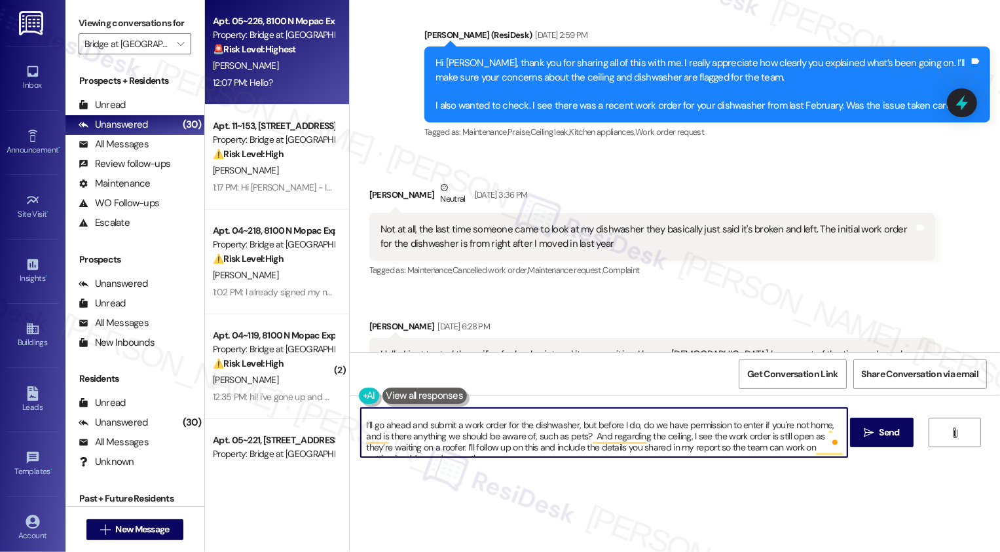
click at [706, 445] on textarea "Sorry to hear the dishwasher still hasn’t been fixed, and I completely understa…" at bounding box center [604, 432] width 487 height 49
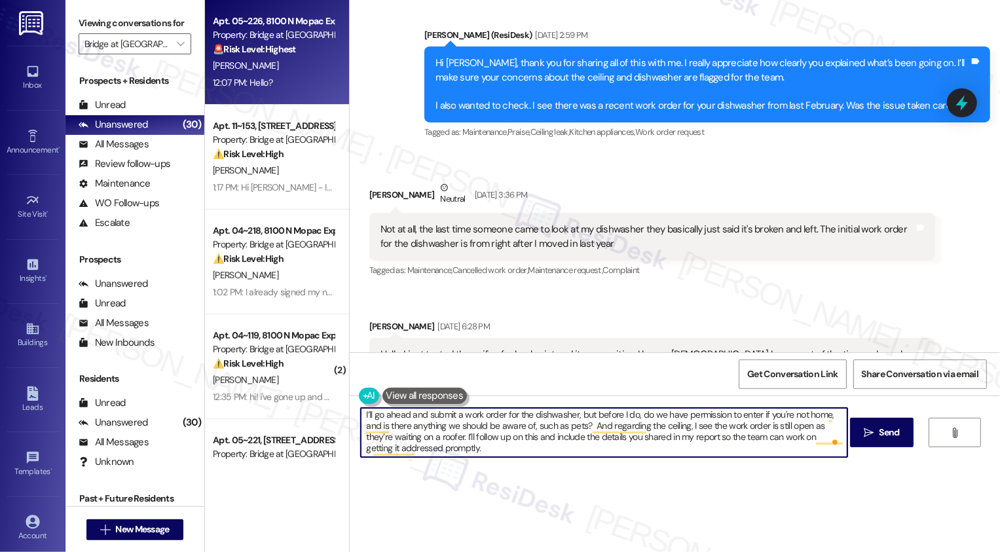
scroll to position [36, 0]
drag, startPoint x: 586, startPoint y: 425, endPoint x: 626, endPoint y: 448, distance: 46.6
click at [626, 449] on textarea "Sorry to hear the dishwasher still hasn’t been fixed, and I completely understa…" at bounding box center [604, 432] width 487 height 49
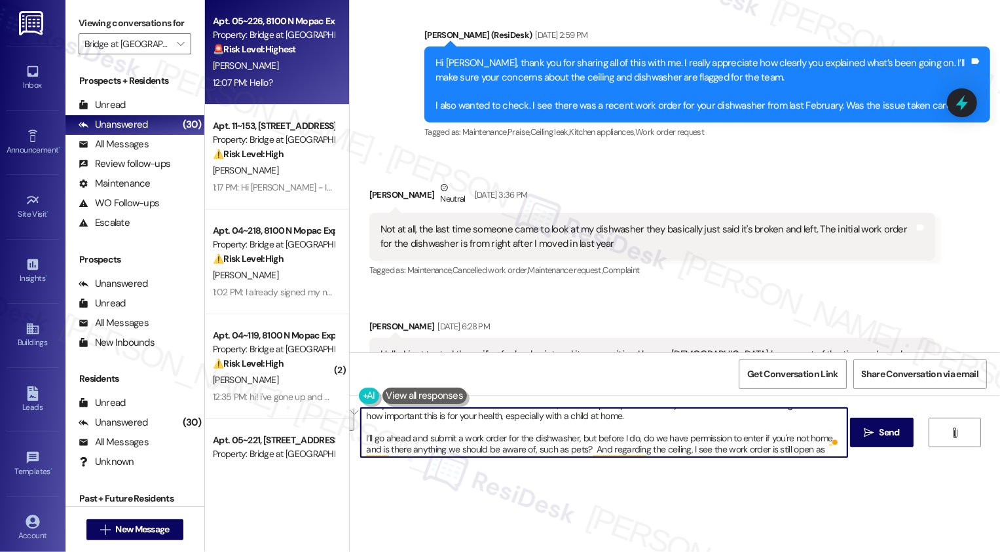
scroll to position [0, 0]
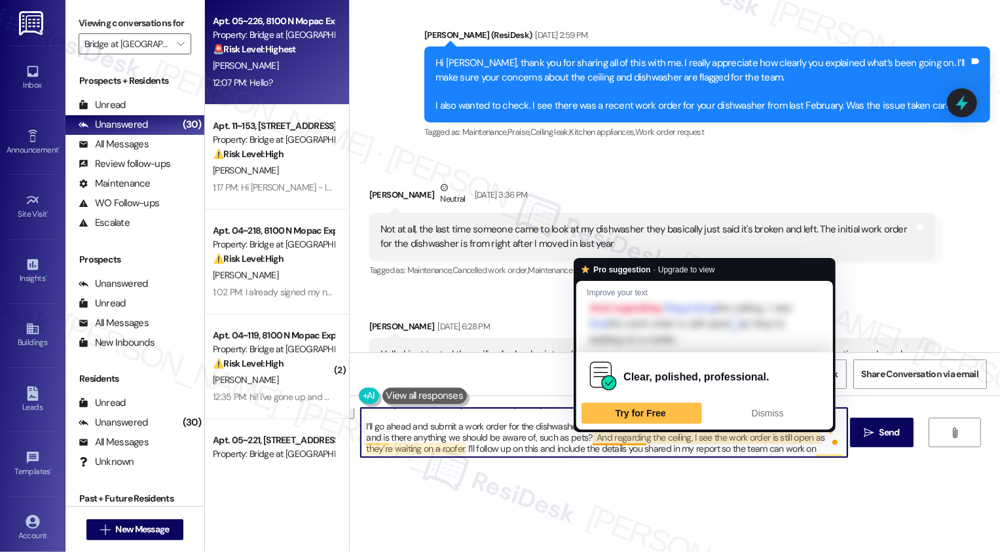
click at [591, 439] on textarea "Sorry to hear the dishwasher still hasn’t been fixed, and I completely understa…" at bounding box center [604, 432] width 487 height 49
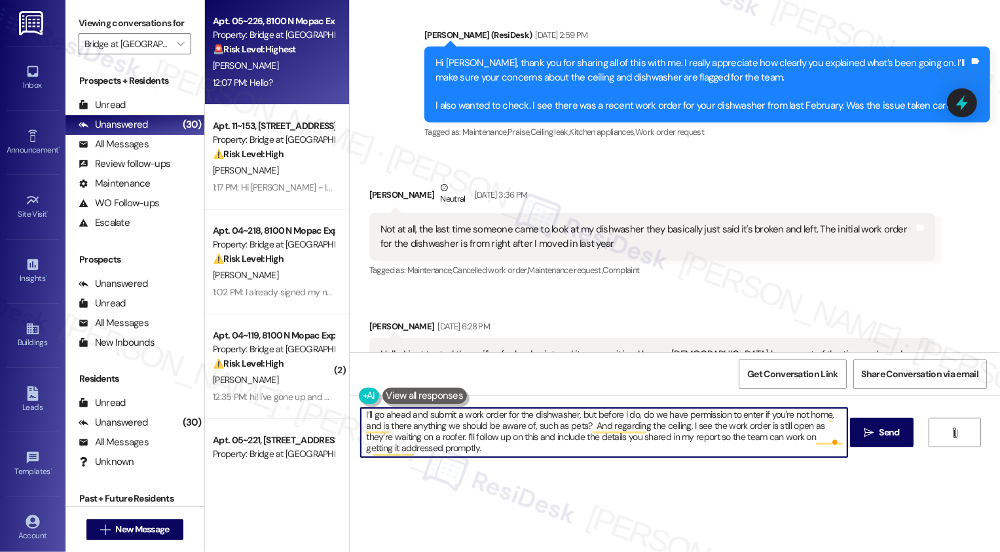
drag, startPoint x: 582, startPoint y: 439, endPoint x: 781, endPoint y: 480, distance: 203.2
click at [781, 480] on div "Sorry to hear the dishwasher still hasn’t been fixed, and I completely understa…" at bounding box center [675, 445] width 650 height 98
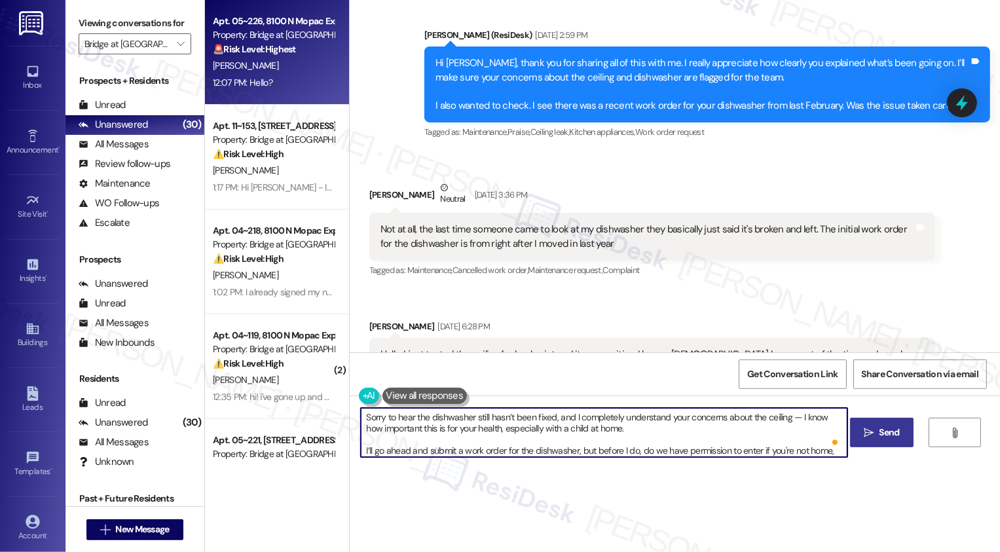
type textarea "Sorry to hear the dishwasher still hasn’t been fixed, and I completely understa…"
click at [870, 435] on icon "" at bounding box center [869, 433] width 10 height 10
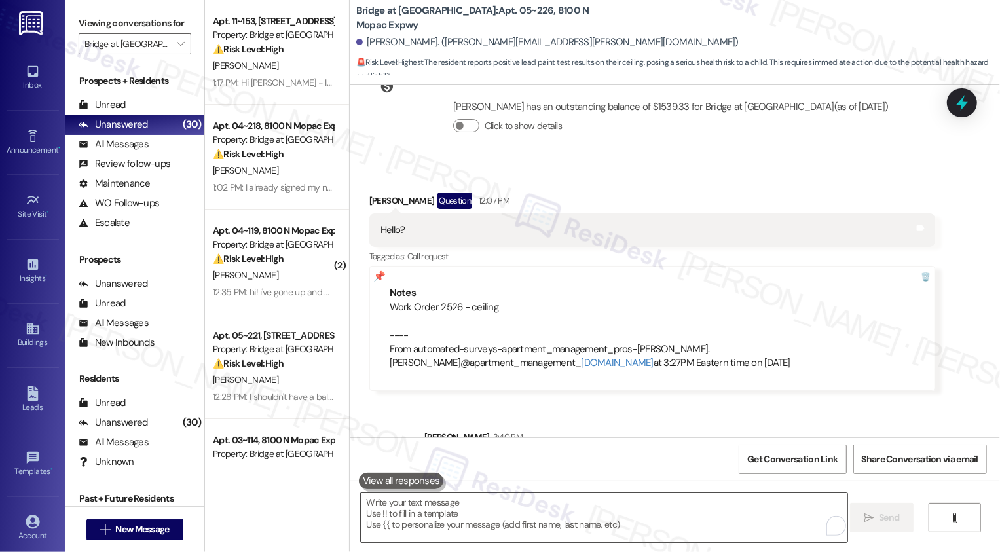
click at [464, 505] on textarea "To enrich screen reader interactions, please activate Accessibility in Grammarl…" at bounding box center [604, 517] width 487 height 49
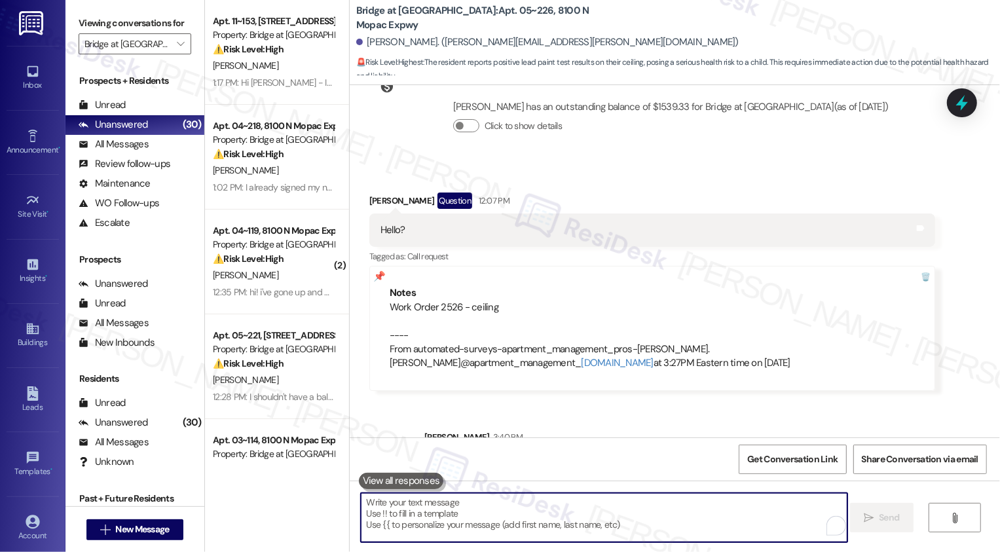
paste textarea "And regarding the ceiling, I see the work order is still open as they’re waitin…"
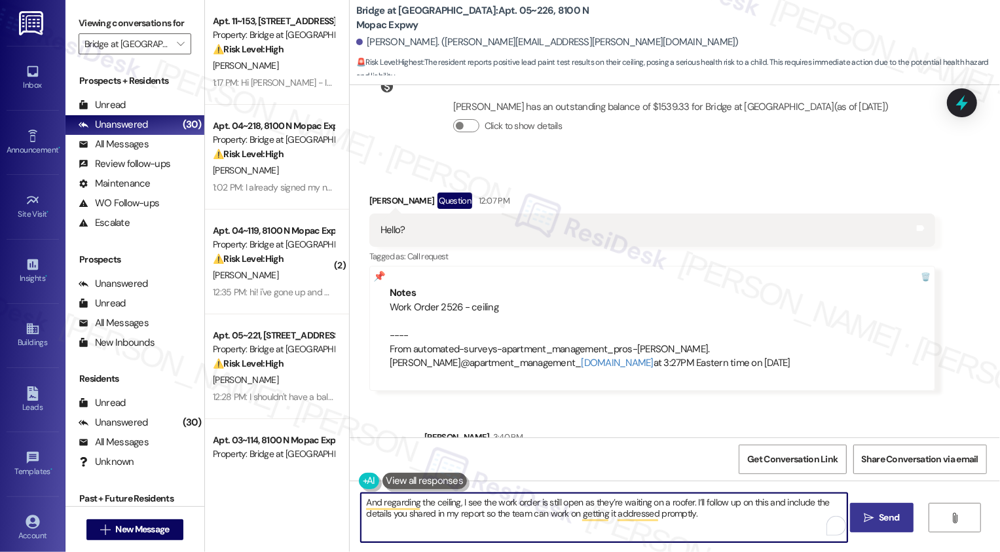
type textarea "And regarding the ceiling, I see the work order is still open as they’re waitin…"
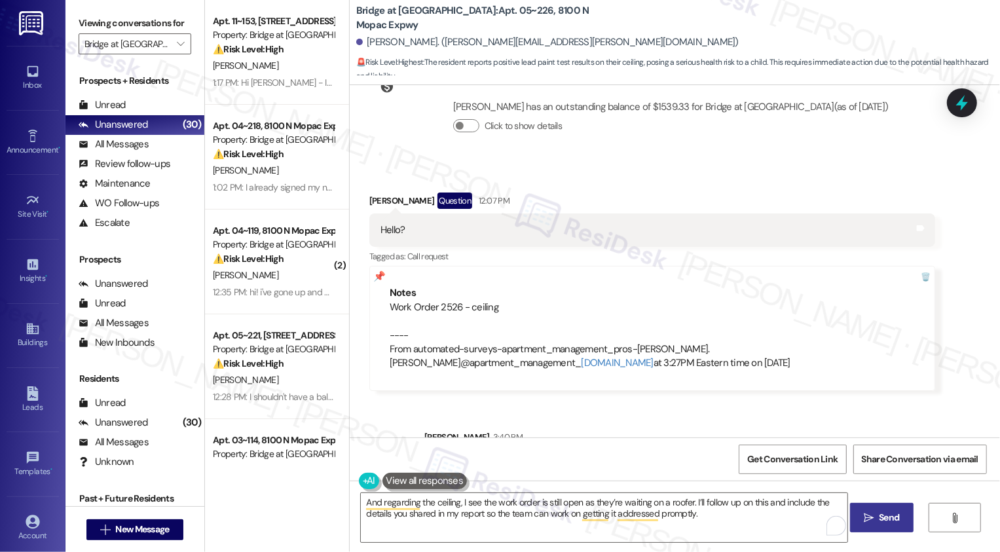
click at [891, 523] on span "Send" at bounding box center [889, 518] width 20 height 14
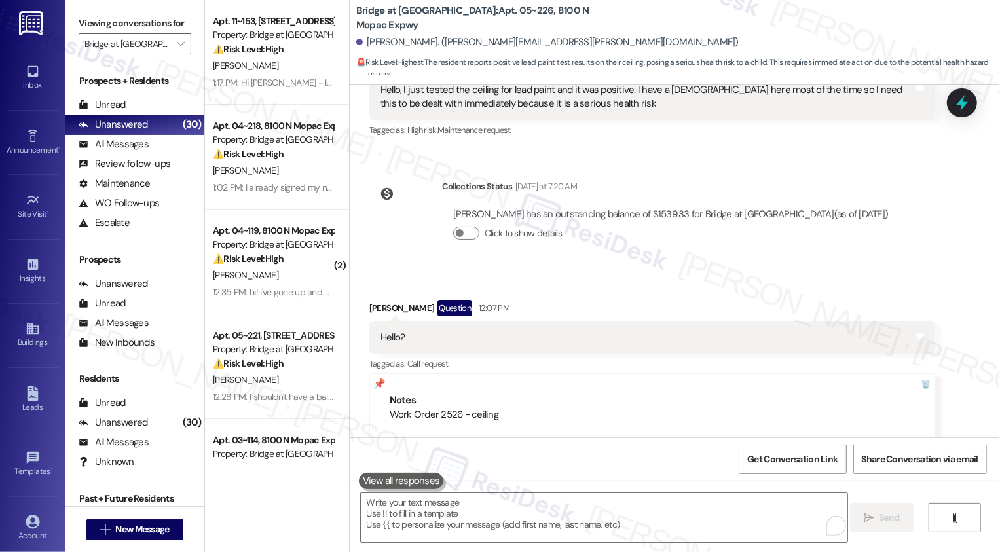
scroll to position [5768, 0]
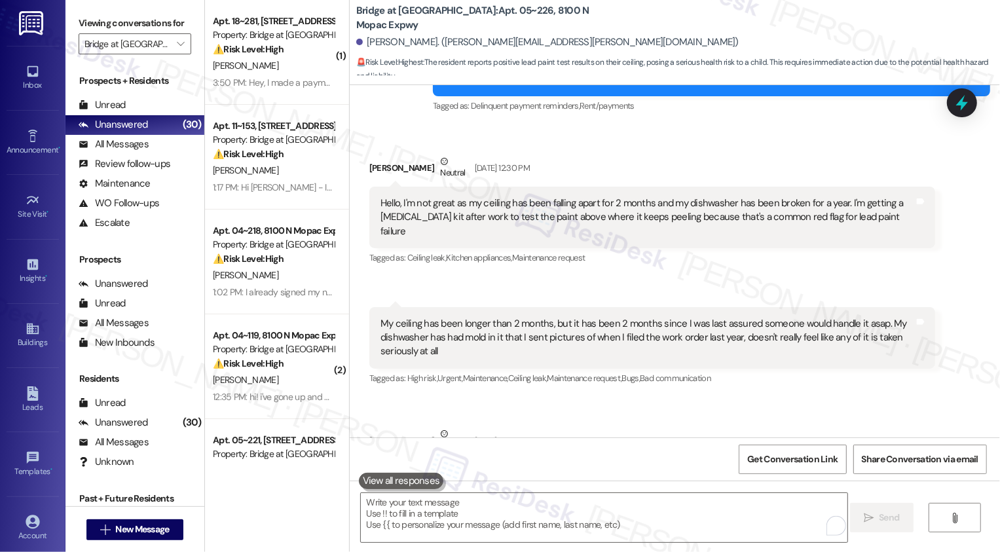
scroll to position [4928, 0]
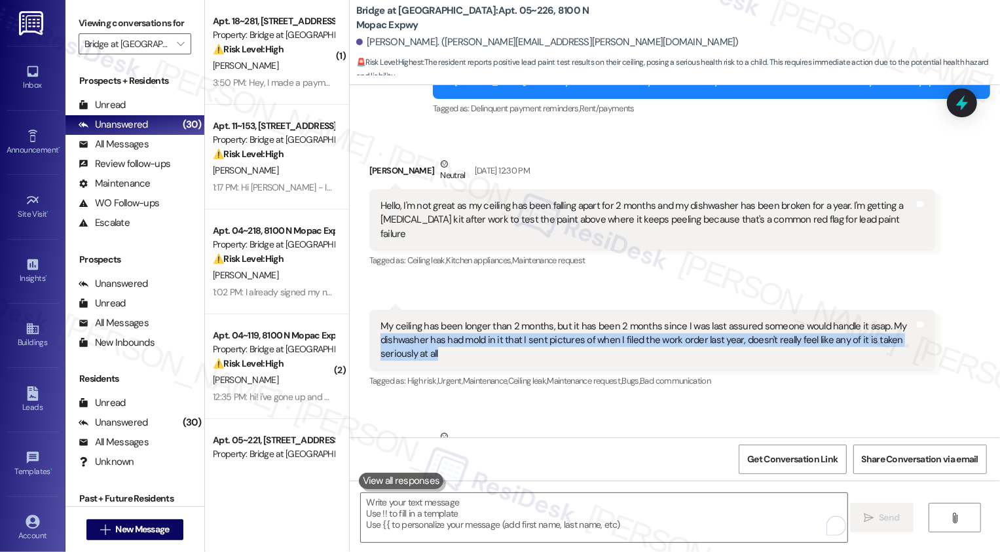
drag, startPoint x: 369, startPoint y: 269, endPoint x: 603, endPoint y: 280, distance: 234.1
click at [603, 310] on div "My ceiling has been longer than 2 months, but it has been 2 months since I was …" at bounding box center [652, 341] width 566 height 62
copy div "dishwasher has had mold in it that I sent pictures of when I filed the work ord…"
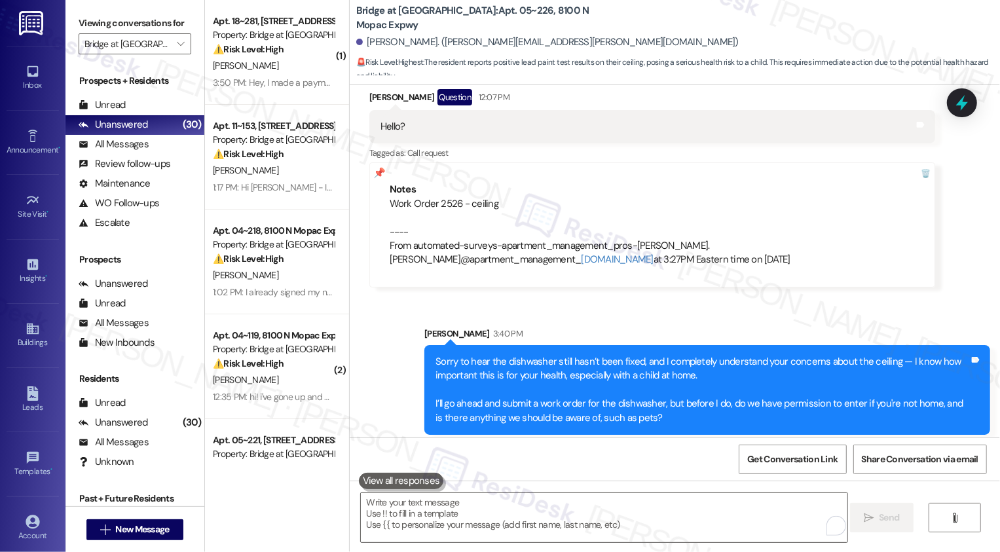
scroll to position [5986, 0]
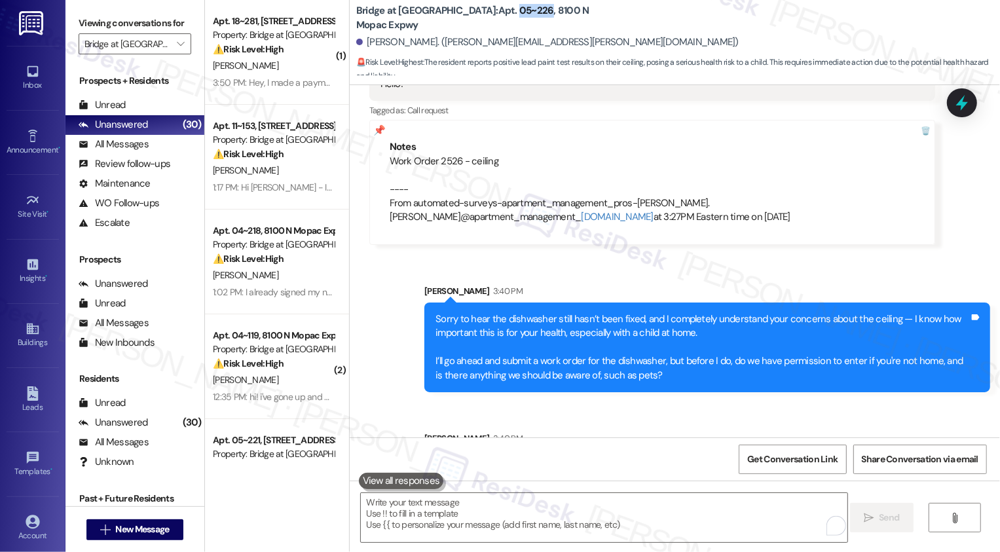
drag, startPoint x: 453, startPoint y: 16, endPoint x: 484, endPoint y: 20, distance: 31.1
click at [484, 20] on b "Bridge at [GEOGRAPHIC_DATA]: Apt. 05~226, [STREET_ADDRESS]" at bounding box center [487, 18] width 262 height 28
copy b "05~226"
click at [379, 261] on div "Sent via SMS [PERSON_NAME] 3:40 PM Sorry to hear the dishwasher still hasn’t be…" at bounding box center [675, 381] width 650 height 253
drag, startPoint x: 382, startPoint y: 93, endPoint x: 565, endPoint y: 101, distance: 182.9
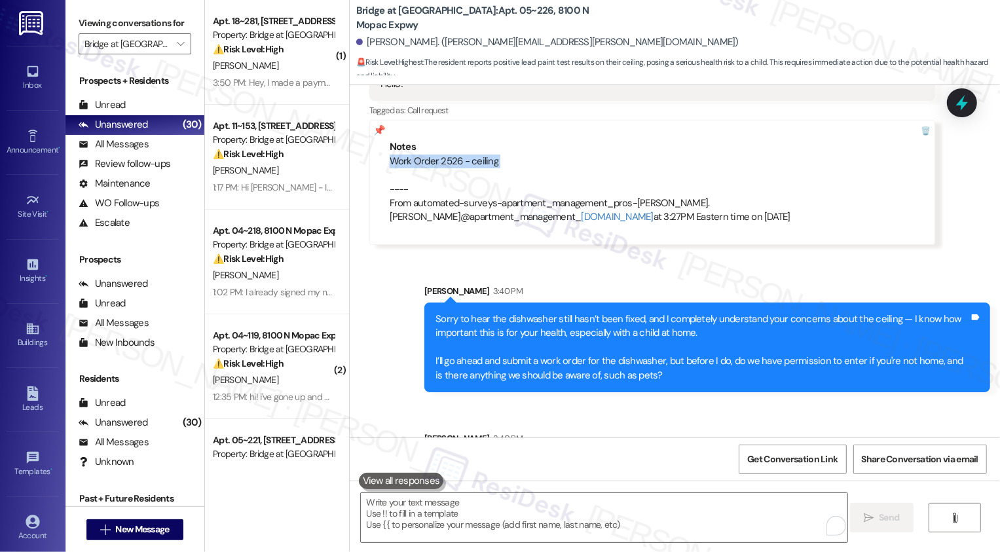
click at [565, 155] on div "Work Order 2526 - ceiling ---- From automated-surveys-apartment_management_pros…" at bounding box center [652, 190] width 525 height 70
copy div "Work Order 2526 - ceiling"
click at [354, 255] on div "Sent via SMS [PERSON_NAME] 3:40 PM Sorry to hear the dishwasher still hasn’t be…" at bounding box center [675, 381] width 650 height 253
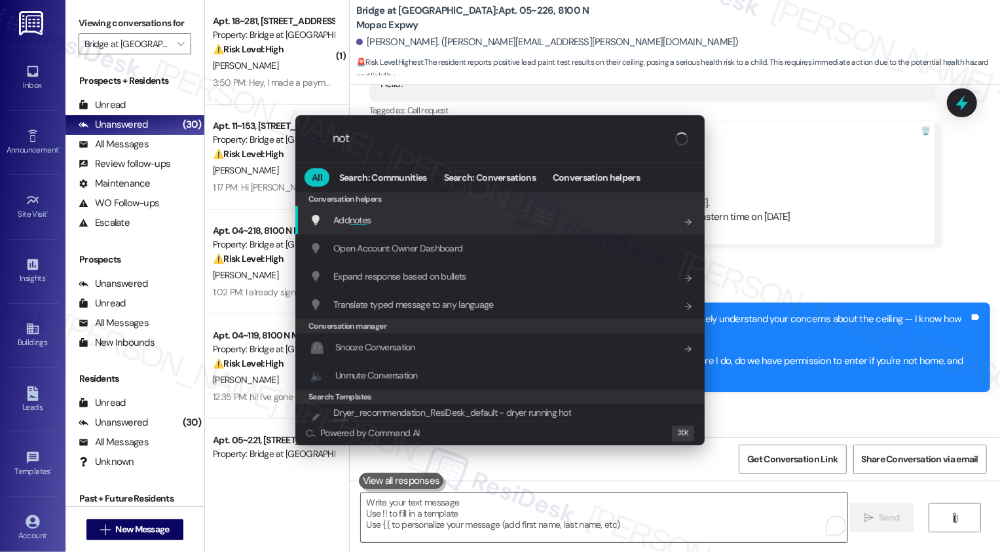
type input "note"
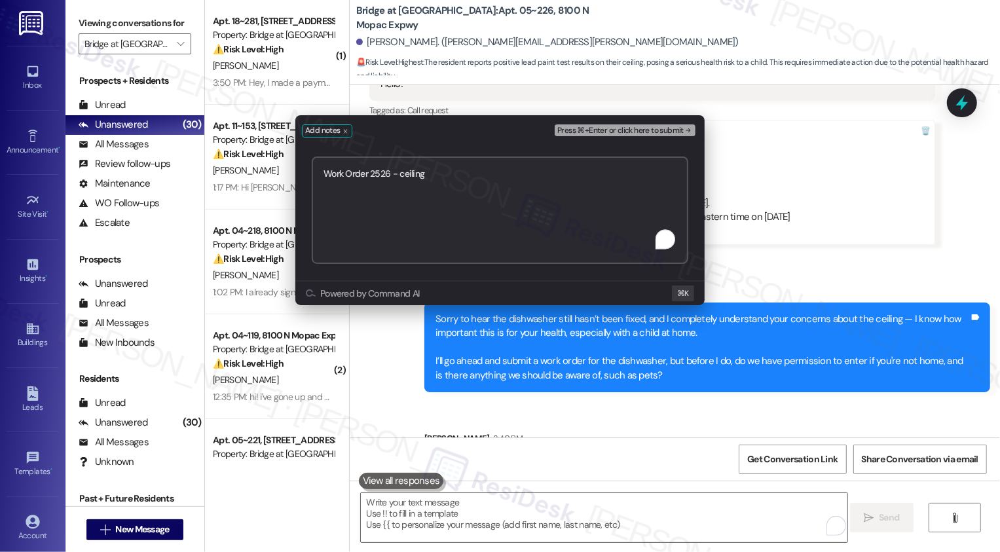
paste textarea "Work order 2551 added successfully!"
drag, startPoint x: 391, startPoint y: 184, endPoint x: 489, endPoint y: 191, distance: 97.8
click at [489, 191] on textarea "Work Order 2526 - ceiling Work order 2551 added successfully!" at bounding box center [500, 210] width 377 height 107
type textarea "Work Order 2526 - ceiling Work order 2551 - dishwasher"
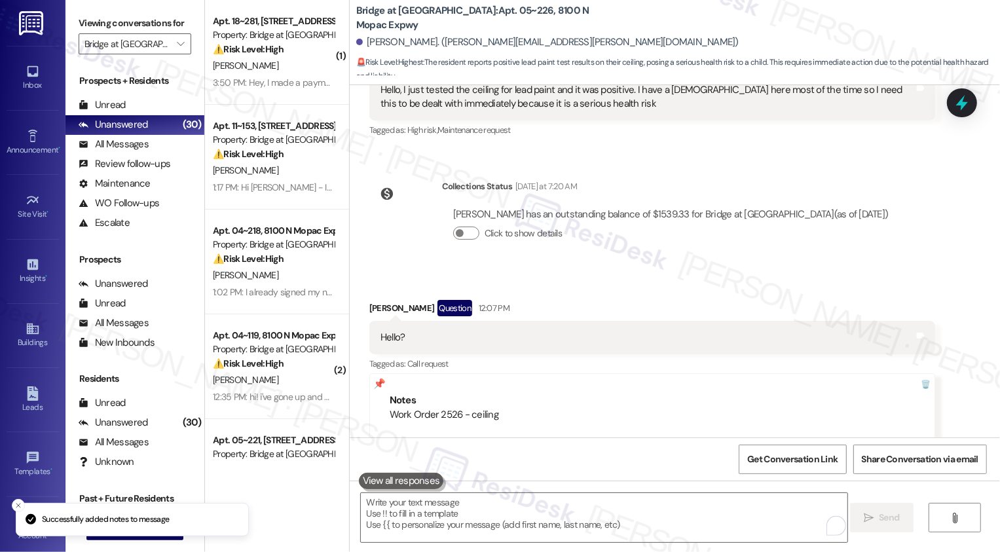
scroll to position [6145, 0]
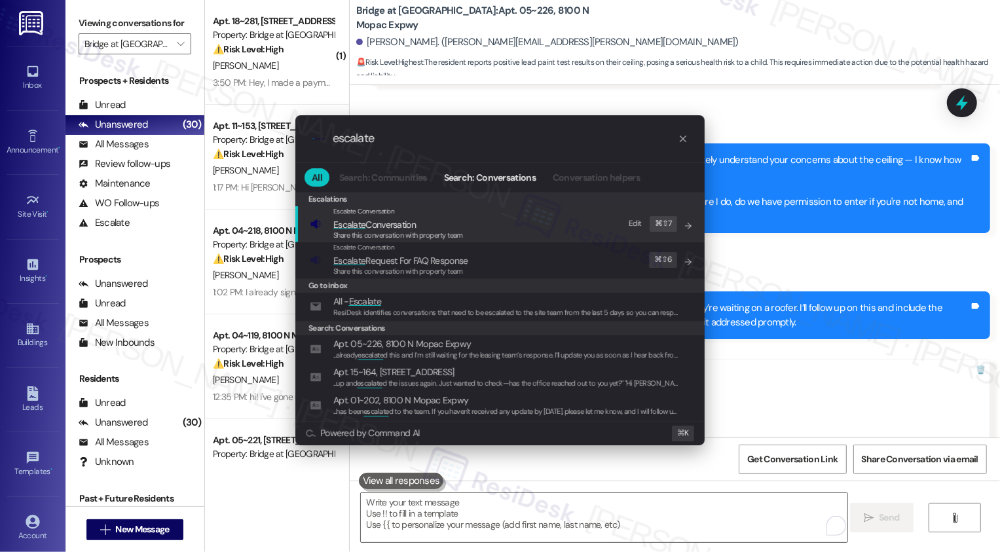
type input "escalate"
click at [358, 225] on span "Escalate" at bounding box center [349, 225] width 32 height 12
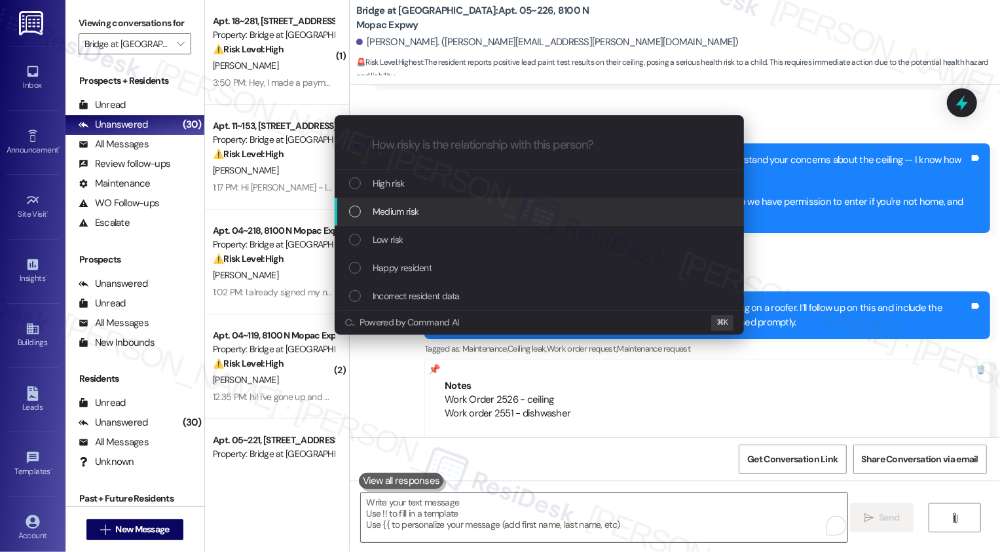
click at [392, 198] on div "Medium risk" at bounding box center [539, 212] width 409 height 28
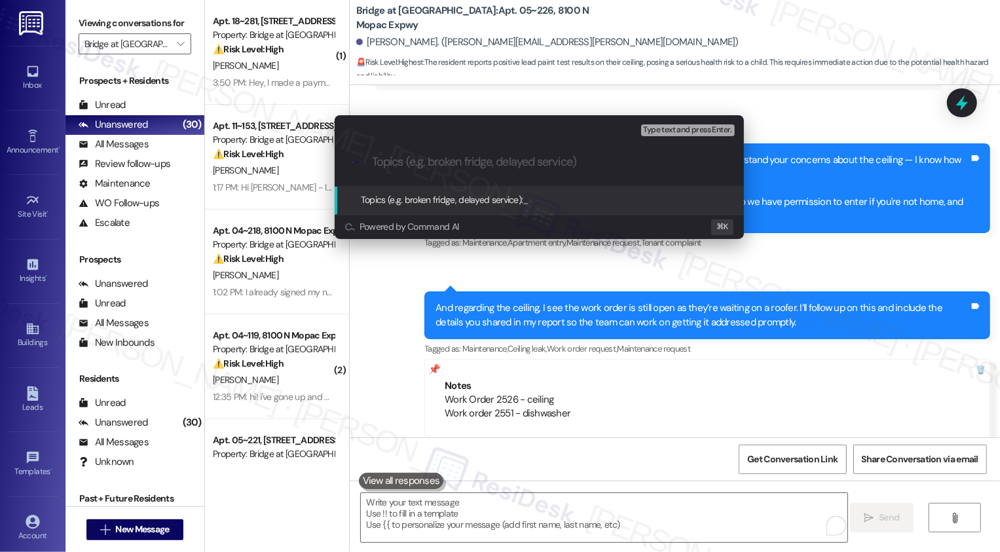
paste input "Work Order 2526 - ceiling Work order 2551 - dishwasher"
click at [398, 170] on div ".cls-1{fill:#0a055f;}.cls-2{fill:#0cc4c4;} resideskLogoBlueOrange Work Order 25…" at bounding box center [539, 162] width 409 height 47
click at [373, 159] on input "Work Order 2526 - ceiling Work order 2551 - dishwasher" at bounding box center [544, 162] width 345 height 14
click at [557, 159] on input "Follow-up: Work Order 2526 - ceiling Work order 2551 - dishwasher" at bounding box center [544, 162] width 345 height 14
click at [367, 162] on div ".cls-1{fill:#0a055f;}.cls-2{fill:#0cc4c4;} resideskLogoBlueOrange Follow-up: Wo…" at bounding box center [539, 162] width 409 height 47
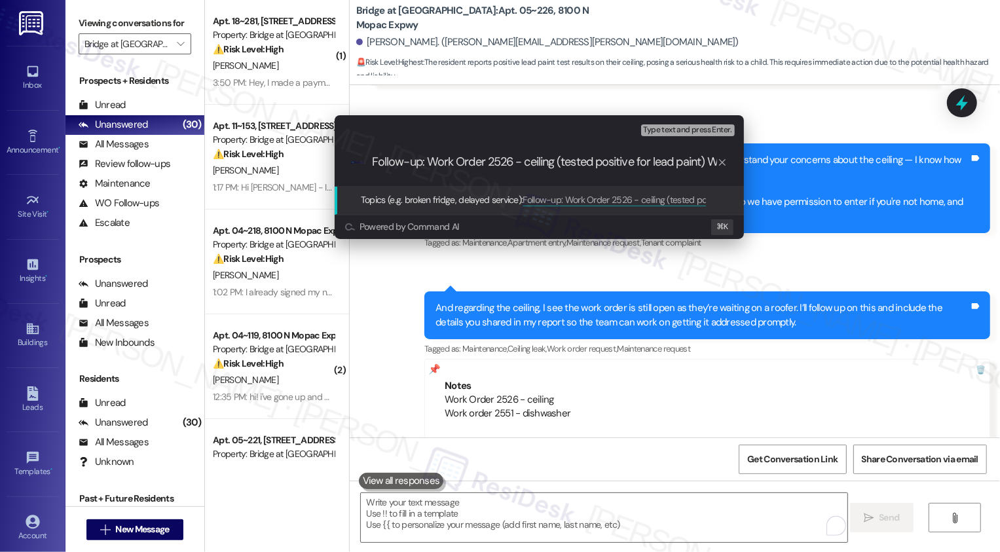
click at [375, 162] on input "Follow-up: Work Order 2526 - ceiling (tested positive for lead paint) Work orde…" at bounding box center [544, 162] width 345 height 14
drag, startPoint x: 432, startPoint y: 167, endPoint x: 770, endPoint y: 176, distance: 337.5
click at [770, 176] on div "Escalate Conversation Medium risk Topics (e.g. broken fridge, delayed service) …" at bounding box center [500, 276] width 1000 height 552
click at [720, 176] on div ".cls-1{fill:#0a055f;}.cls-2{fill:#0cc4c4;} resideskLogoBlueOrange 1. Follow-up:…" at bounding box center [539, 162] width 409 height 47
click at [681, 159] on input "1. Follow-up: Work Order 2526 - ceiling (tested positive for lead paint) Work o…" at bounding box center [544, 162] width 345 height 14
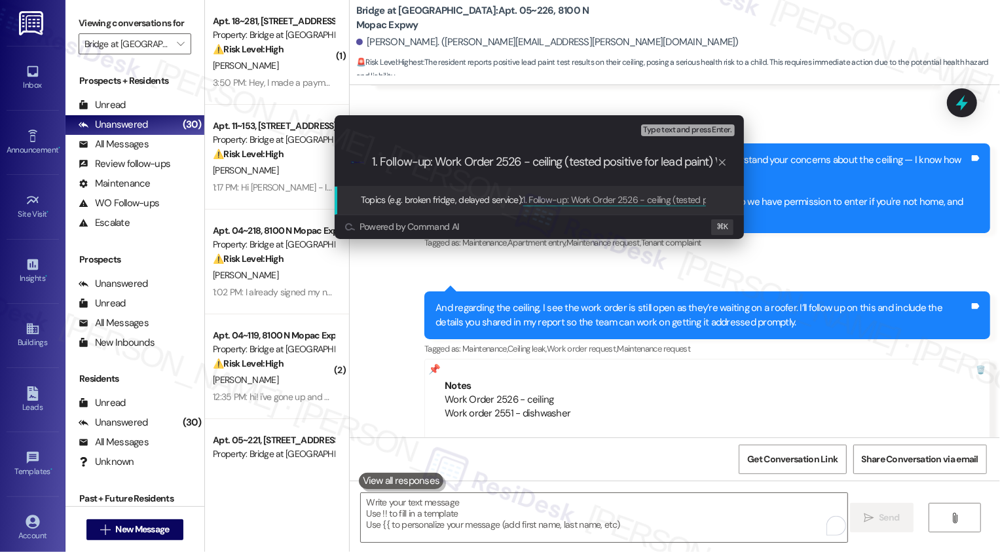
scroll to position [0, 147]
drag, startPoint x: 681, startPoint y: 159, endPoint x: 787, endPoint y: 155, distance: 106.2
click at [788, 159] on div "Escalate Conversation Medium risk Topics (e.g. broken fridge, delayed service) …" at bounding box center [500, 276] width 1000 height 552
click at [576, 166] on input "1. Follow-up: Work Order 2526 - ceiling (tested positive for lead paint) Work o…" at bounding box center [544, 162] width 345 height 14
click at [569, 160] on input "1. Follow-up: Work Order 2526 - ceiling (tested positive for lead paint) Work o…" at bounding box center [544, 162] width 345 height 14
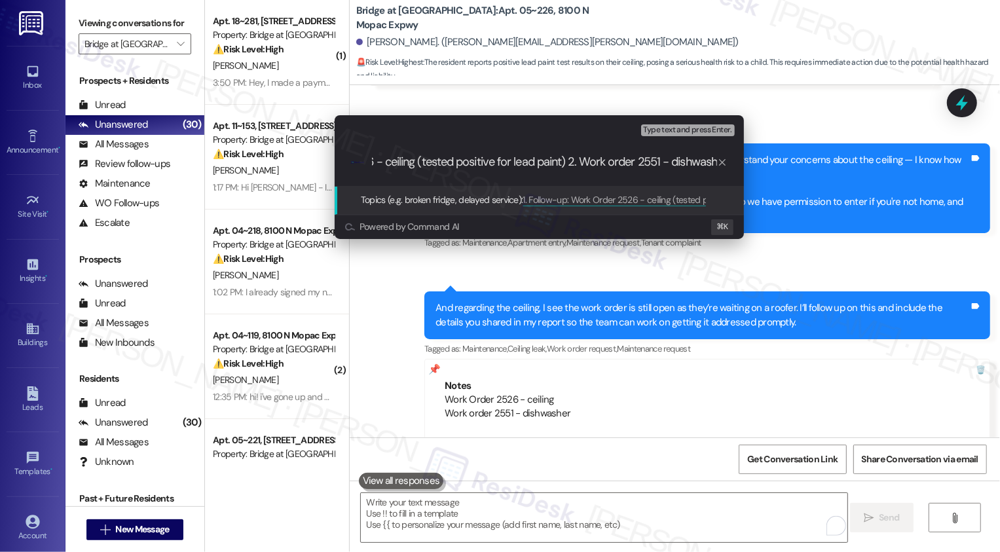
scroll to position [0, 158]
drag, startPoint x: 587, startPoint y: 163, endPoint x: 762, endPoint y: 168, distance: 175.0
click at [762, 168] on div "Escalate Conversation Medium risk Topics (e.g. broken fridge, delayed service) …" at bounding box center [500, 276] width 1000 height 552
click at [673, 162] on input "1. Follow-up: Work Order 2526 - ceiling (tested positive for lead paint) 2. Wor…" at bounding box center [544, 162] width 345 height 14
click at [683, 161] on input "1. Follow-up: Work Order 2526 - ceiling (tested positive for lead paint) 2. Wor…" at bounding box center [544, 162] width 345 height 14
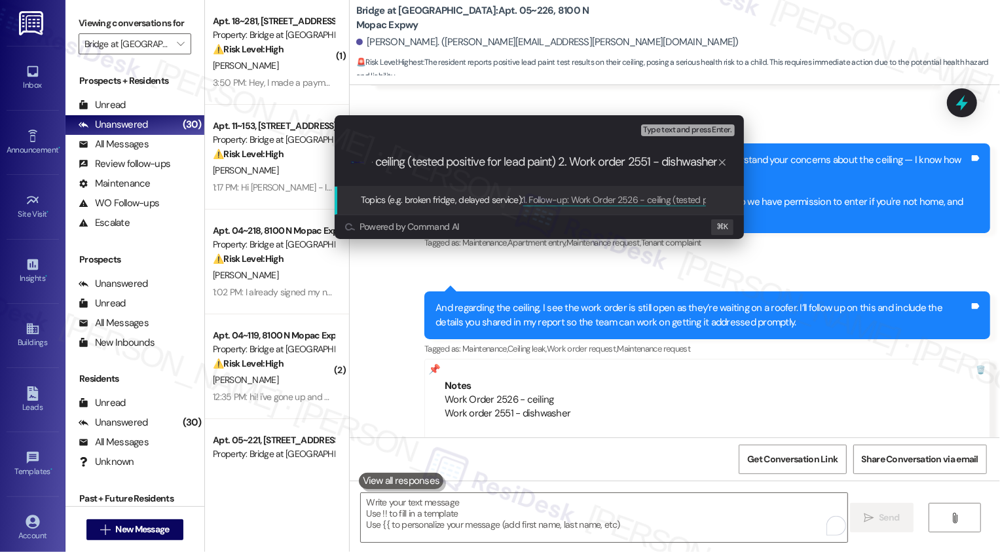
drag, startPoint x: 683, startPoint y: 161, endPoint x: 818, endPoint y: 159, distance: 134.3
click at [818, 160] on div "Escalate Conversation Medium risk Topics (e.g. broken fridge, delayed service) …" at bounding box center [500, 276] width 1000 height 552
type input "1. Follow-up: Work Order 2526 - ceiling (tested positive for lead paint) 2. Wor…"
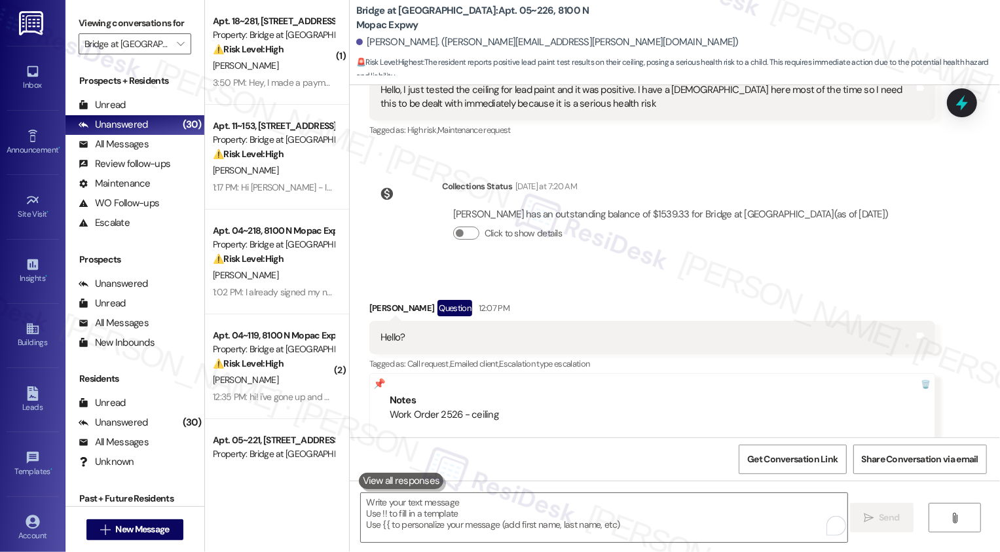
scroll to position [6145, 0]
